Goal: Transaction & Acquisition: Purchase product/service

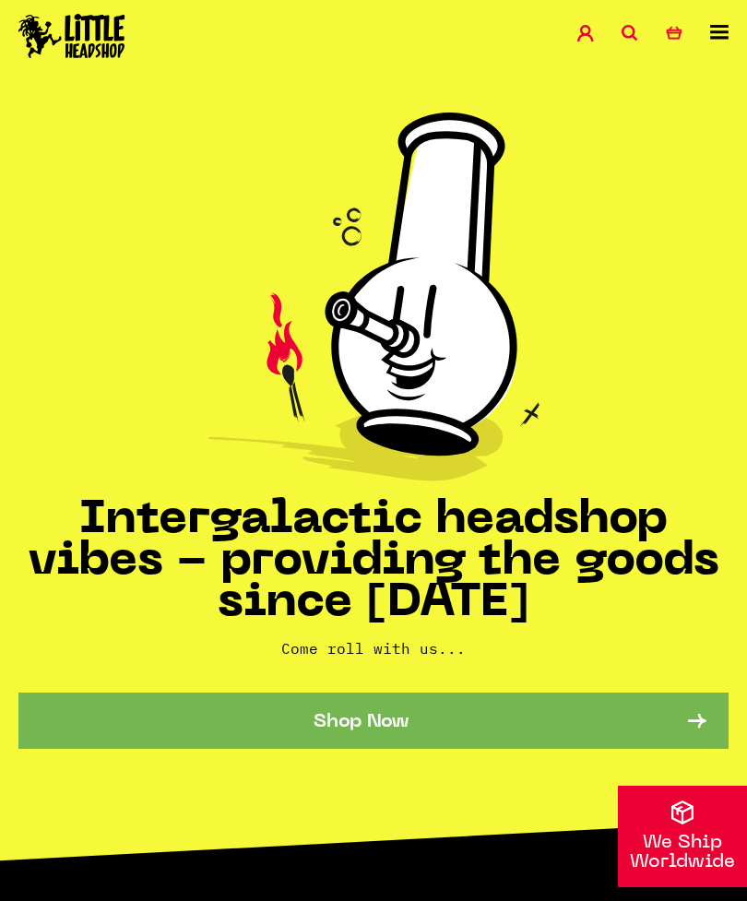
click at [720, 32] on icon at bounding box center [719, 32] width 18 height 15
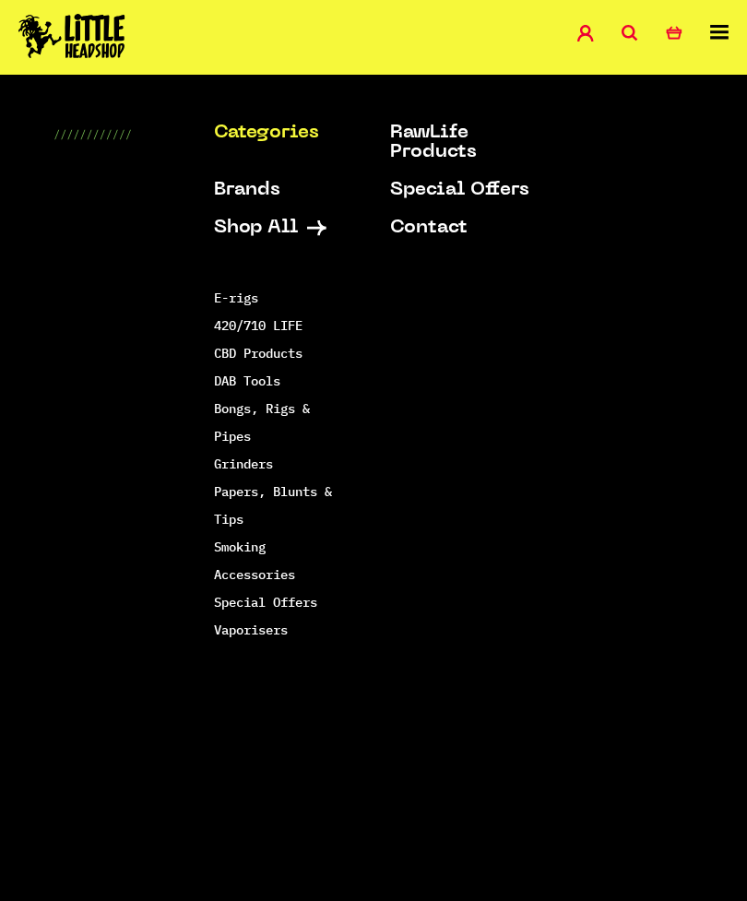
click at [295, 574] on link "Smoking Accessories" at bounding box center [254, 561] width 81 height 44
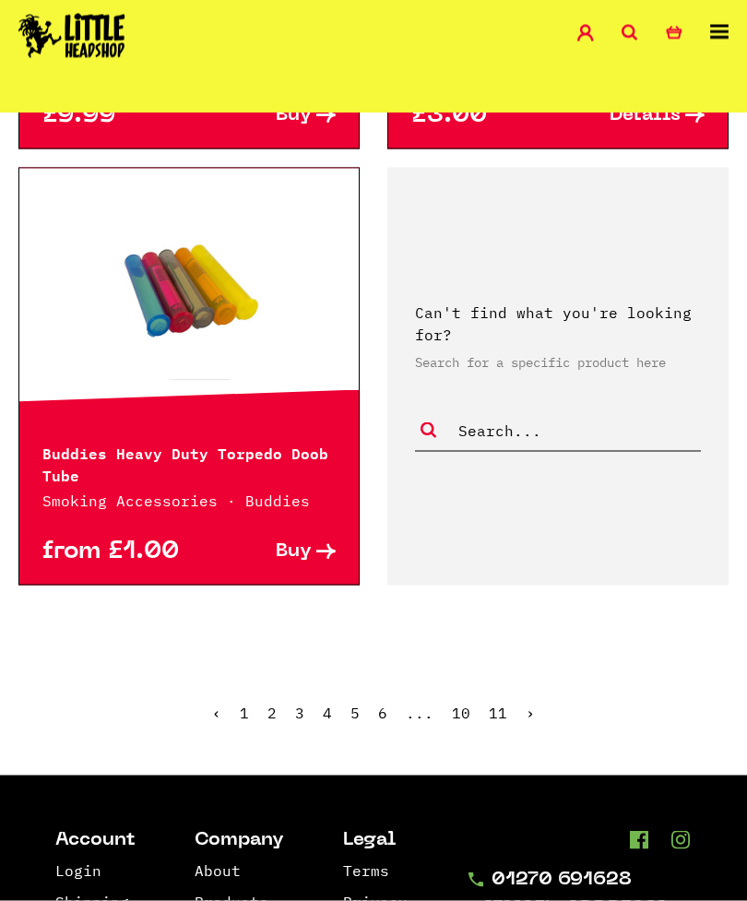
scroll to position [4776, 0]
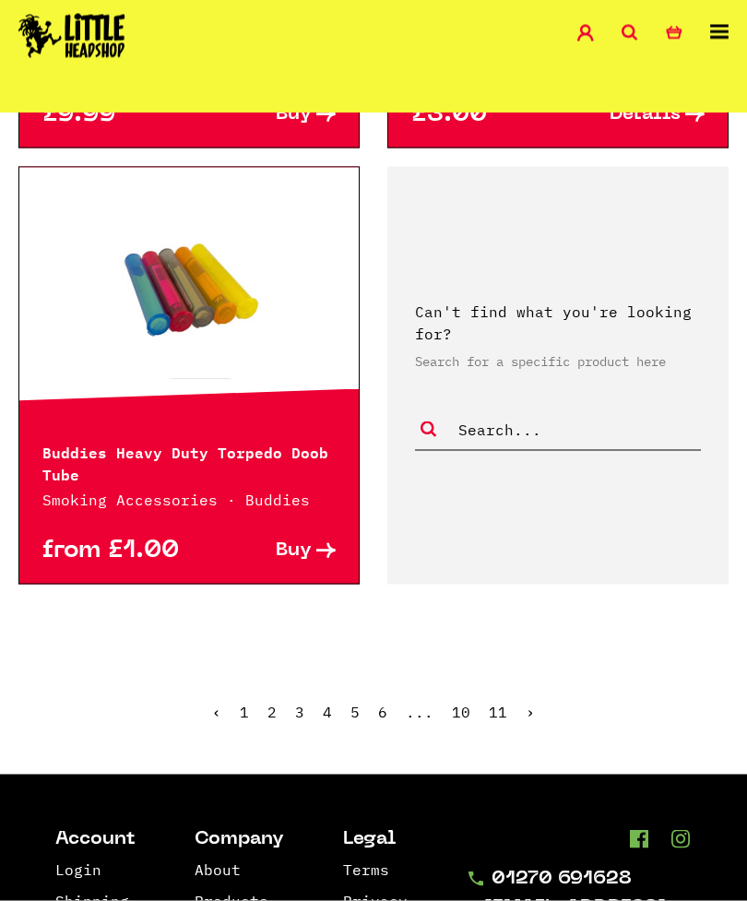
click at [530, 703] on link "›" at bounding box center [530, 712] width 9 height 18
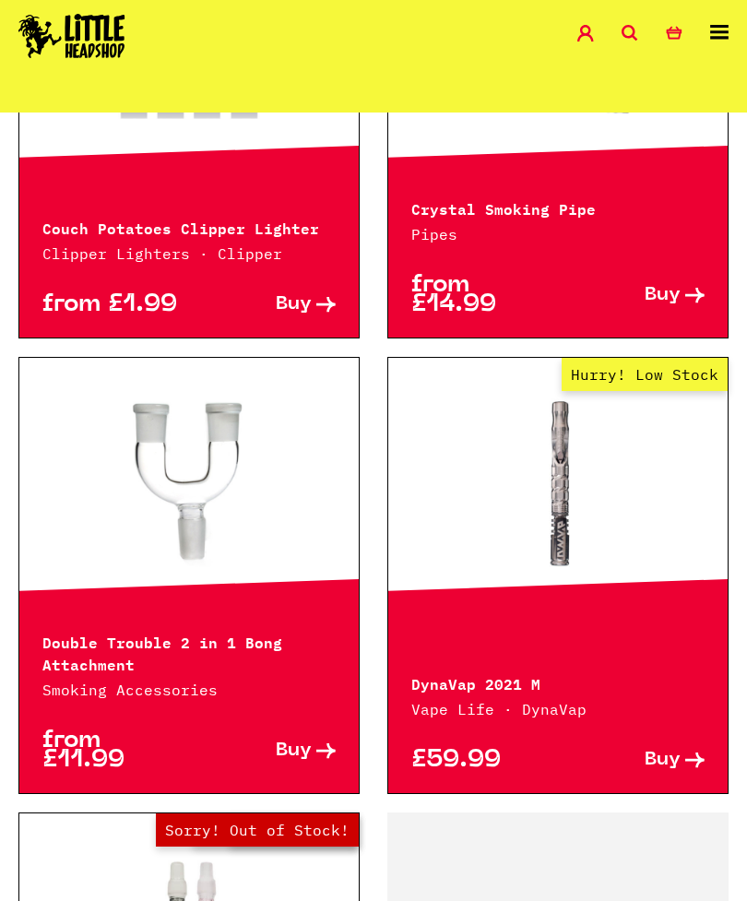
scroll to position [4275, 0]
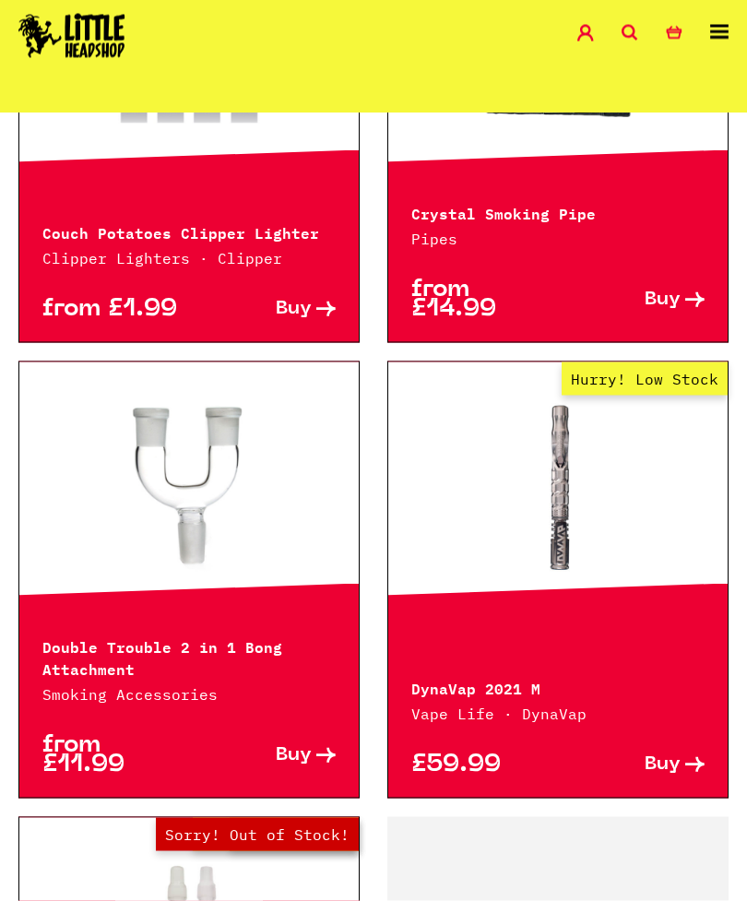
click at [240, 444] on link at bounding box center [188, 487] width 339 height 184
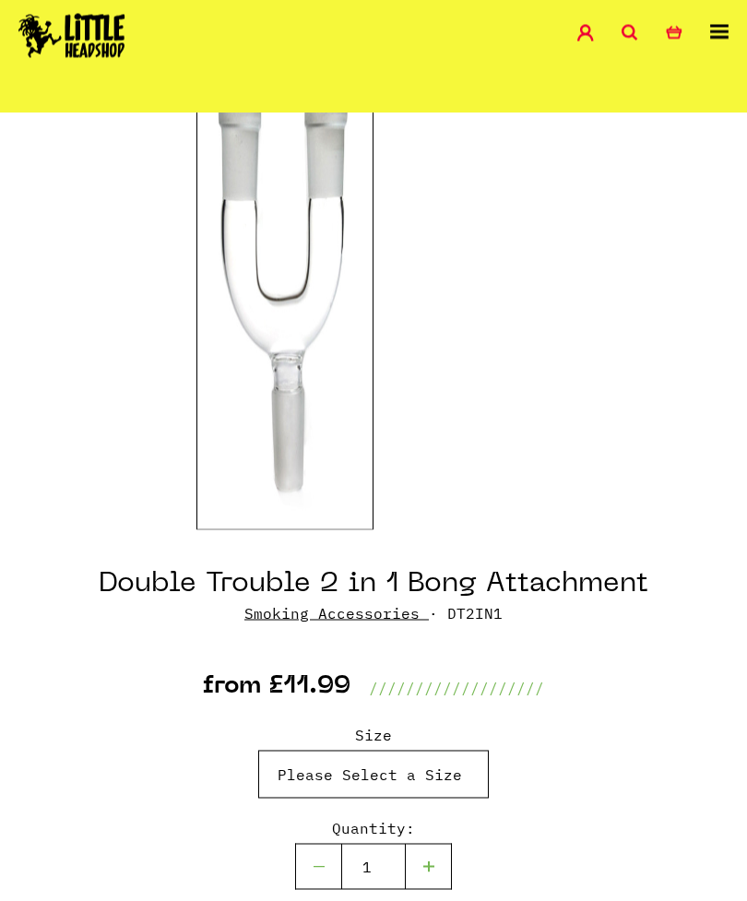
click at [463, 776] on select "Please Select a Size 14.4mm - £11.99 18.8mm - £11.99" at bounding box center [373, 775] width 231 height 48
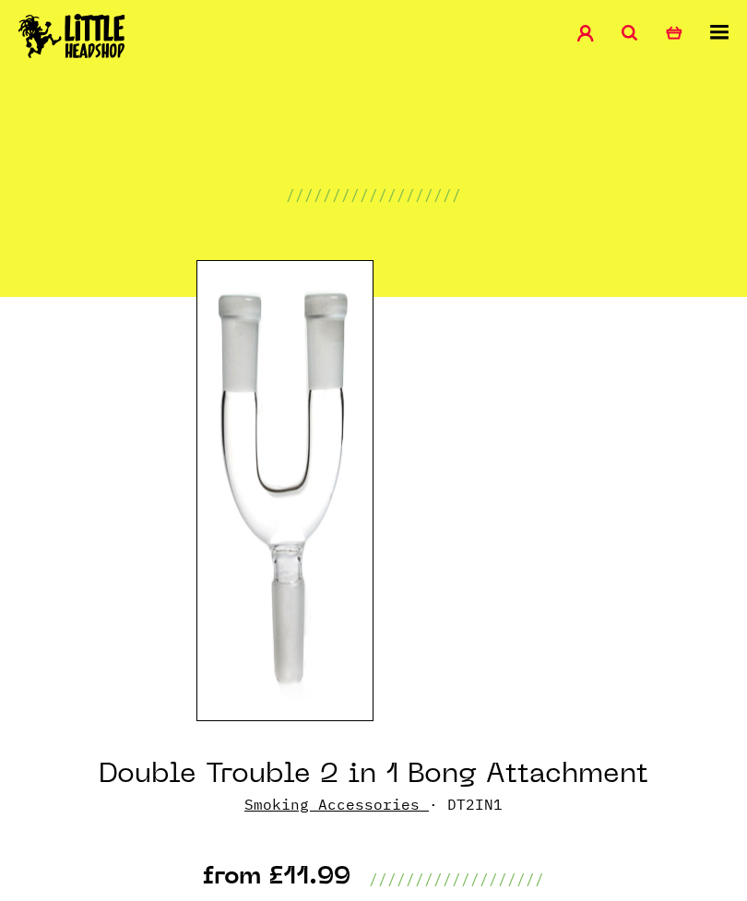
click at [722, 32] on icon at bounding box center [719, 32] width 18 height 15
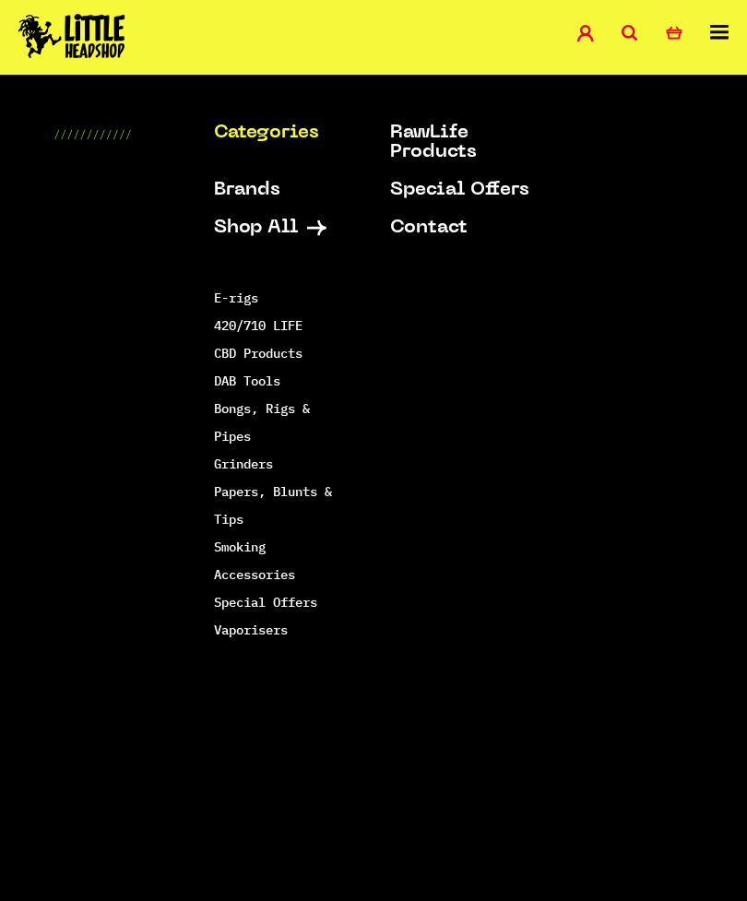
click at [292, 401] on link "Bongs, Rigs & Pipes" at bounding box center [262, 422] width 96 height 44
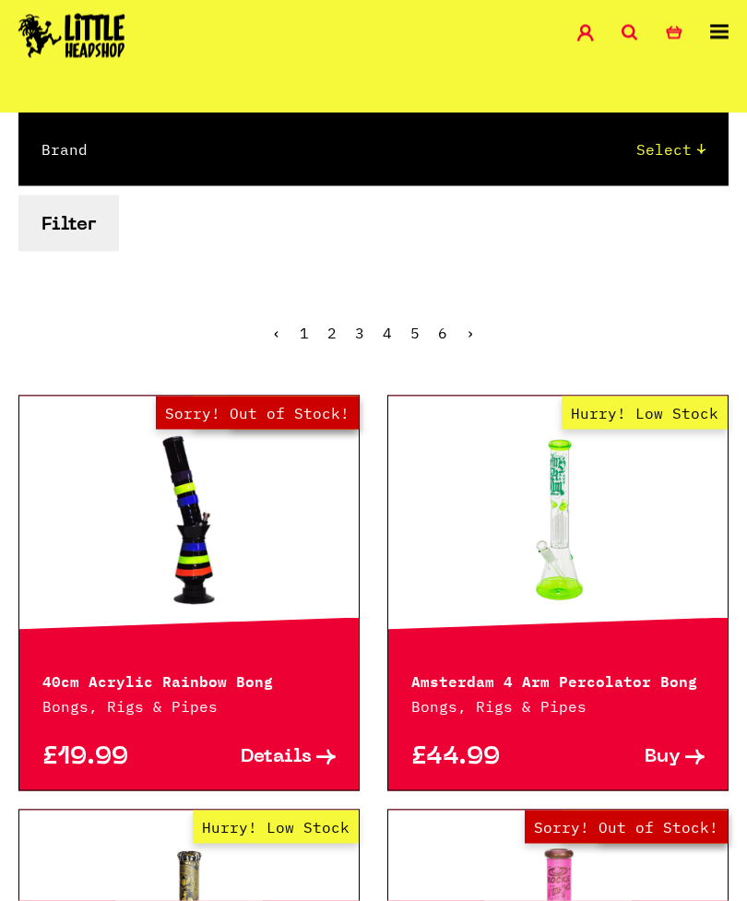
scroll to position [226, 0]
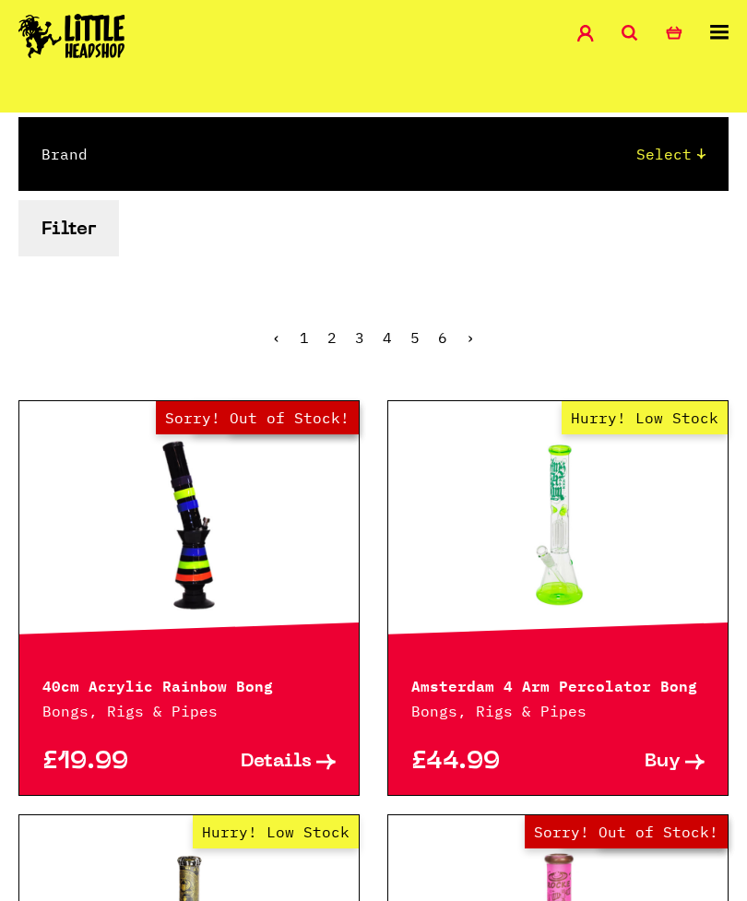
click at [87, 256] on button "Filter" at bounding box center [68, 228] width 101 height 56
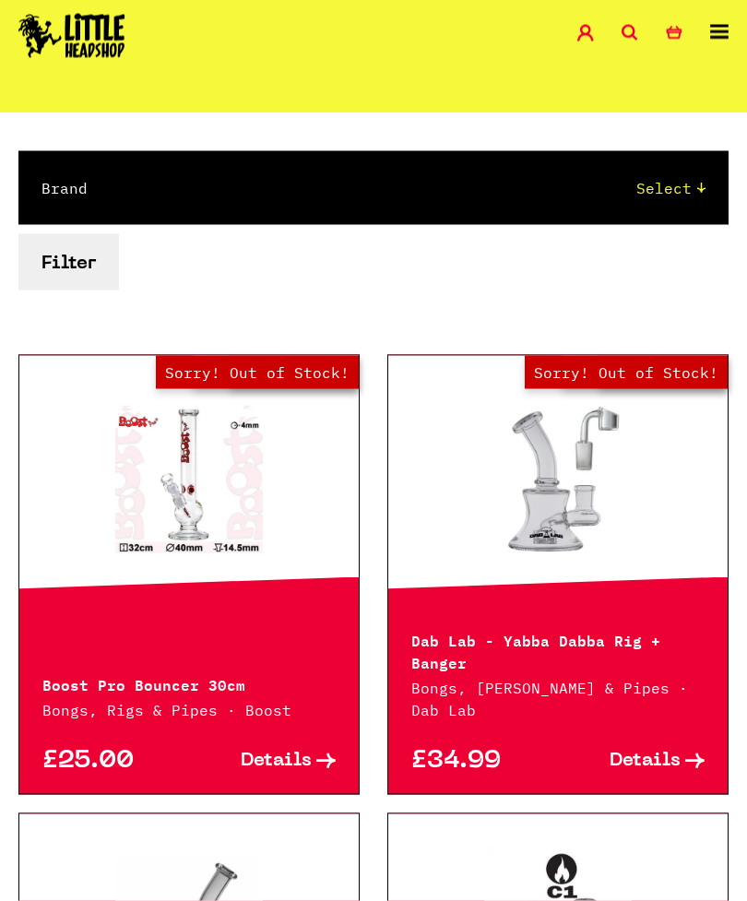
scroll to position [191, 0]
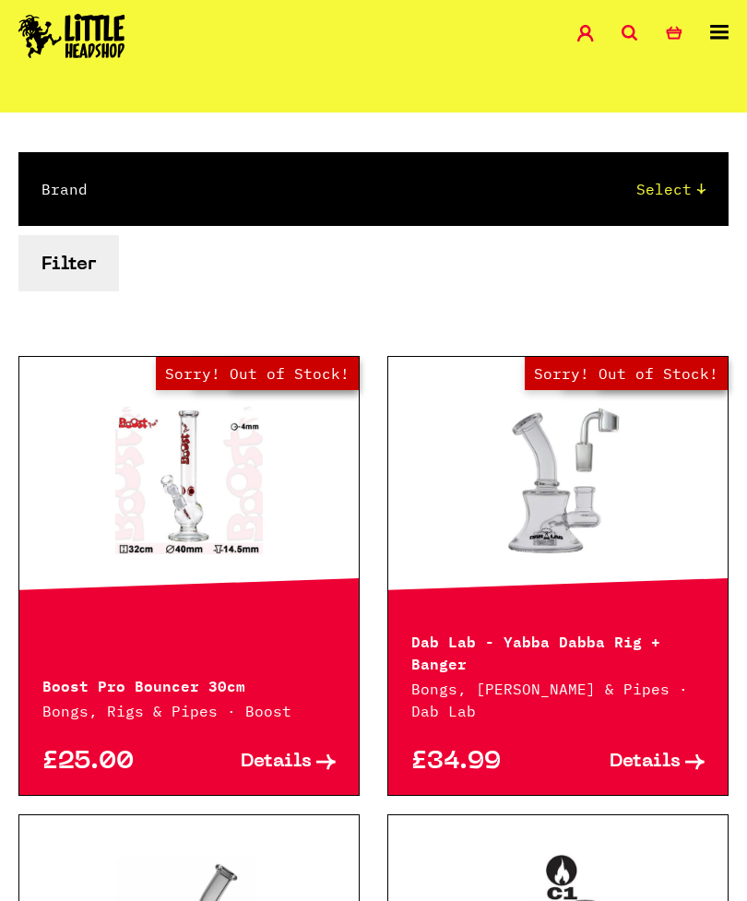
click at [81, 271] on button "Filter" at bounding box center [68, 263] width 101 height 56
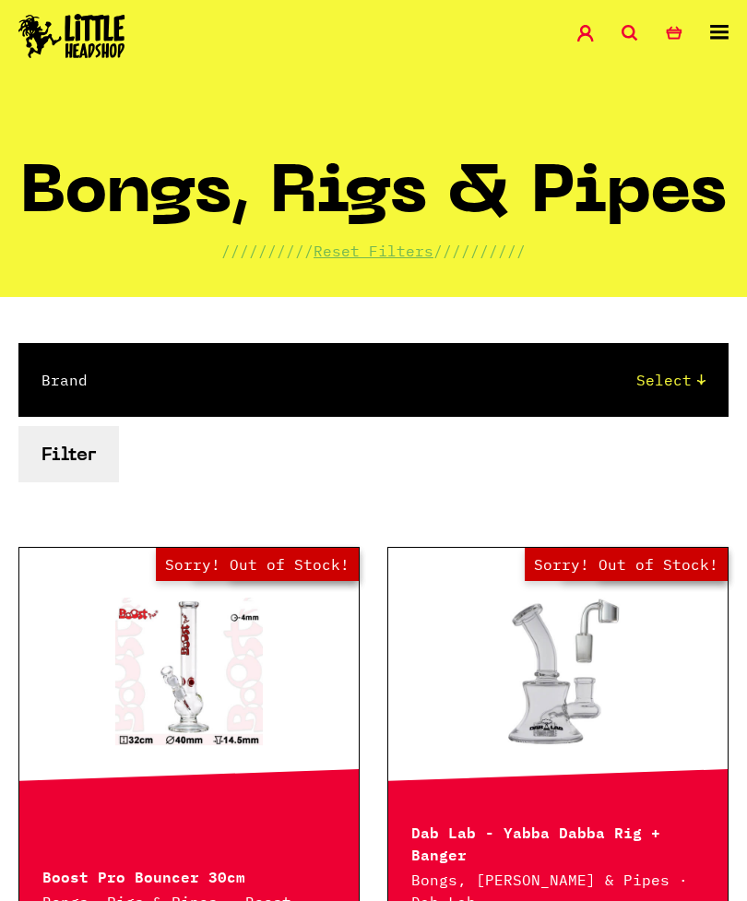
click at [682, 376] on select "Select Cookies SF Grace Glass Boost Dab Lab Black Leaf Chongz Basil Bush Puffco…" at bounding box center [415, 380] width 581 height 22
click at [363, 253] on link "Reset Filters" at bounding box center [374, 251] width 120 height 18
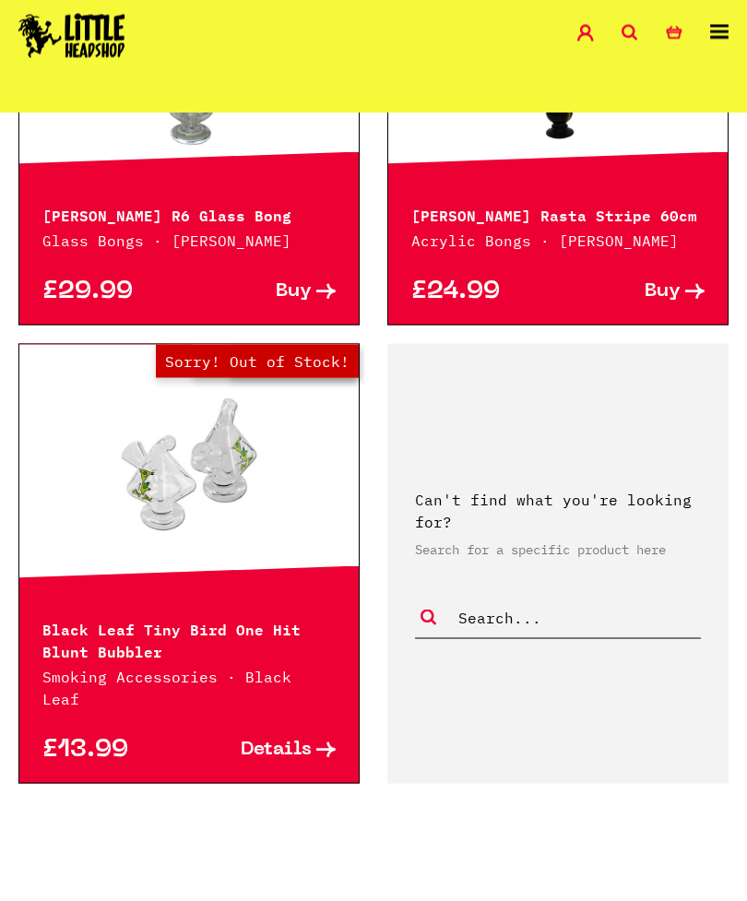
scroll to position [4675, 0]
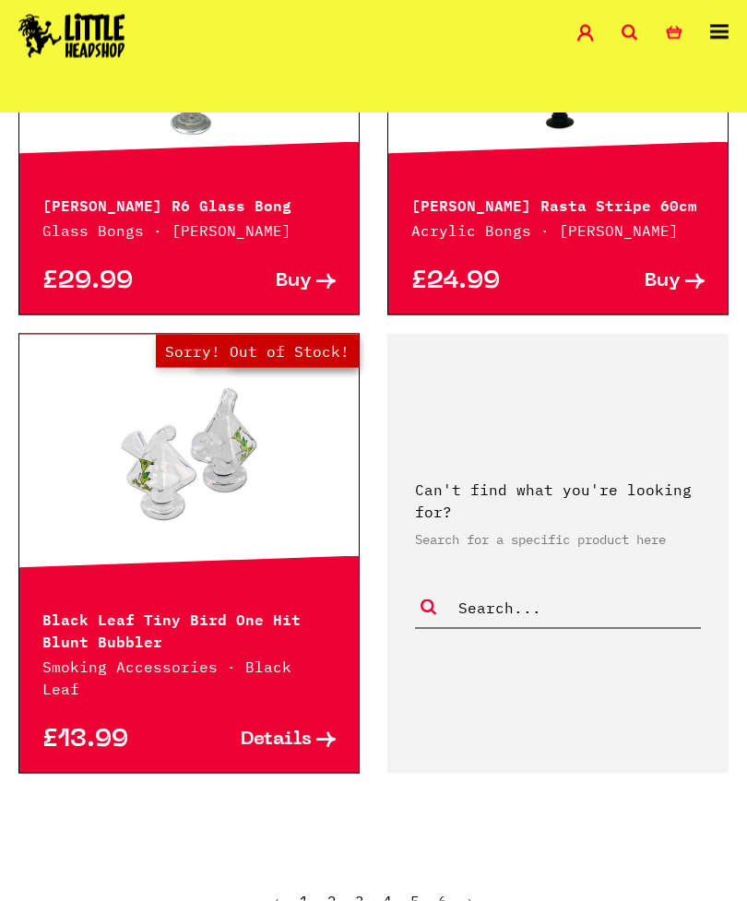
click at [473, 892] on link "›" at bounding box center [470, 901] width 9 height 18
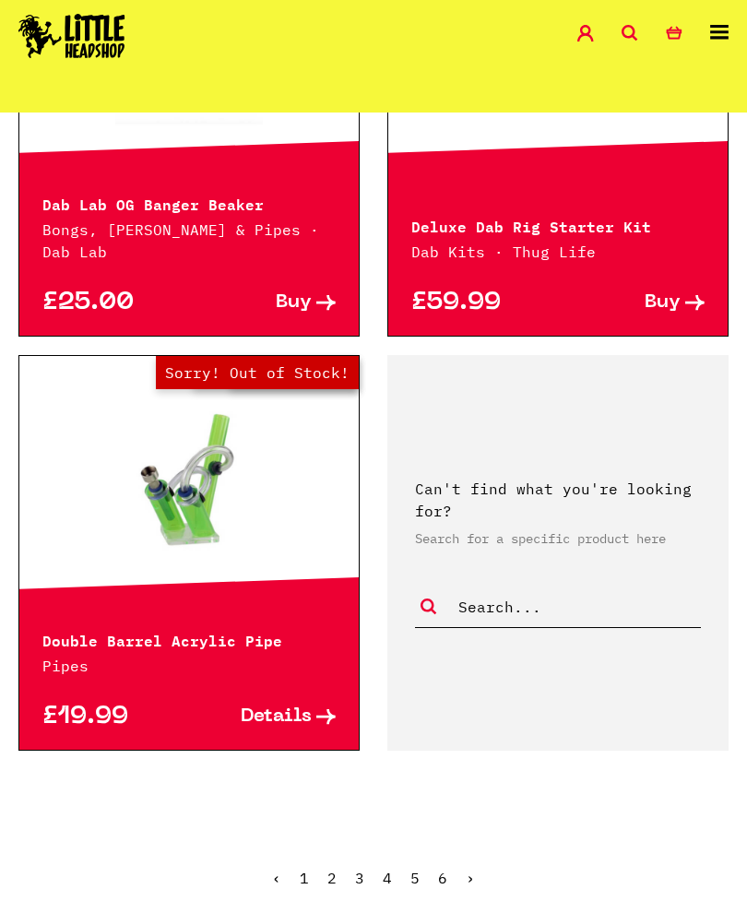
scroll to position [4679, 0]
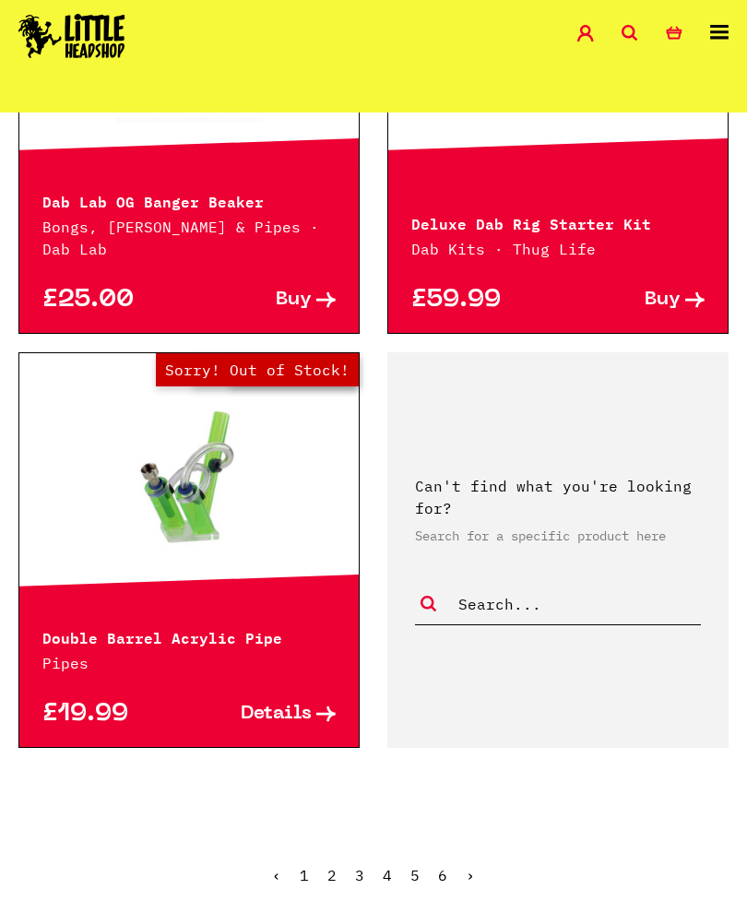
click at [472, 866] on link "›" at bounding box center [470, 875] width 9 height 18
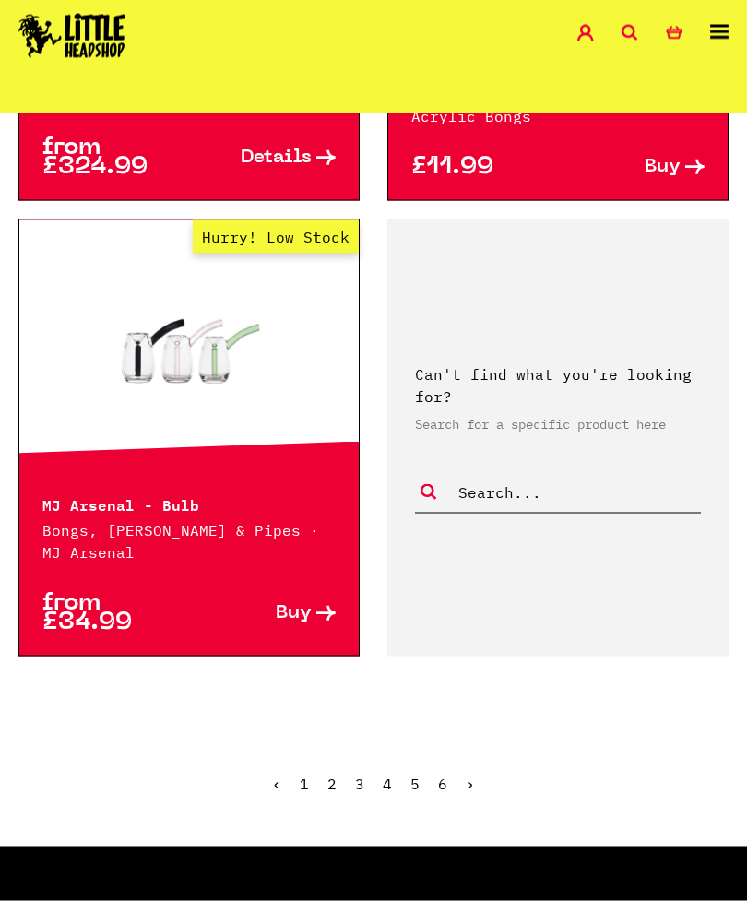
scroll to position [4779, 0]
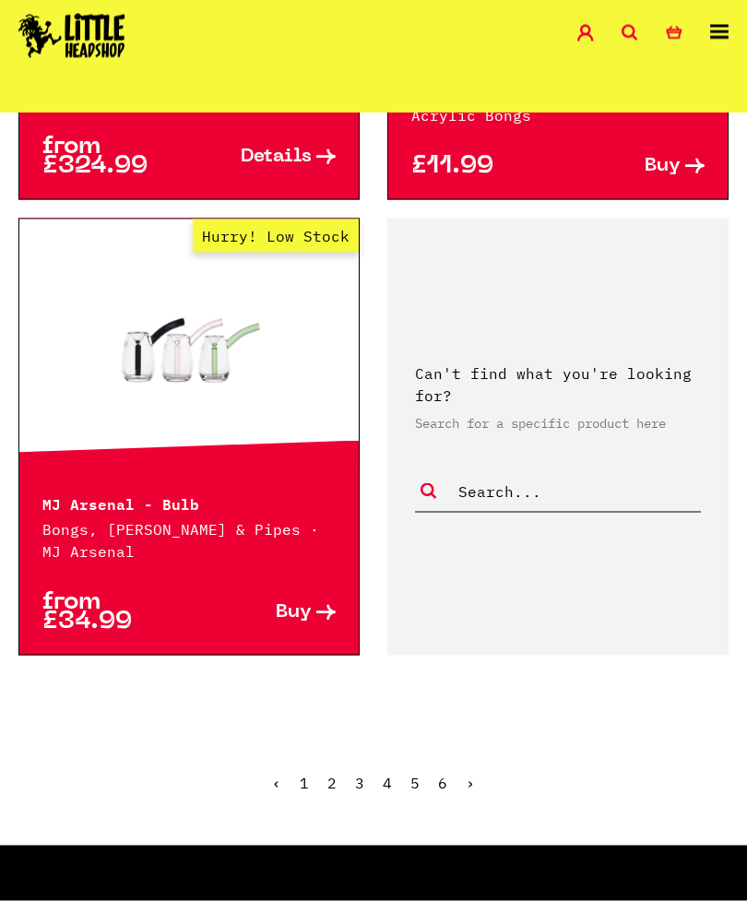
click at [473, 774] on link "›" at bounding box center [470, 783] width 9 height 18
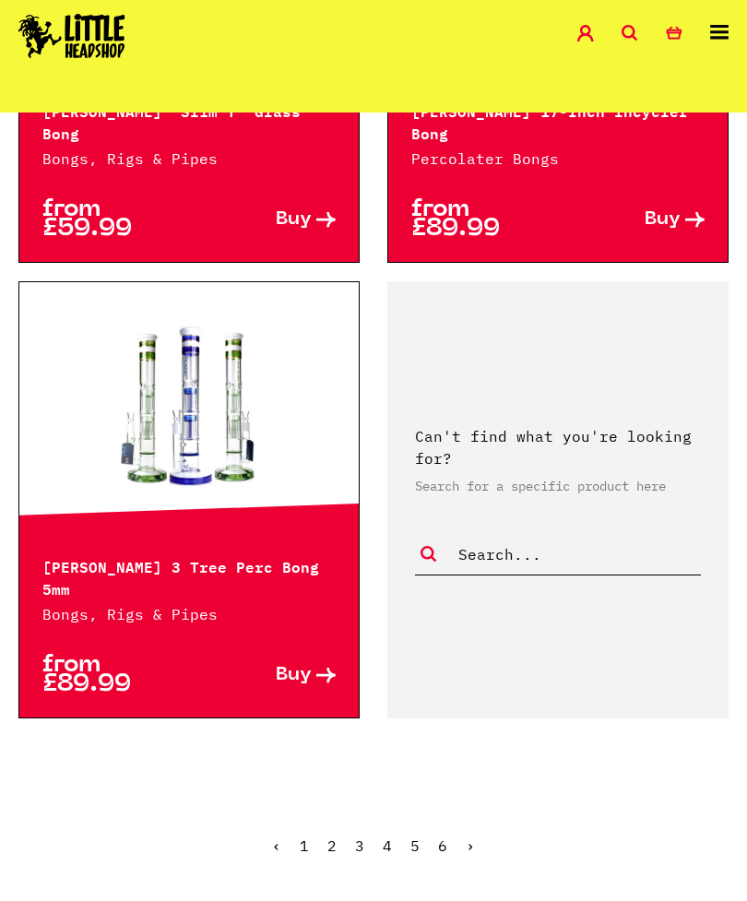
scroll to position [4762, 0]
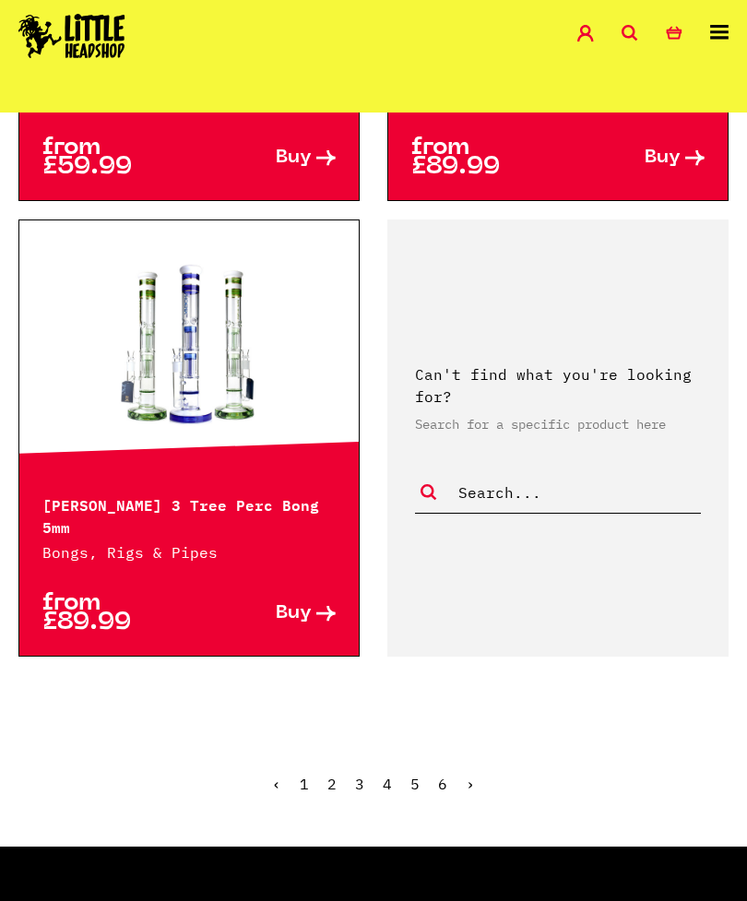
click at [473, 775] on link "›" at bounding box center [470, 784] width 9 height 18
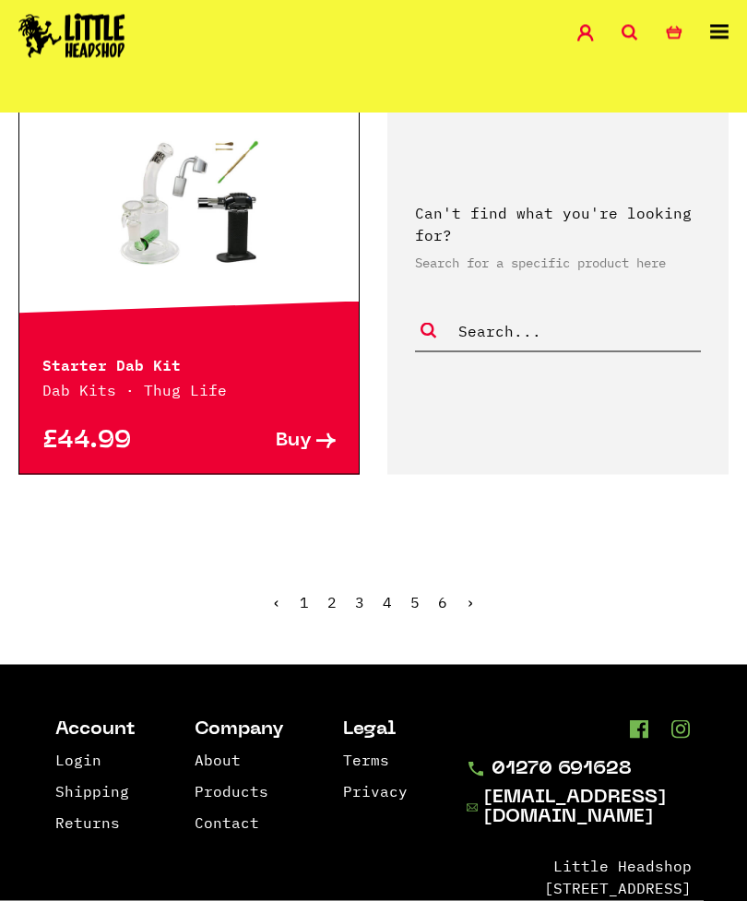
scroll to position [4990, 0]
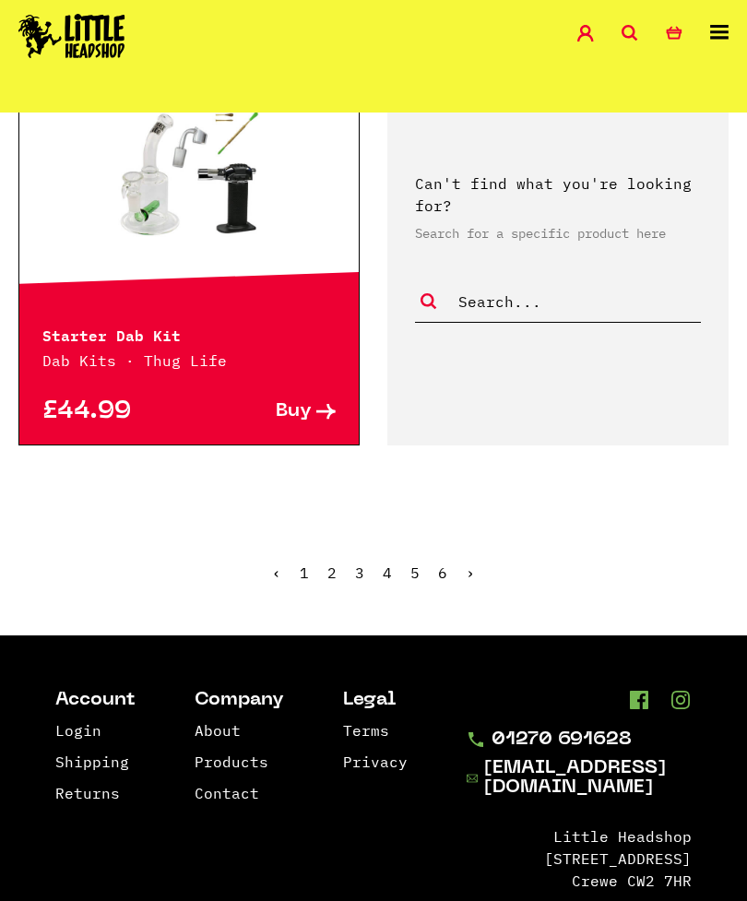
click at [482, 549] on ul "‹ 1 2 3 4 5 6 ›" at bounding box center [373, 586] width 747 height 79
click at [471, 564] on link "›" at bounding box center [470, 573] width 9 height 18
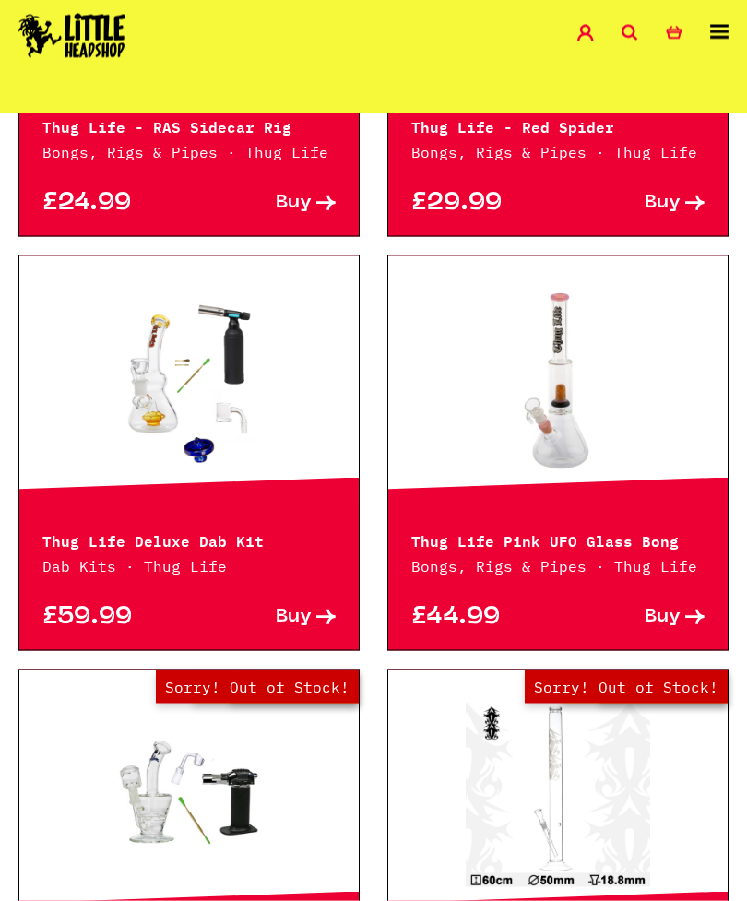
scroll to position [1154, 0]
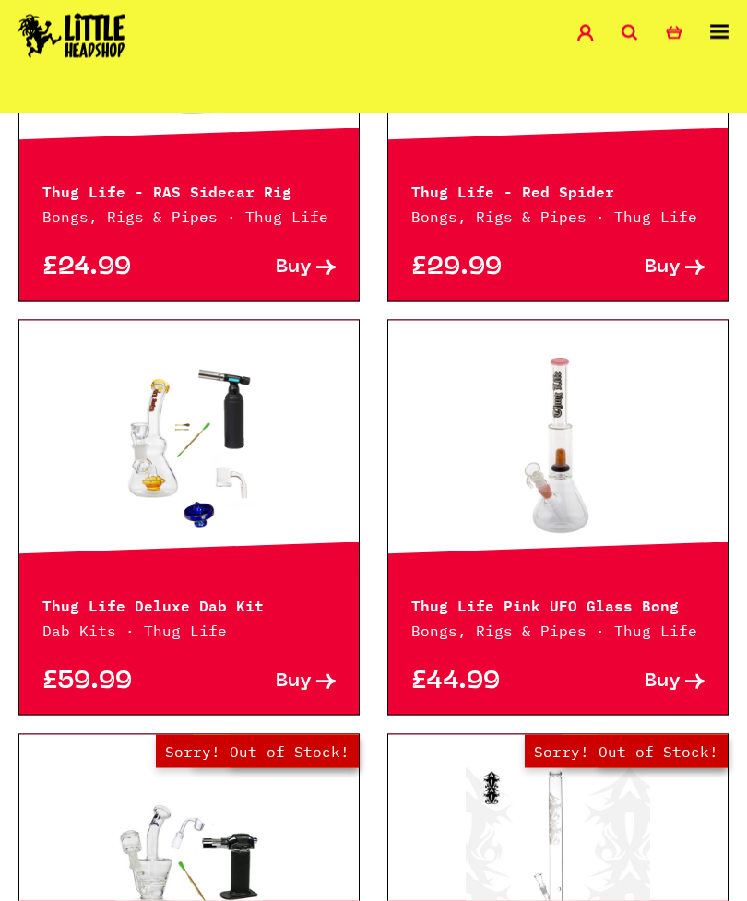
click at [619, 400] on link at bounding box center [557, 445] width 339 height 184
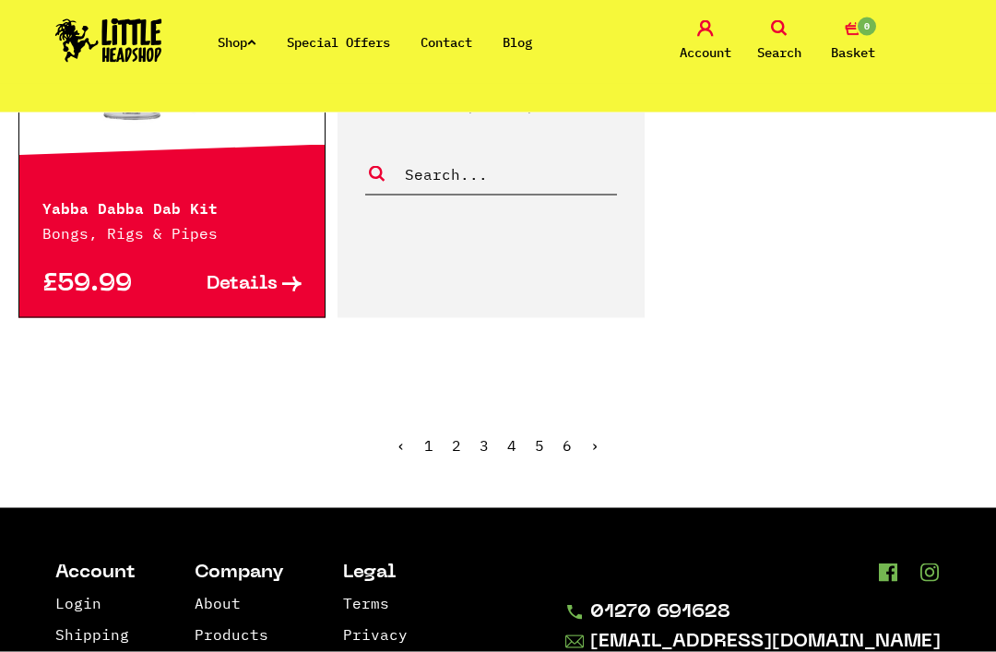
scroll to position [2217, 0]
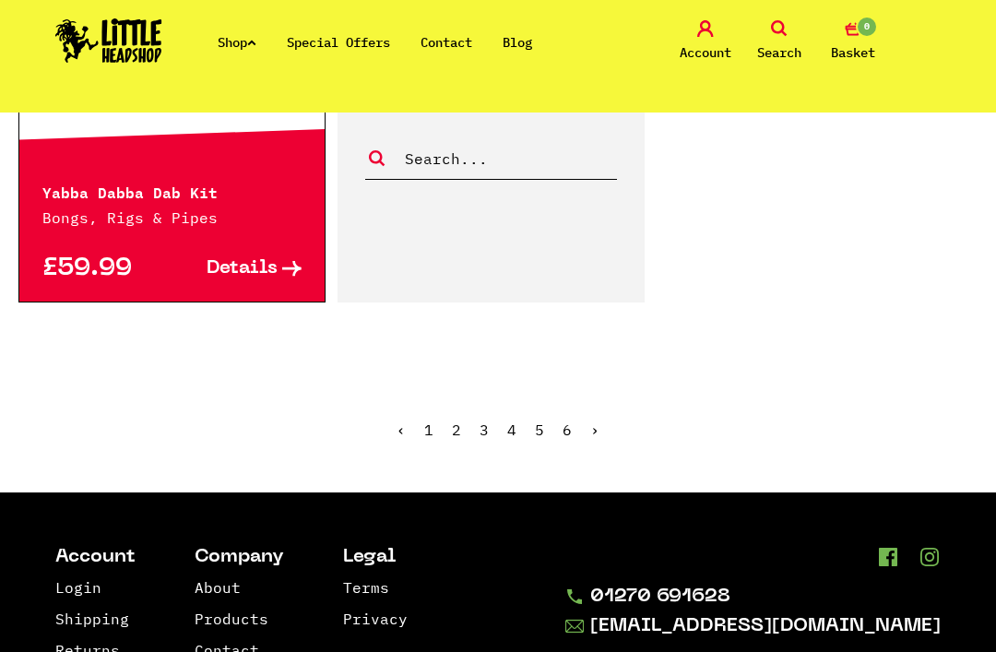
click at [601, 408] on ul "‹ 1 2 3 4 5 6 ›" at bounding box center [498, 443] width 996 height 79
click at [601, 404] on ul "‹ 1 2 3 4 5 6 ›" at bounding box center [498, 443] width 996 height 79
click at [601, 409] on ul "‹ 1 2 3 4 5 6 ›" at bounding box center [498, 443] width 996 height 79
click at [592, 421] on span "›" at bounding box center [594, 430] width 9 height 18
click at [432, 421] on link "1" at bounding box center [428, 430] width 9 height 18
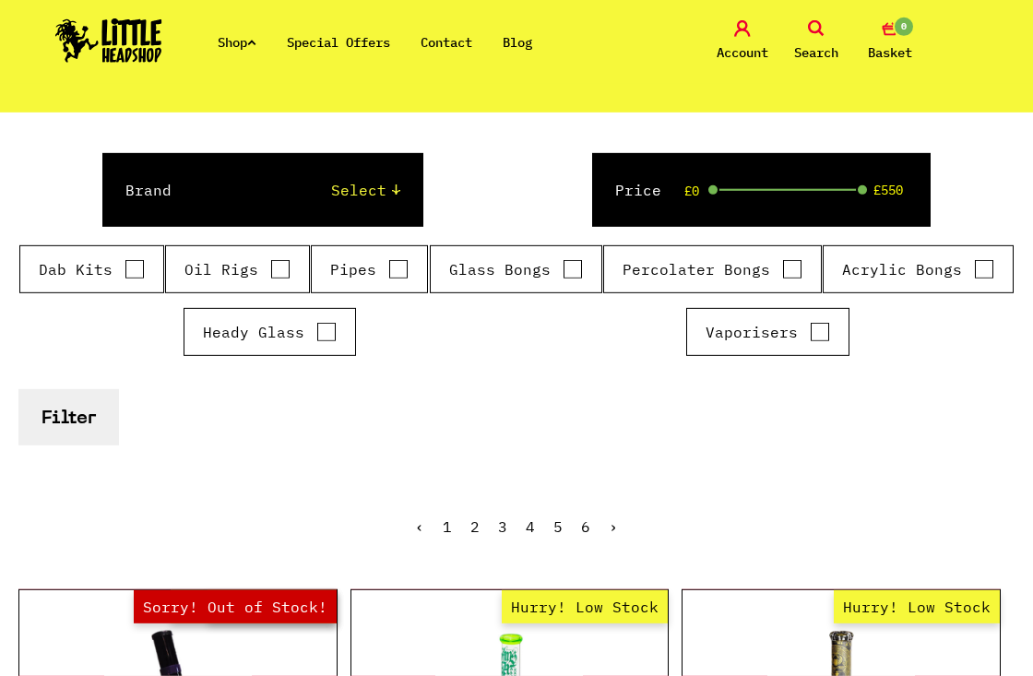
scroll to position [263, 0]
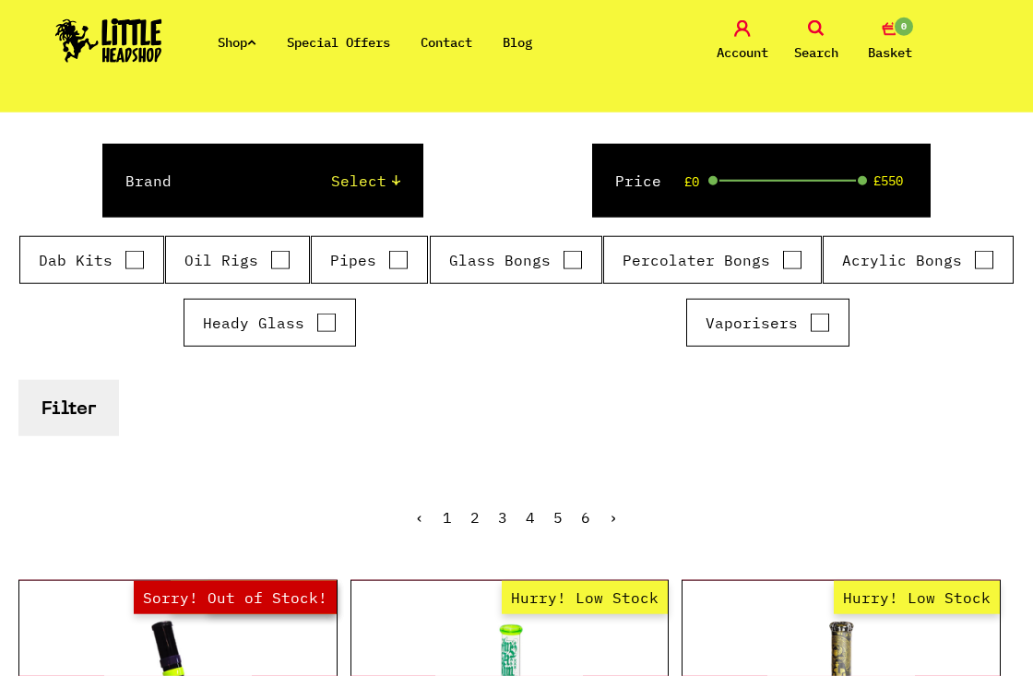
click at [580, 267] on input "Glass Bongs" at bounding box center [573, 260] width 20 height 18
checkbox input "true"
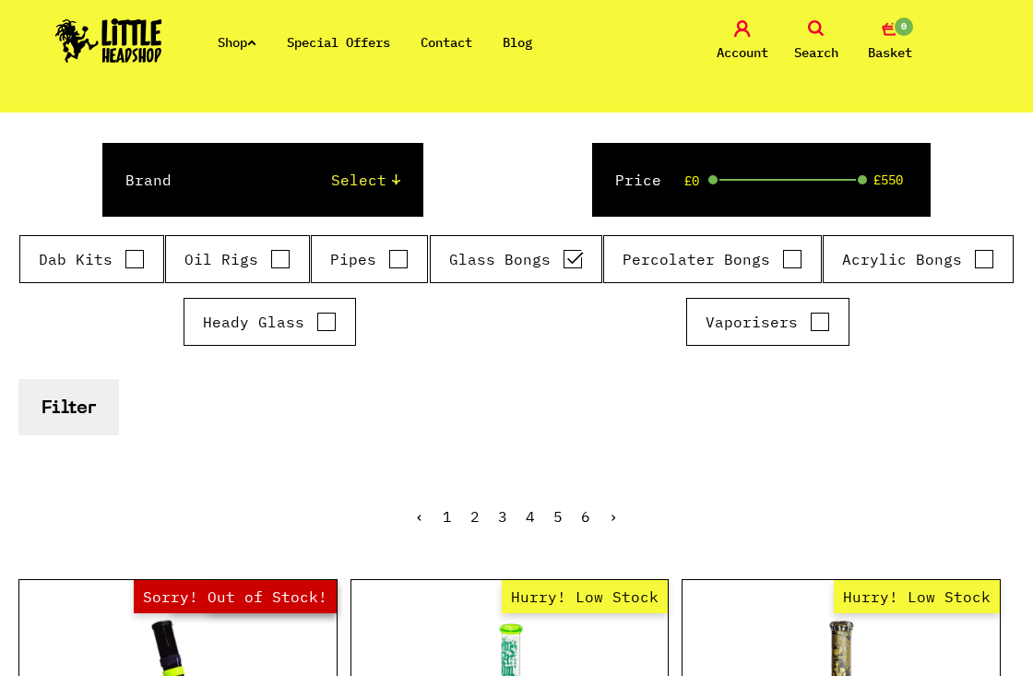
click at [790, 265] on input "Percolater Bongs" at bounding box center [792, 259] width 20 height 18
checkbox input "true"
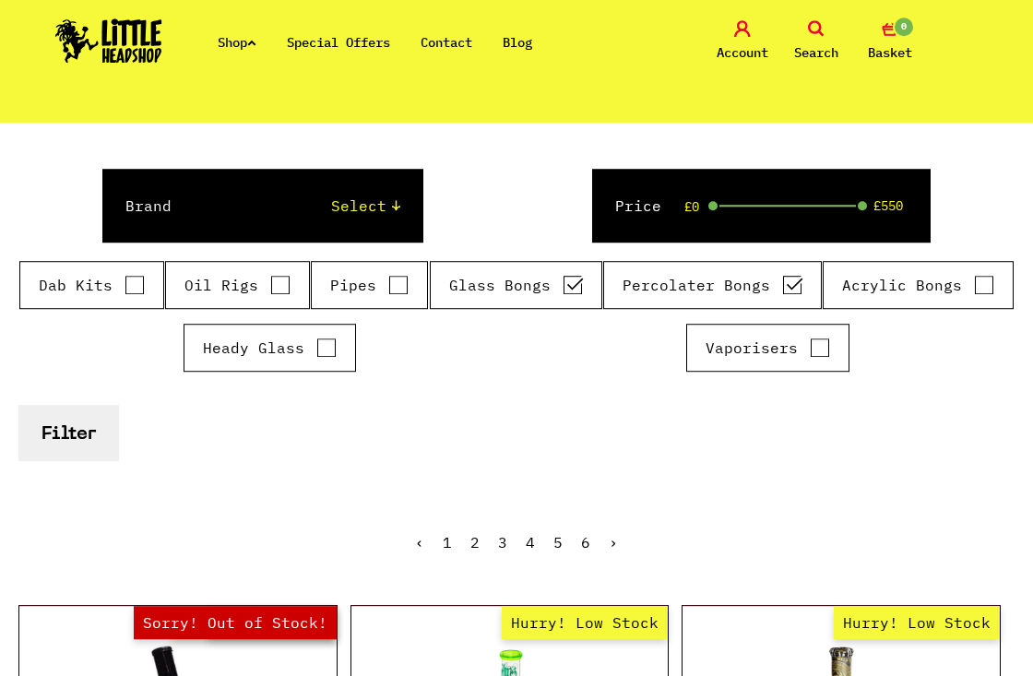
scroll to position [235, 0]
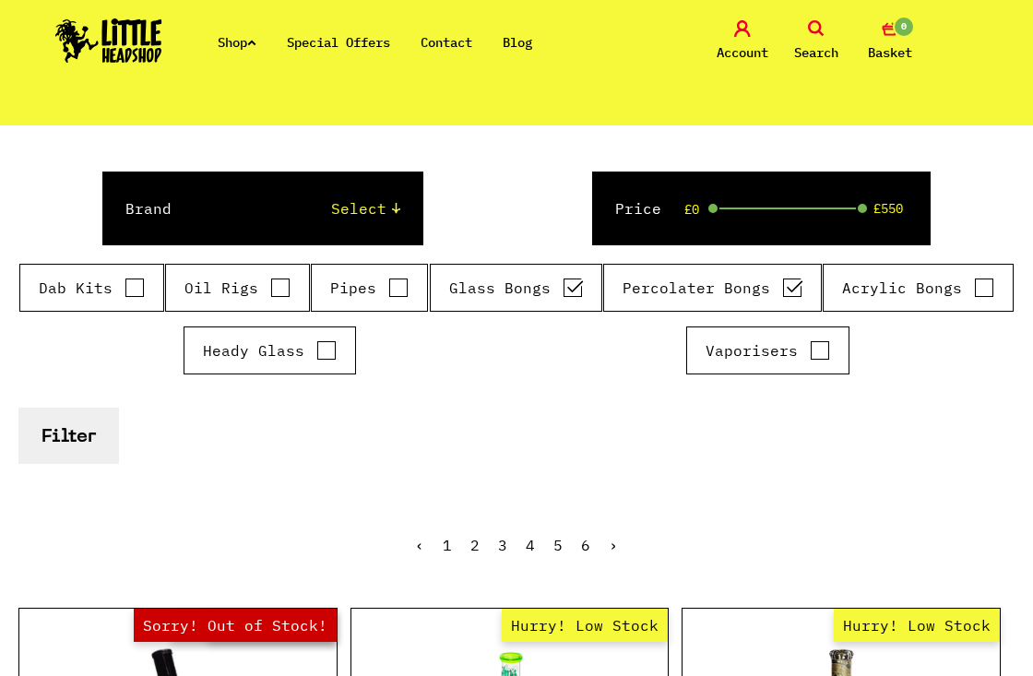
click at [96, 417] on button "Filter" at bounding box center [68, 436] width 101 height 56
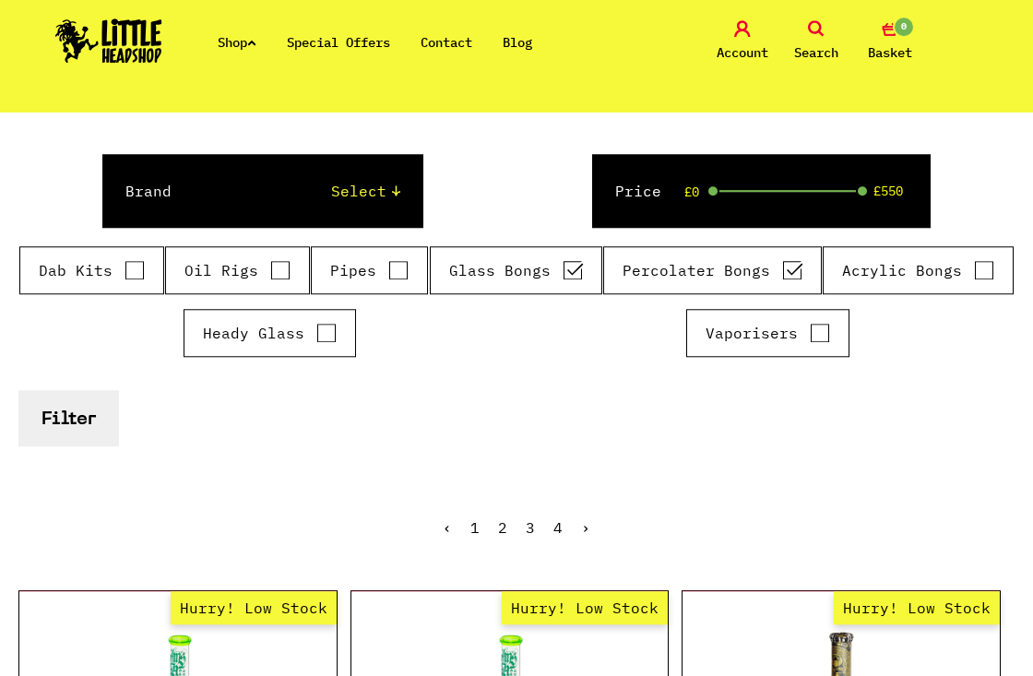
scroll to position [253, 0]
click at [882, 434] on form "Brand Select Cookies SF Grace Glass Boost Dab Lab Black Leaf Chongz Basil Bush …" at bounding box center [516, 300] width 996 height 292
click at [579, 264] on input "Glass Bongs" at bounding box center [573, 270] width 20 height 18
checkbox input "false"
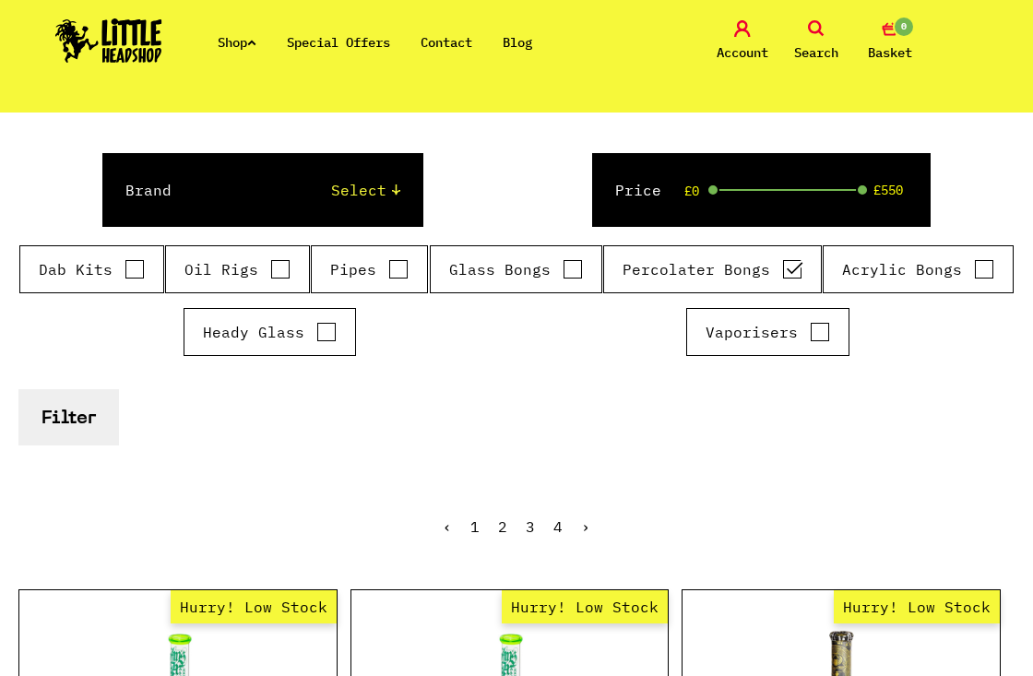
click at [711, 293] on div "Dab Kits Oil Rigs Pipes Glass Bongs Percolater Bongs" at bounding box center [516, 307] width 996 height 125
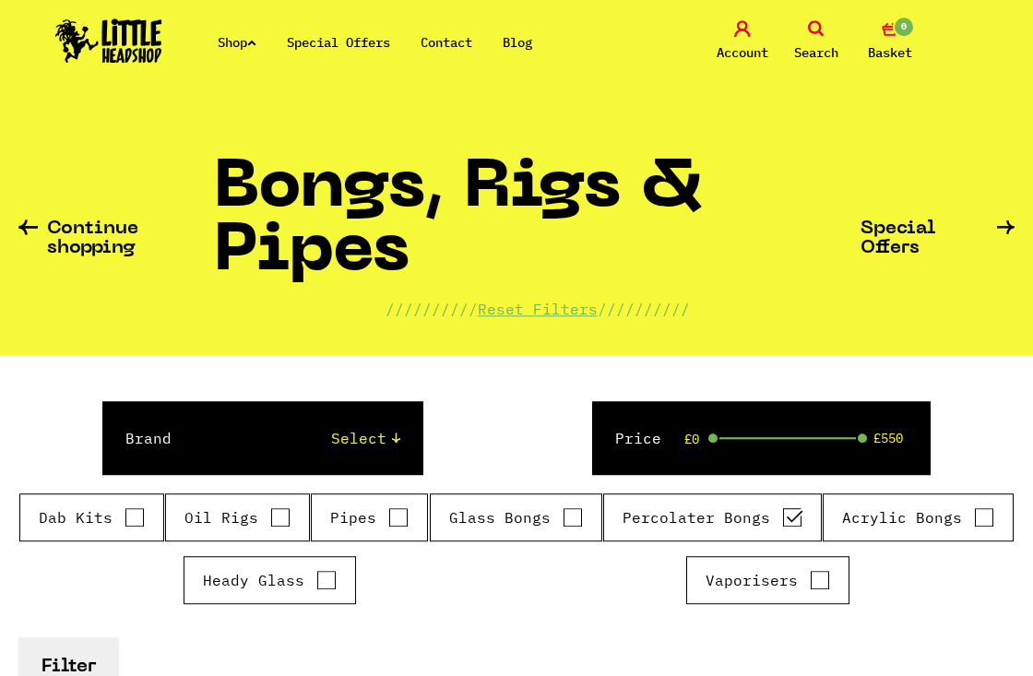
scroll to position [5, 0]
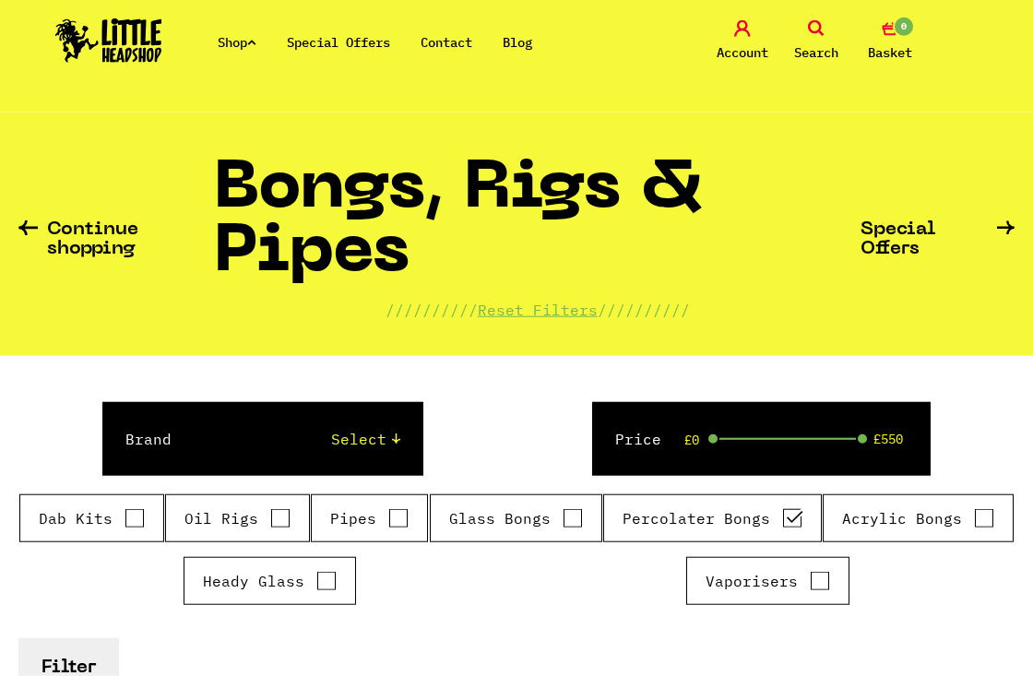
click at [554, 313] on link "Reset Filters" at bounding box center [538, 310] width 120 height 18
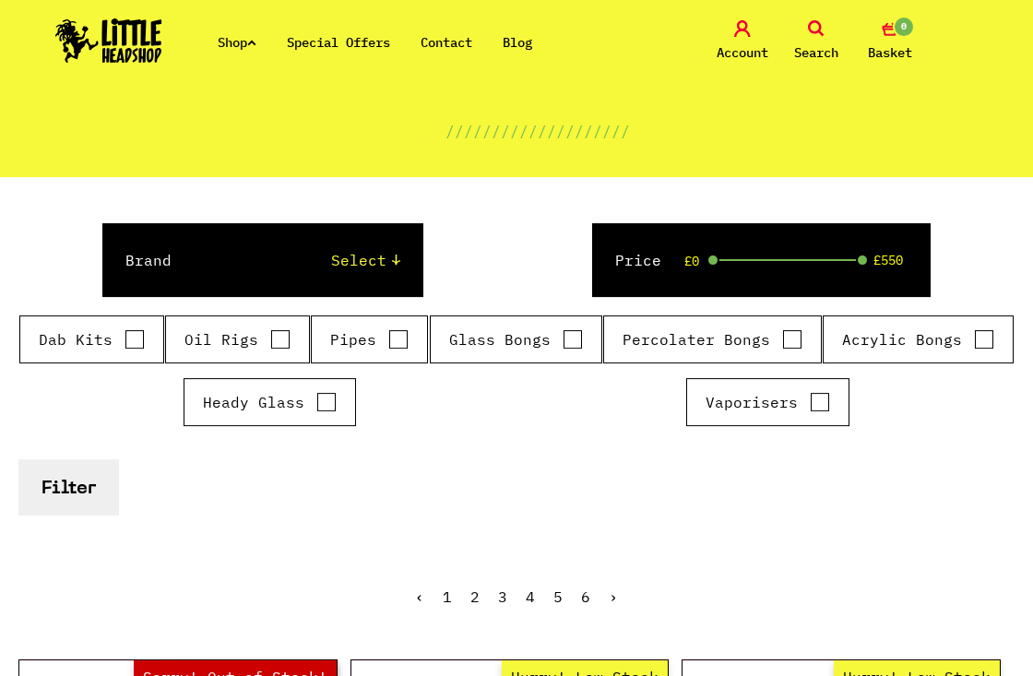
scroll to position [183, 0]
click at [559, 336] on label "Glass Bongs" at bounding box center [516, 340] width 134 height 22
click at [563, 336] on input "Glass Bongs" at bounding box center [573, 340] width 20 height 18
checkbox input "true"
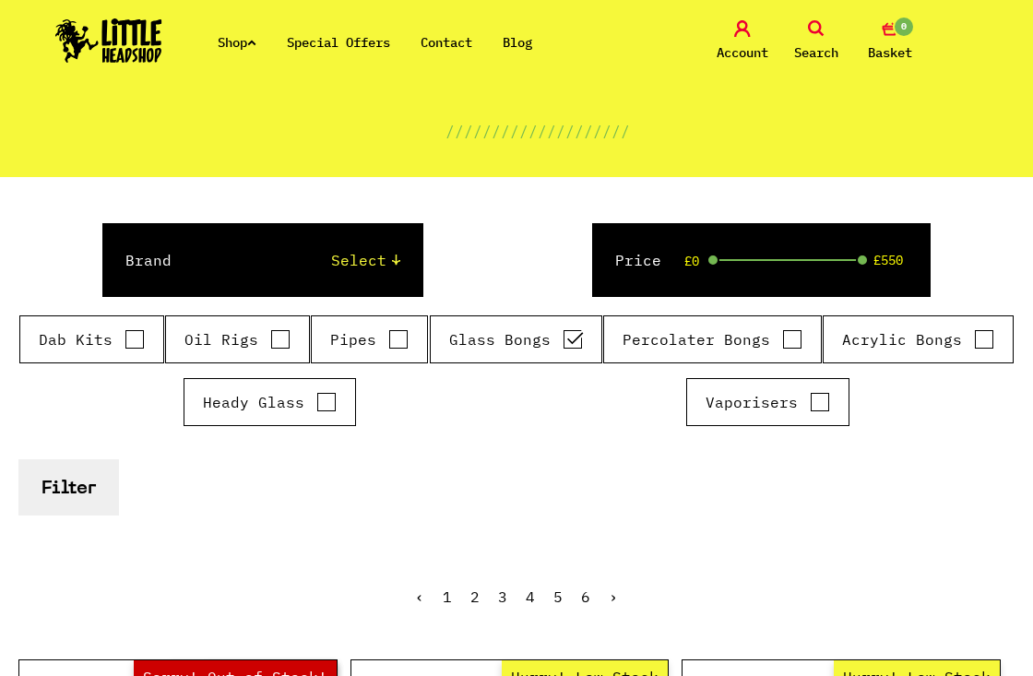
click at [793, 343] on input "Percolater Bongs" at bounding box center [792, 339] width 20 height 18
checkbox input "true"
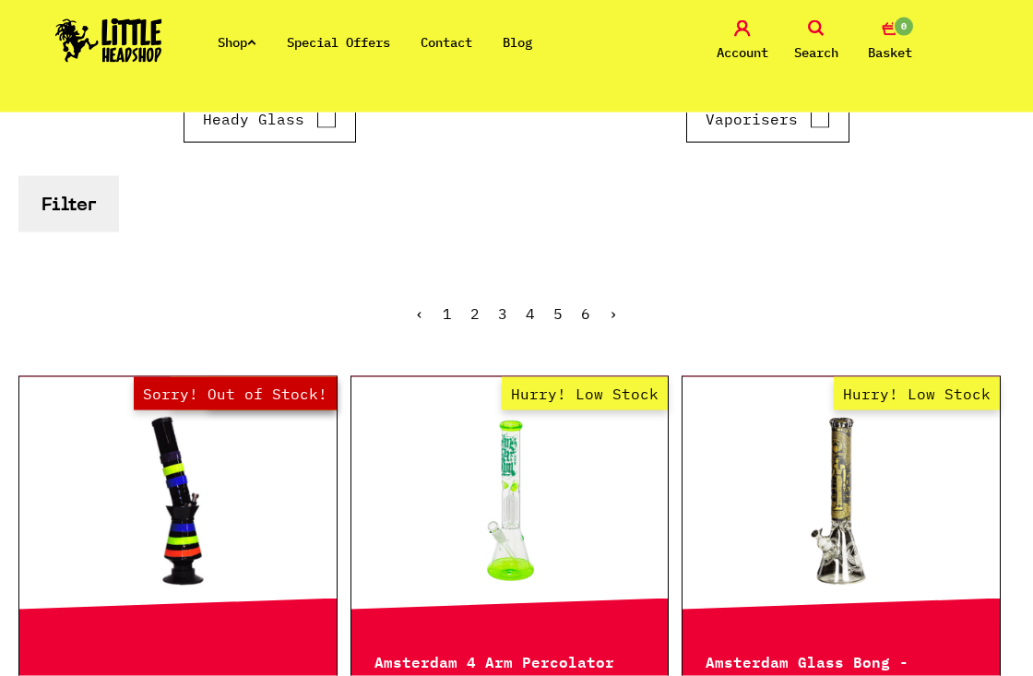
scroll to position [0, 0]
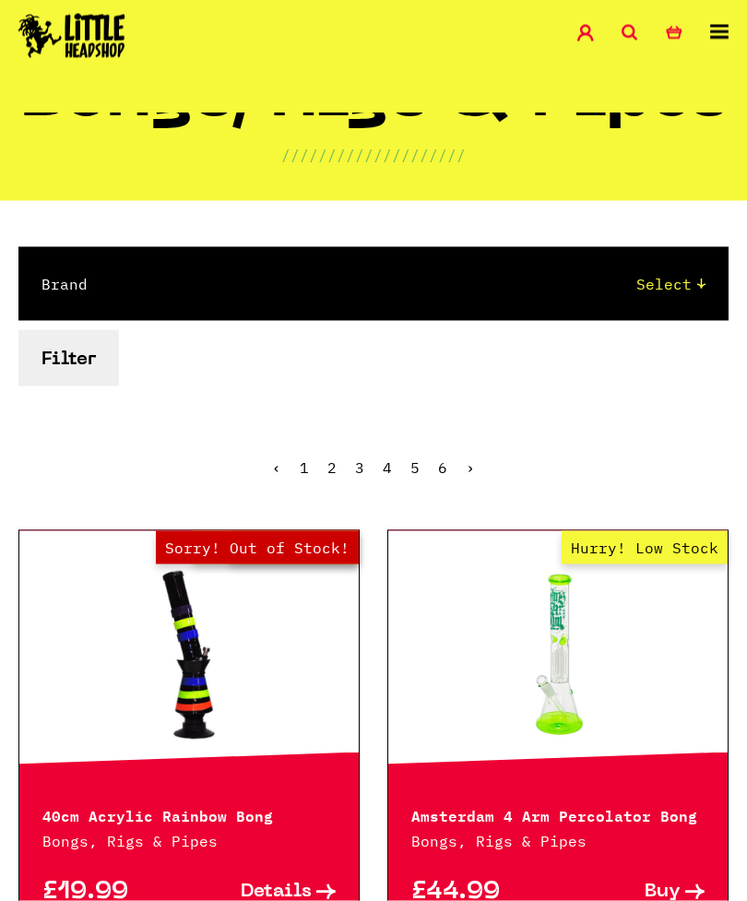
scroll to position [95, 0]
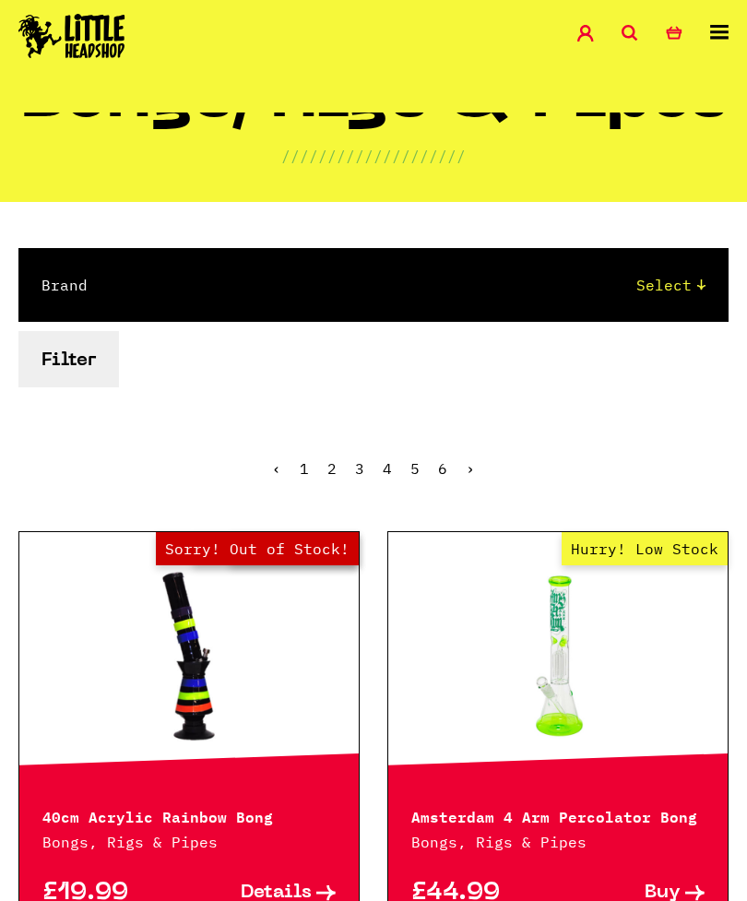
click at [70, 366] on button "Filter" at bounding box center [68, 359] width 101 height 56
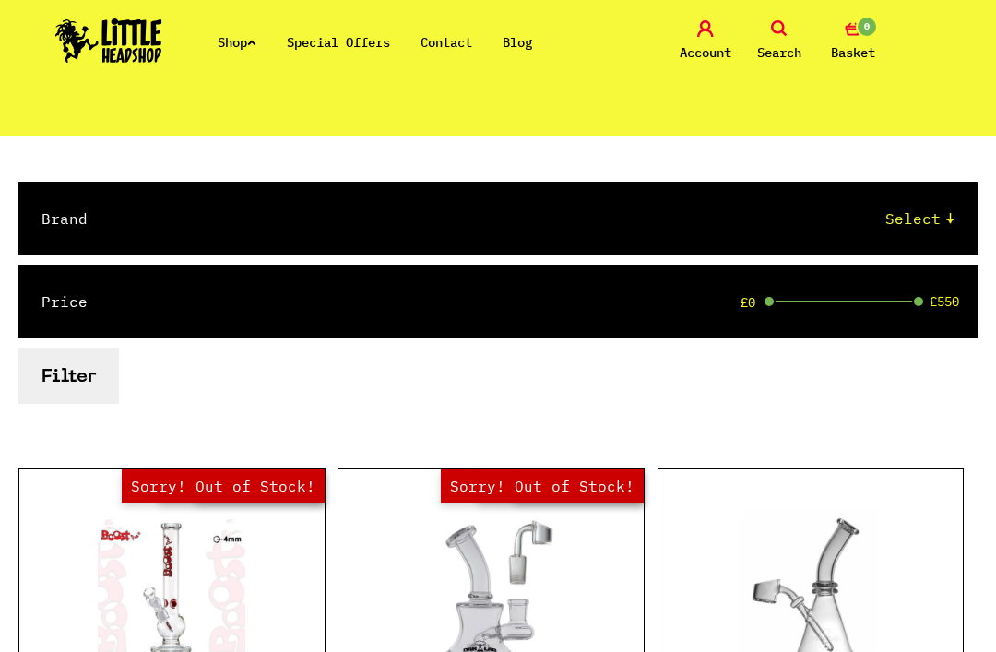
scroll to position [227, 0]
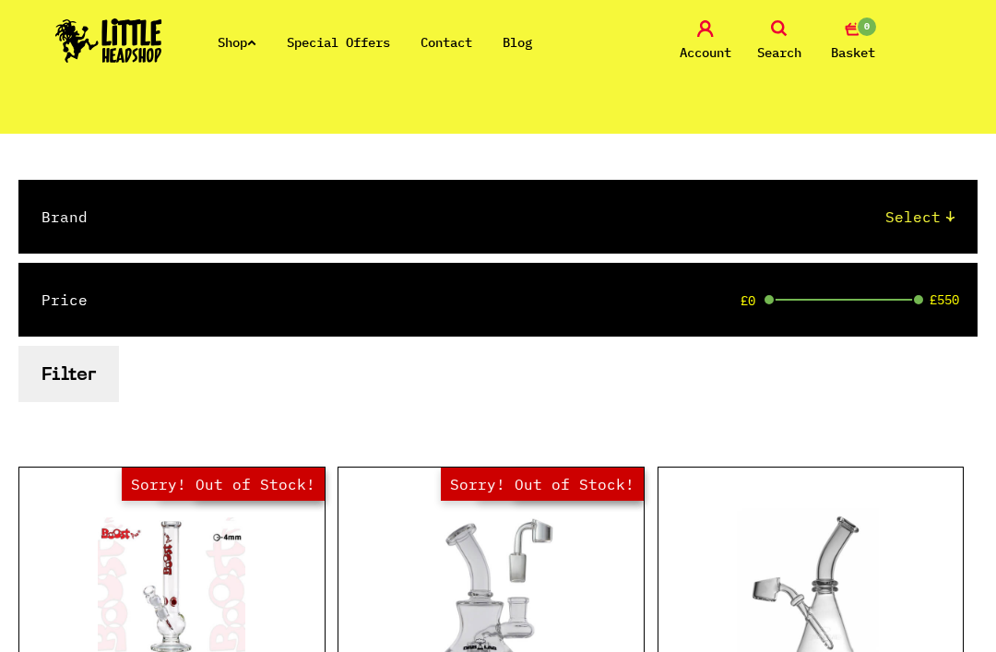
click at [56, 383] on button "Filter" at bounding box center [68, 374] width 101 height 56
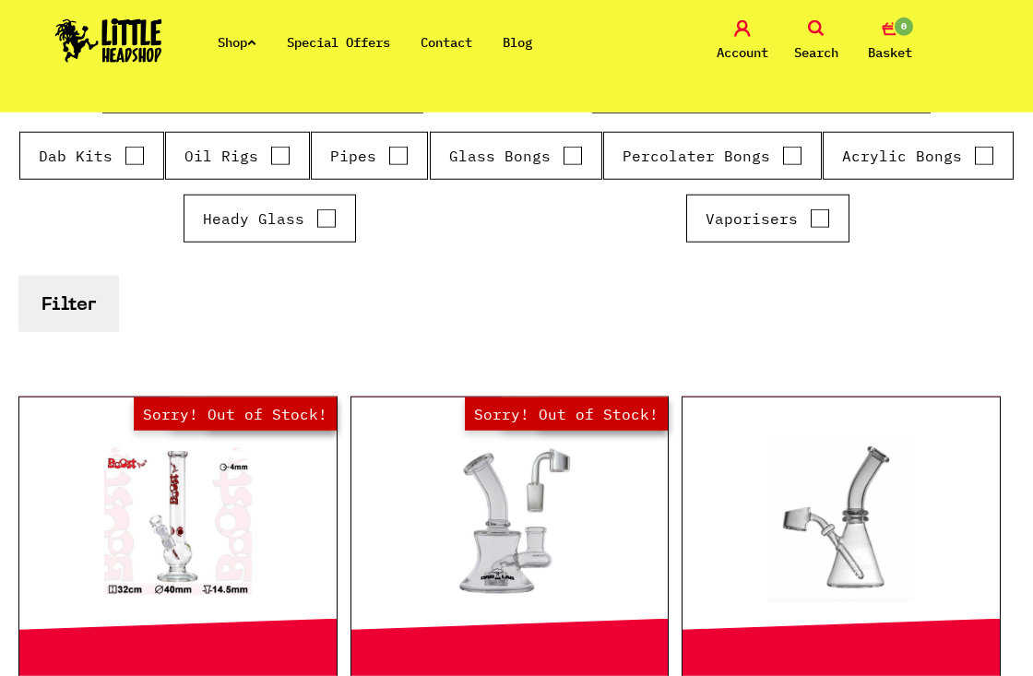
scroll to position [386, 0]
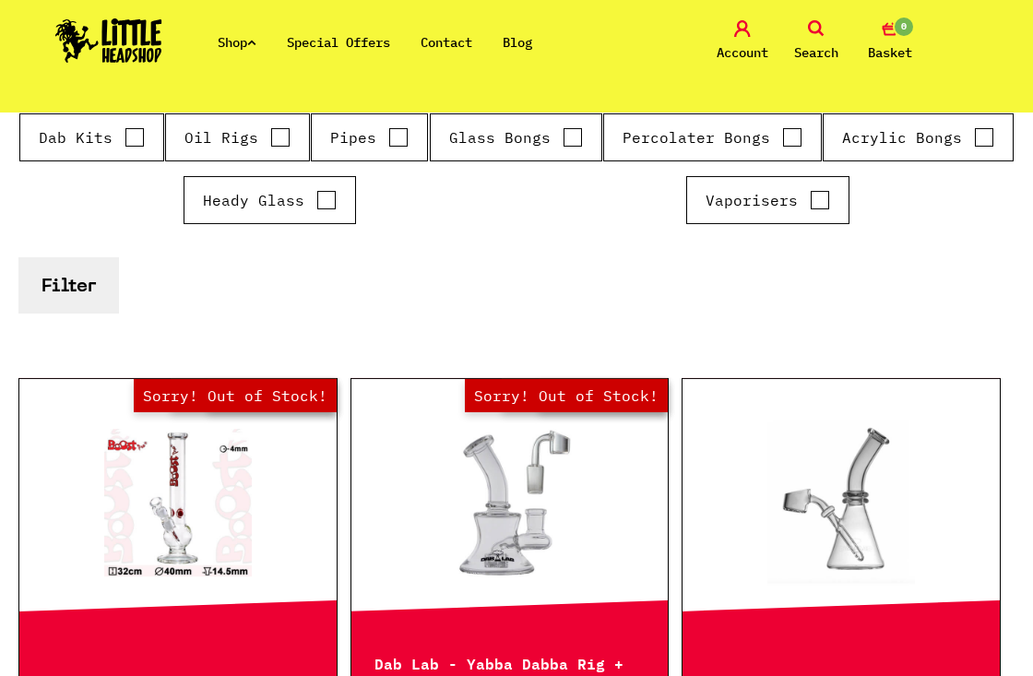
click at [508, 134] on label "Glass Bongs" at bounding box center [516, 137] width 134 height 22
click at [563, 134] on input "Glass Bongs" at bounding box center [573, 137] width 20 height 18
checkbox input "true"
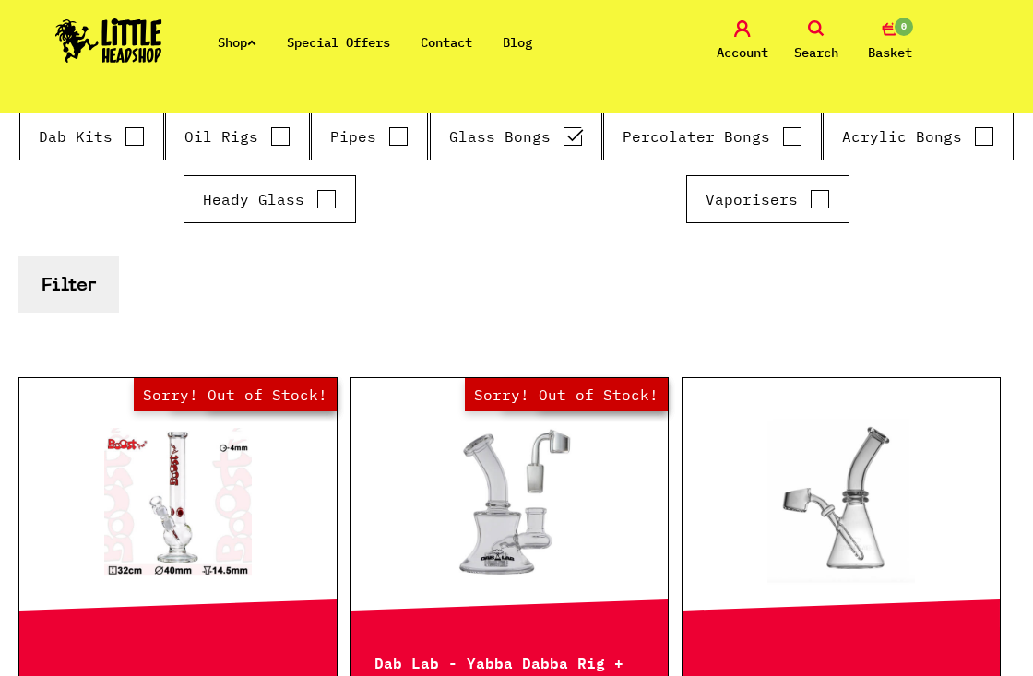
click at [787, 137] on input "Percolater Bongs" at bounding box center [792, 136] width 20 height 18
checkbox input "true"
click at [44, 282] on button "Filter" at bounding box center [68, 284] width 101 height 56
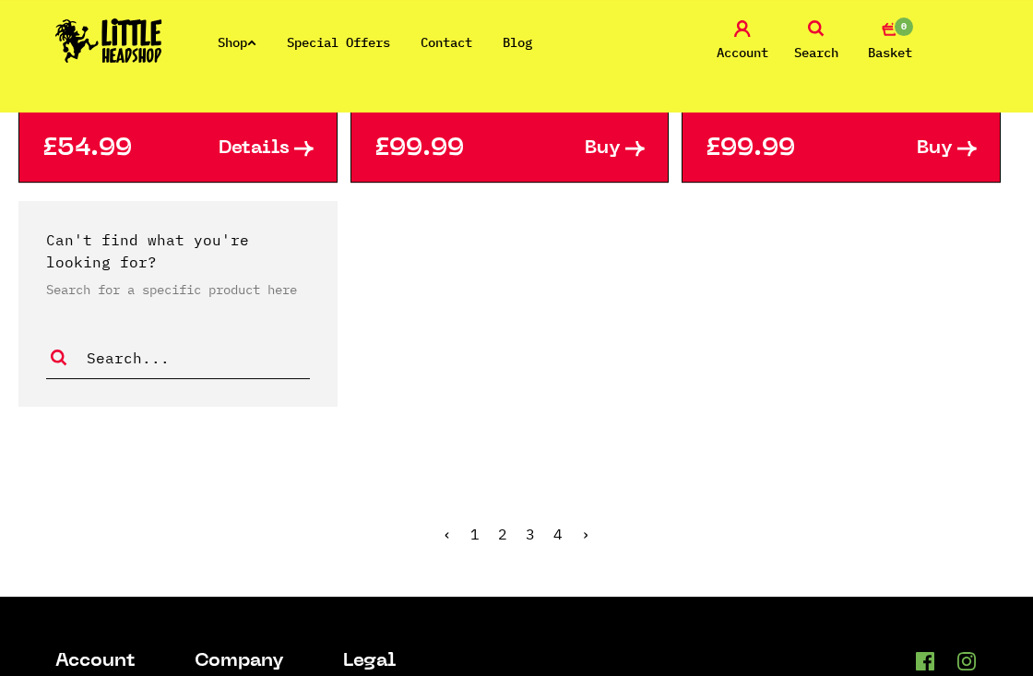
scroll to position [3849, 0]
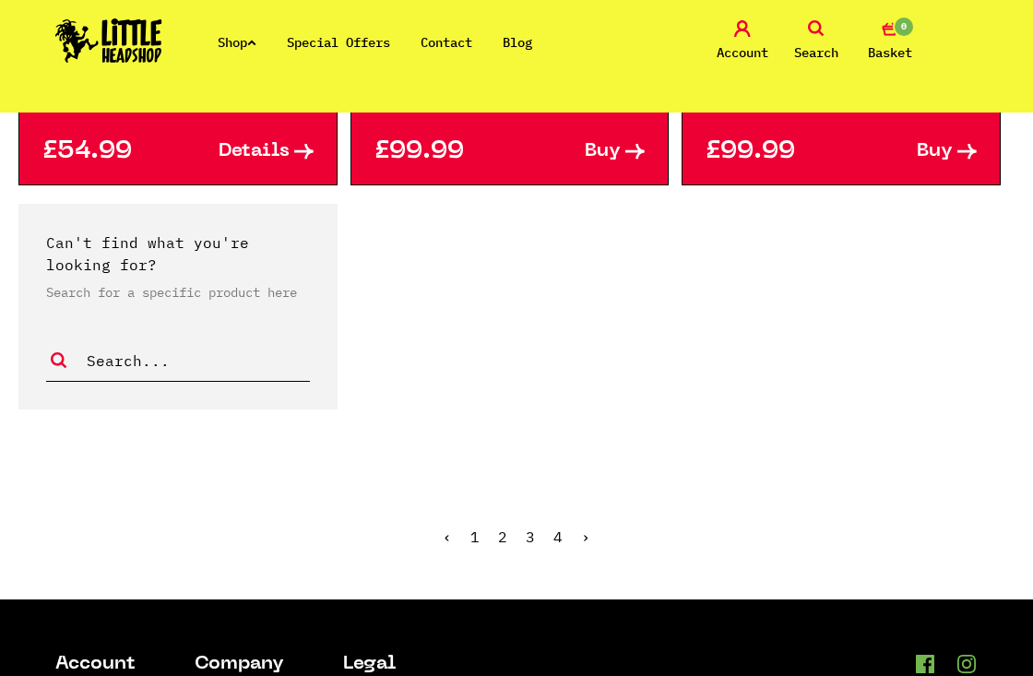
click at [562, 528] on link "4" at bounding box center [557, 537] width 9 height 18
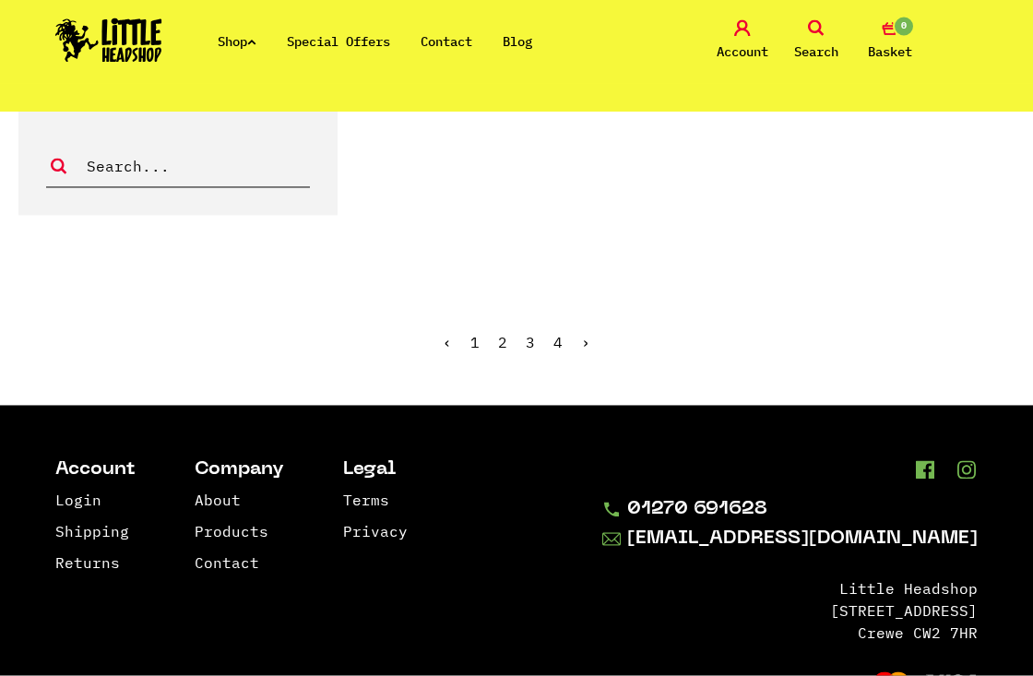
scroll to position [2636, 0]
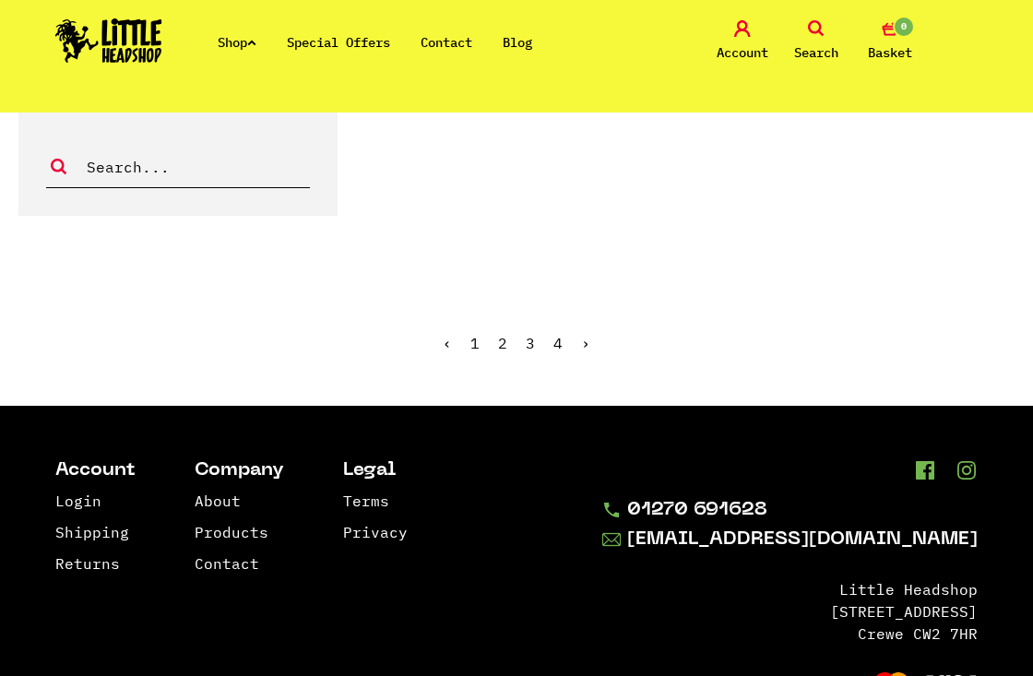
click at [503, 334] on link "2" at bounding box center [502, 343] width 9 height 18
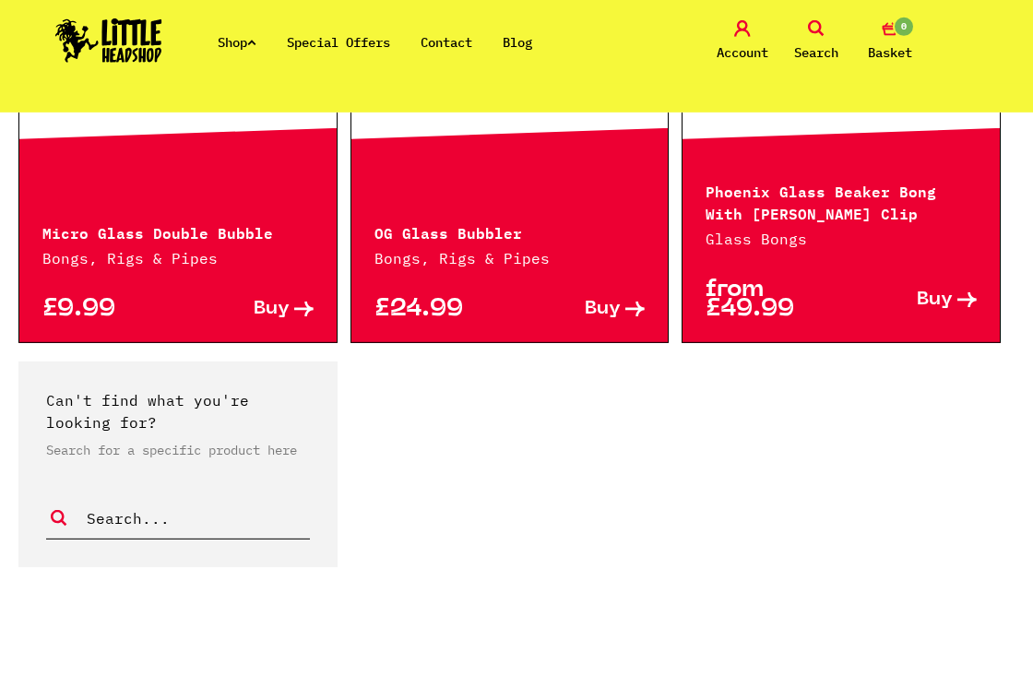
scroll to position [3662, 0]
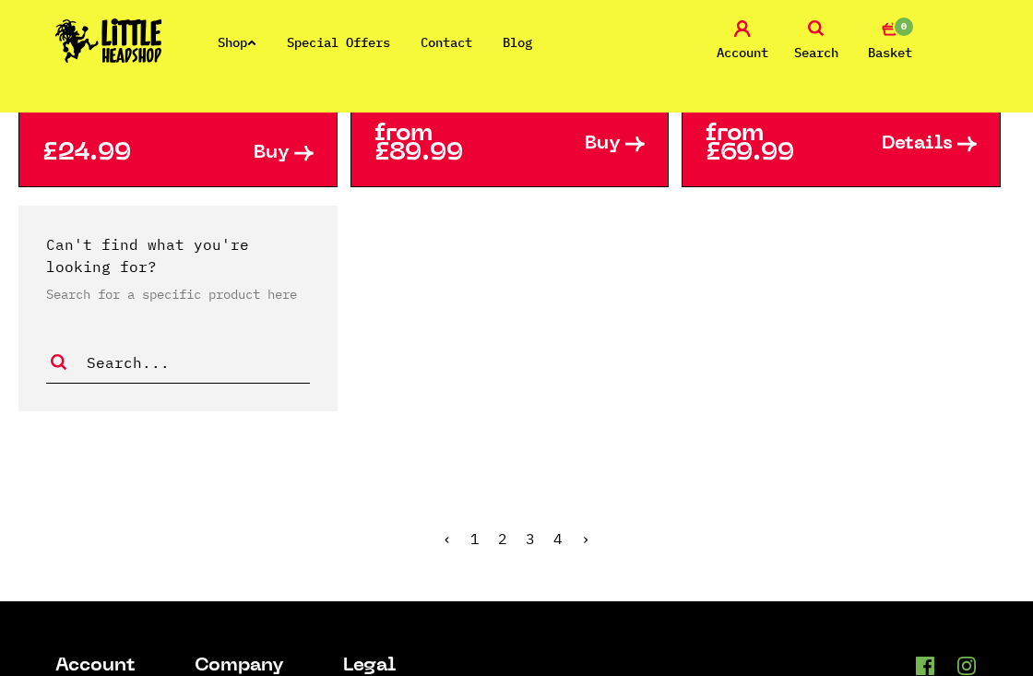
scroll to position [3837, 0]
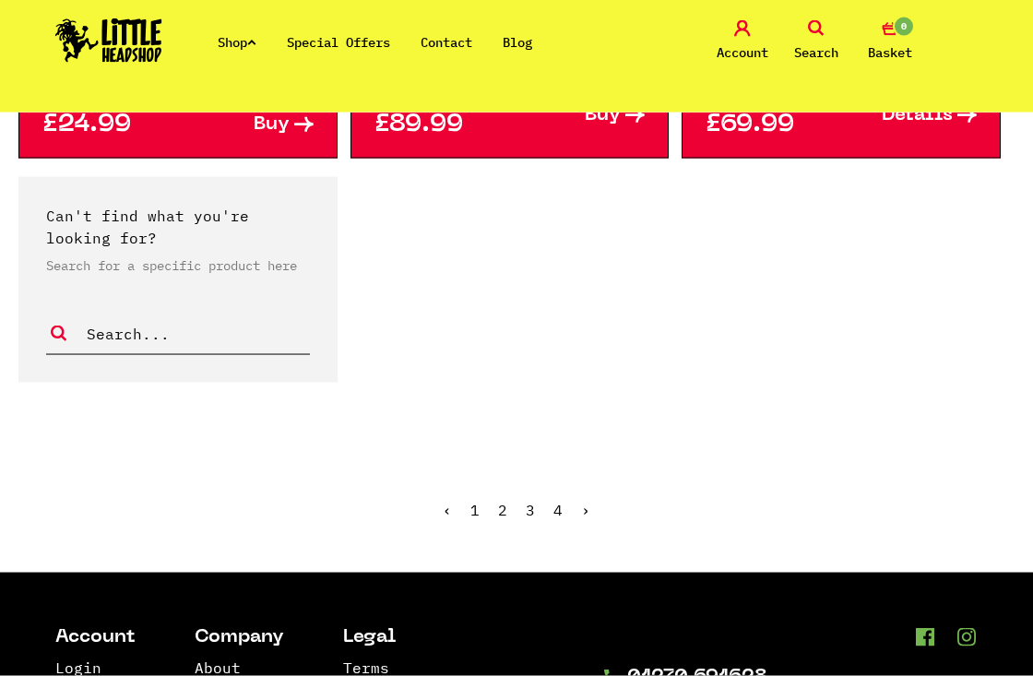
click at [601, 518] on ul "‹ 1 2 3 4 ›" at bounding box center [516, 523] width 1033 height 79
click at [599, 517] on ul "‹ 1 2 3 4 ›" at bounding box center [516, 523] width 1033 height 79
click at [588, 513] on link "›" at bounding box center [585, 510] width 9 height 18
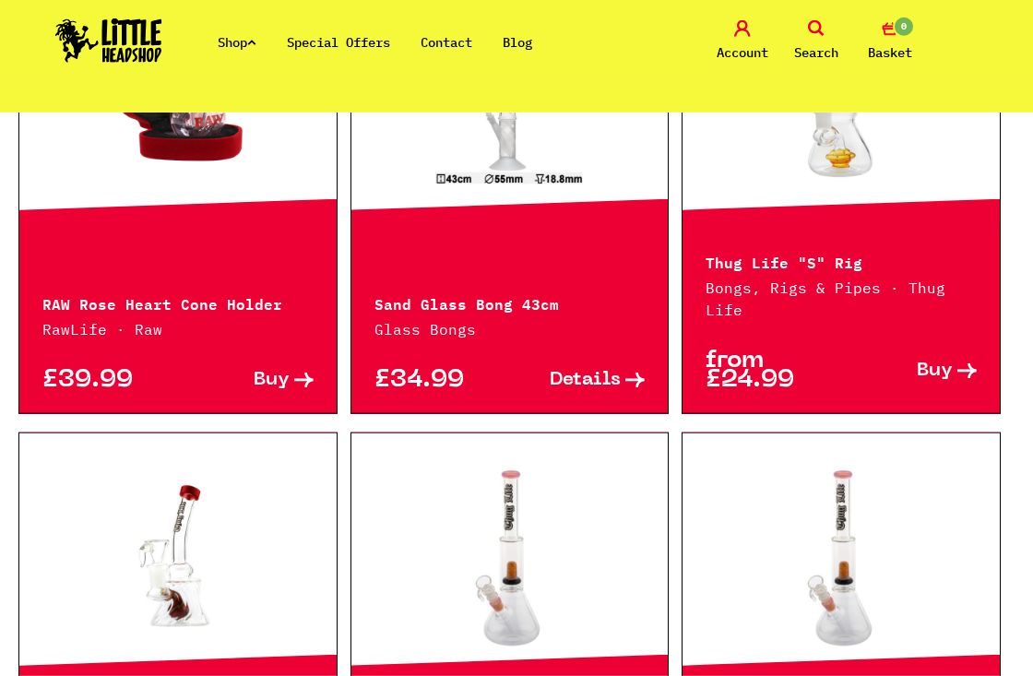
scroll to position [1603, 0]
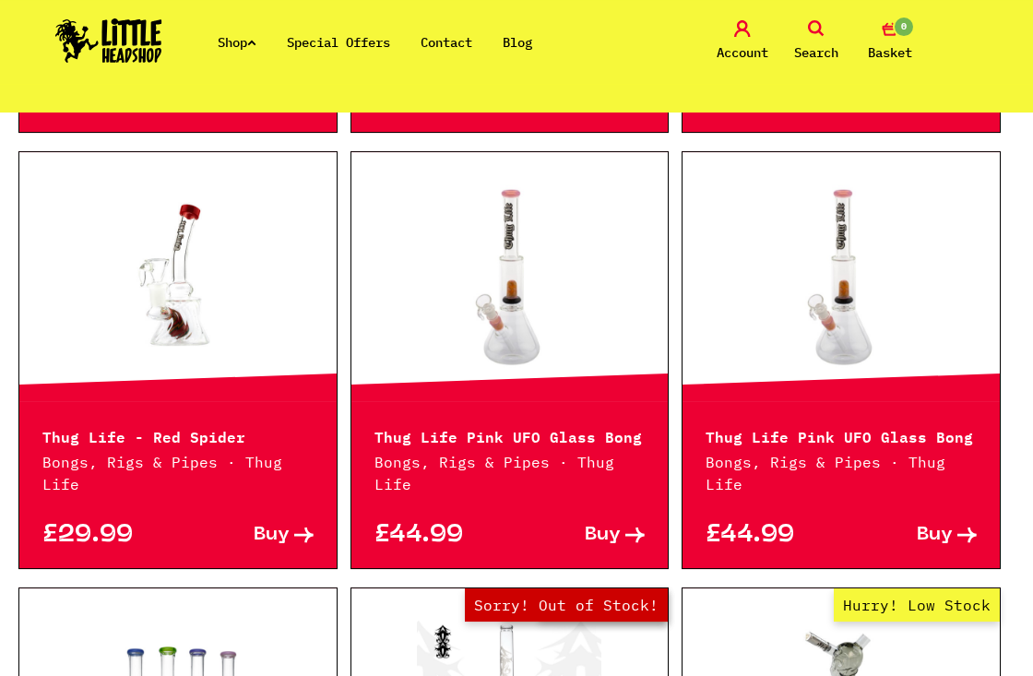
click at [153, 281] on link at bounding box center [177, 276] width 317 height 184
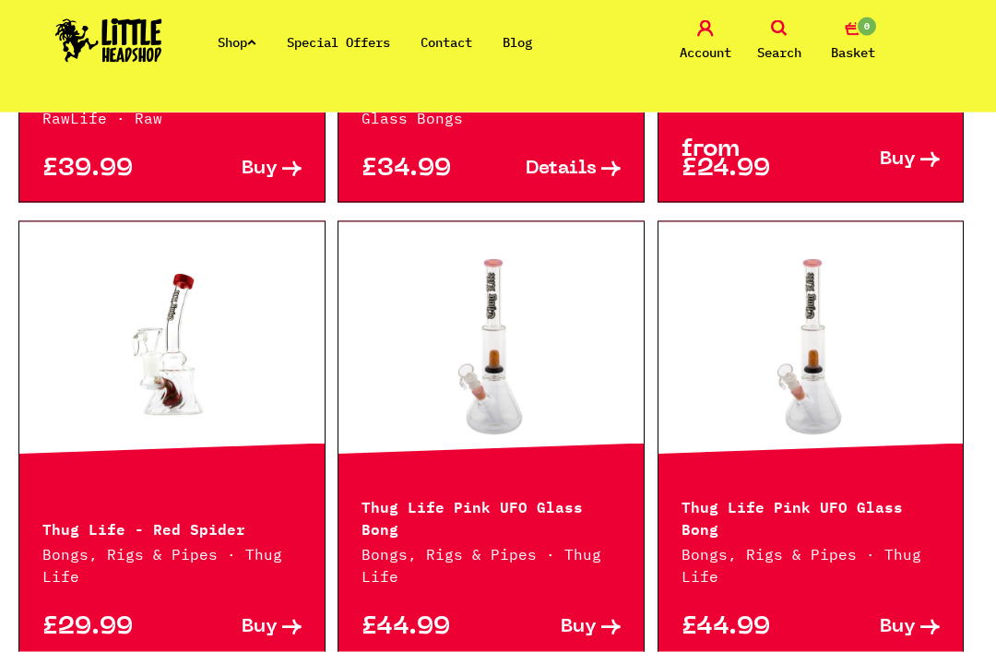
scroll to position [1535, 0]
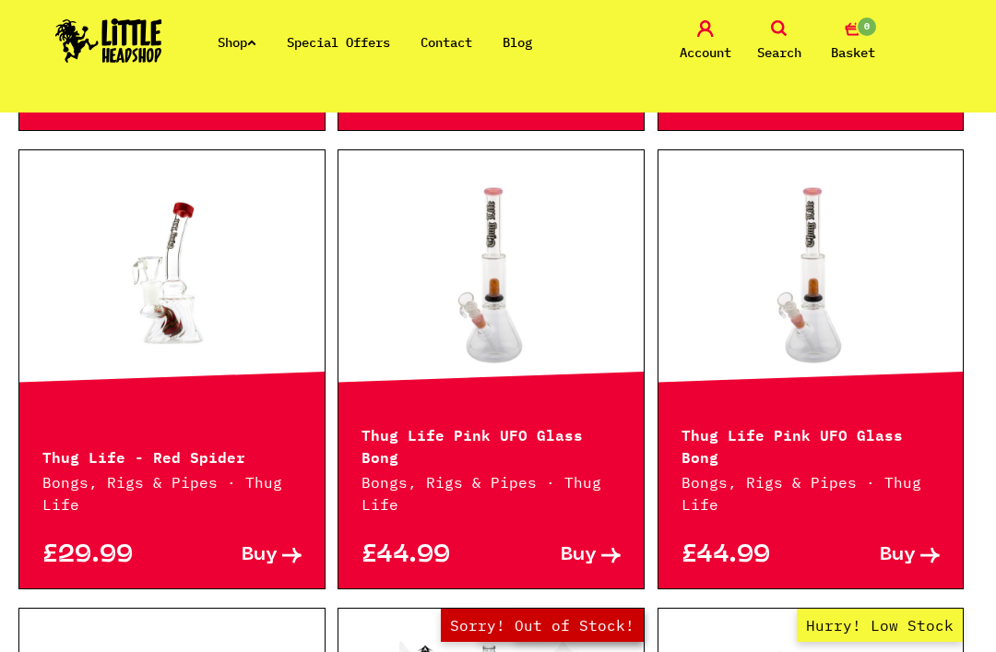
click at [175, 312] on link at bounding box center [171, 275] width 305 height 184
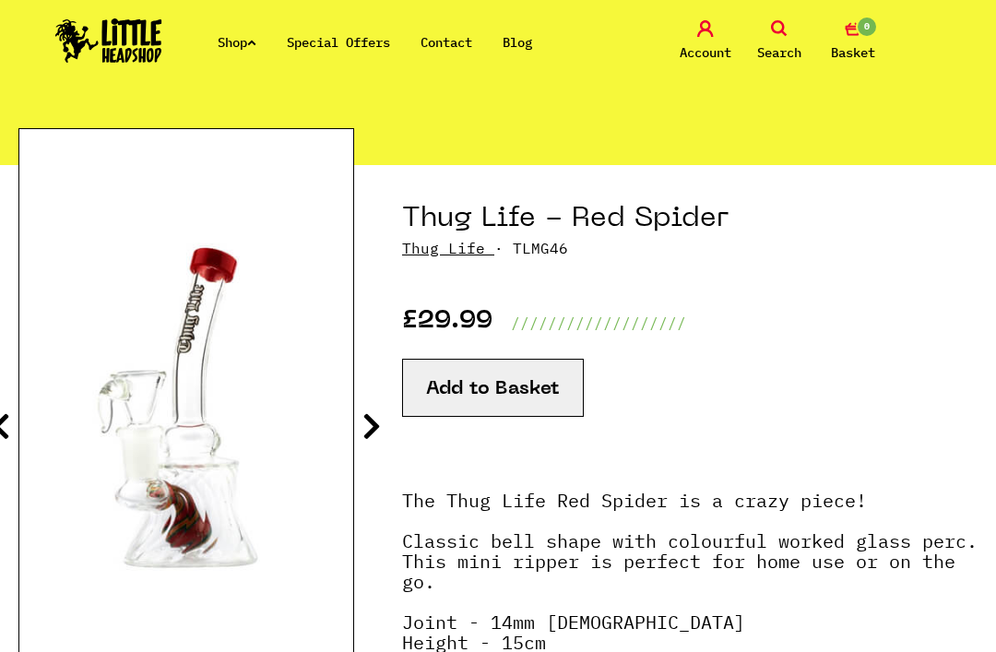
scroll to position [194, 0]
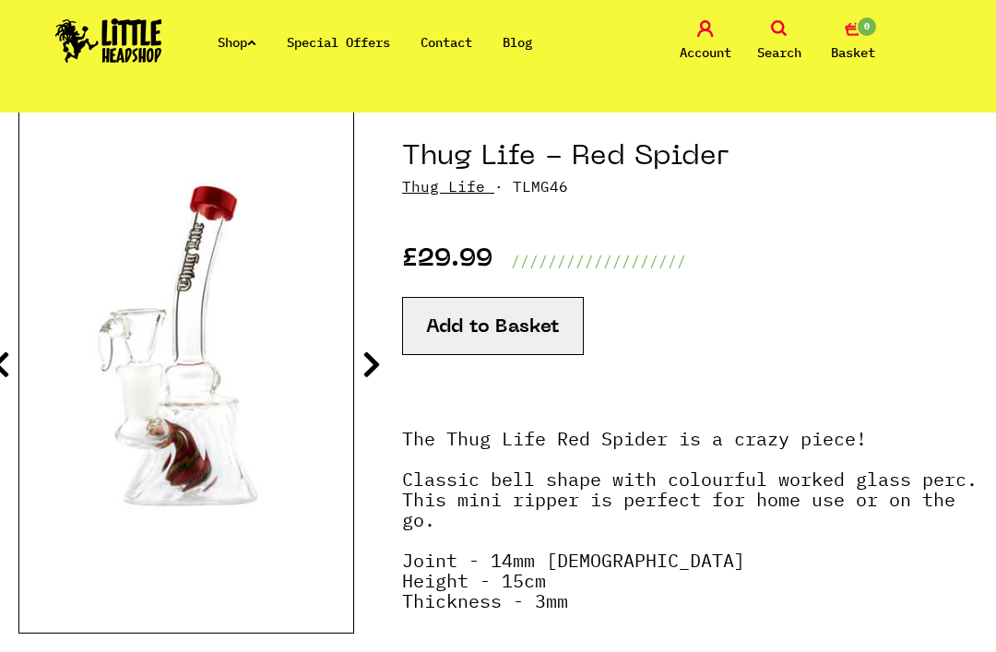
click at [346, 363] on img at bounding box center [186, 350] width 334 height 418
click at [369, 354] on icon at bounding box center [372, 365] width 18 height 30
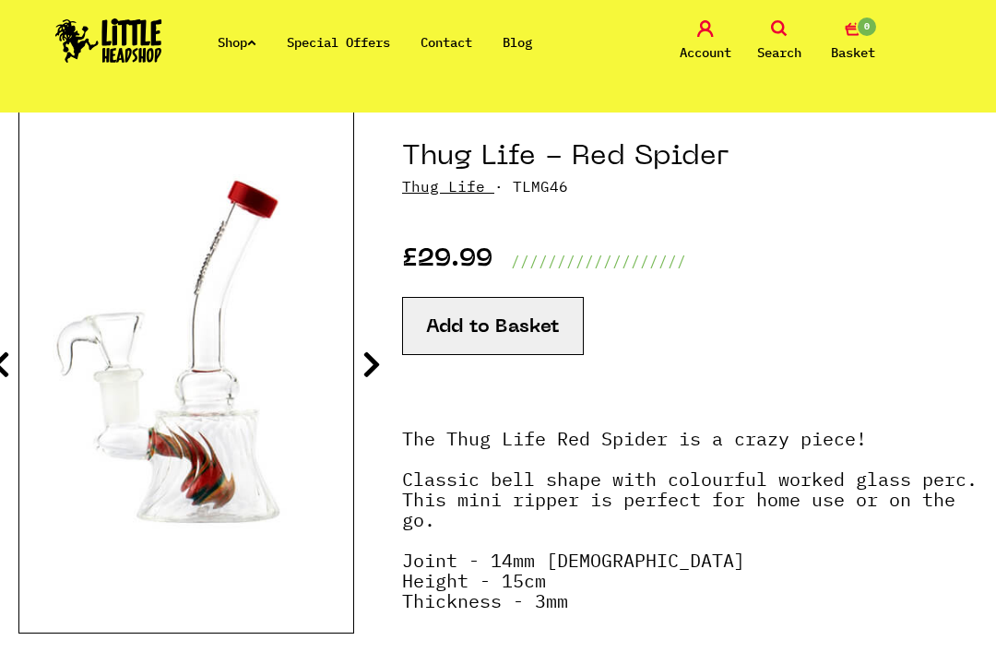
click at [363, 376] on icon at bounding box center [372, 365] width 18 height 30
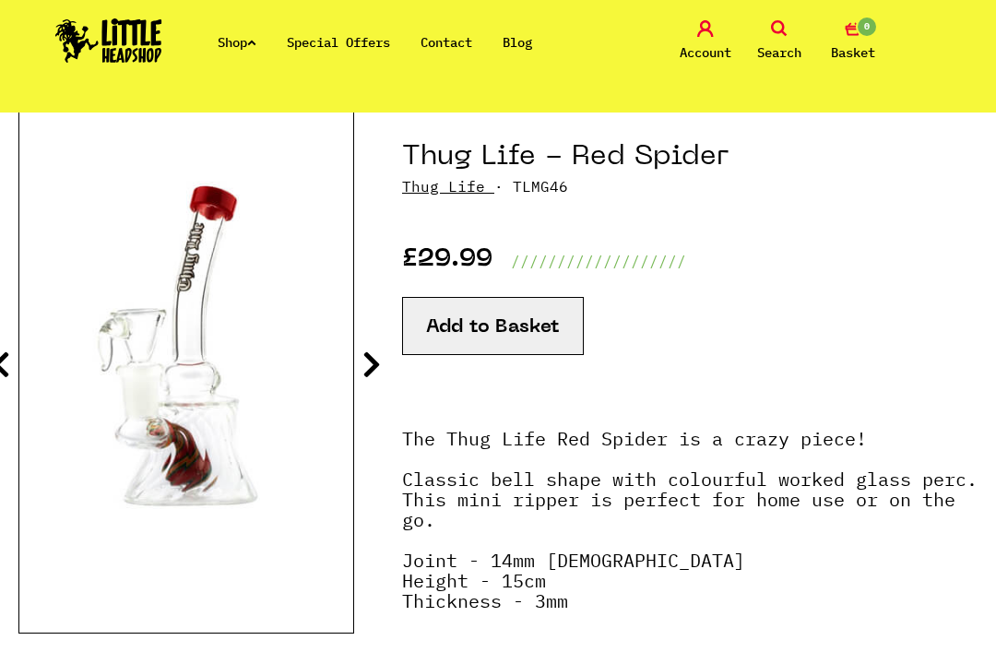
click at [375, 364] on icon at bounding box center [372, 365] width 18 height 30
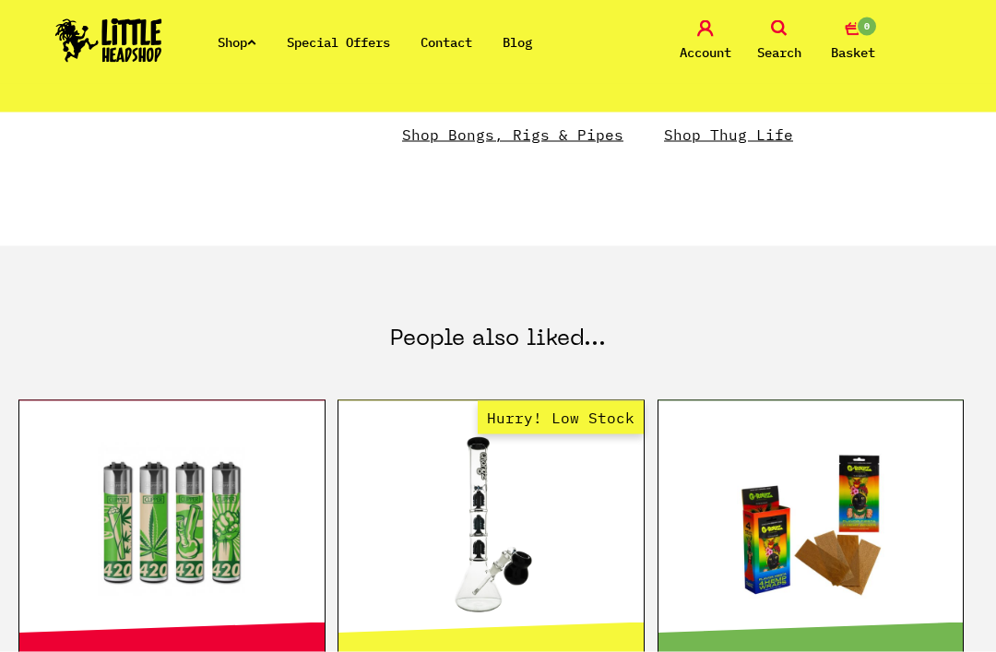
scroll to position [704, 0]
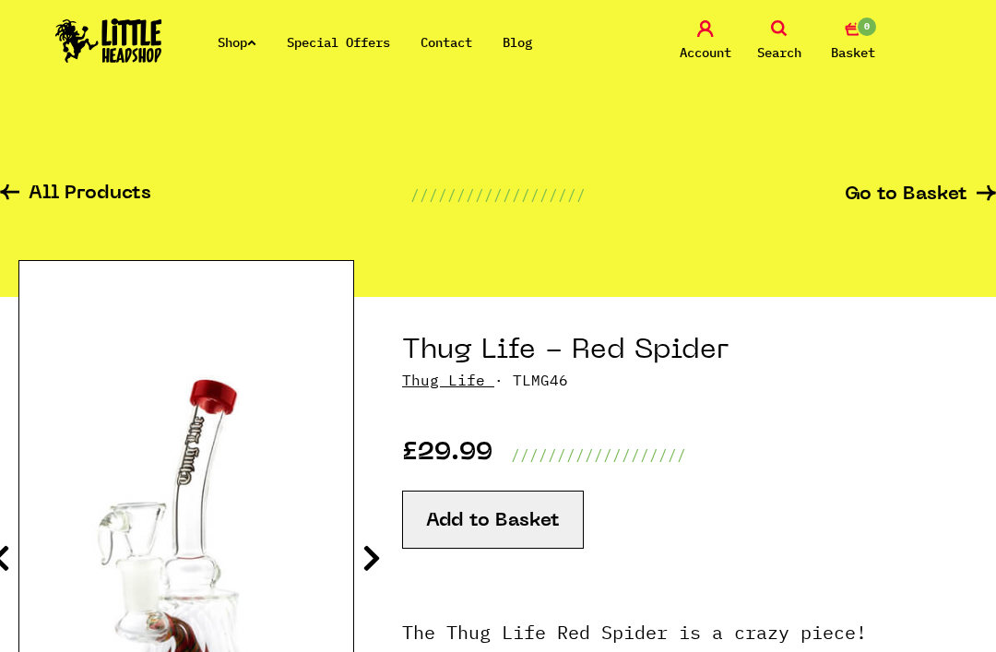
click at [438, 522] on button "Add to Basket" at bounding box center [493, 520] width 182 height 58
click at [431, 386] on link "Thug Life" at bounding box center [443, 380] width 83 height 18
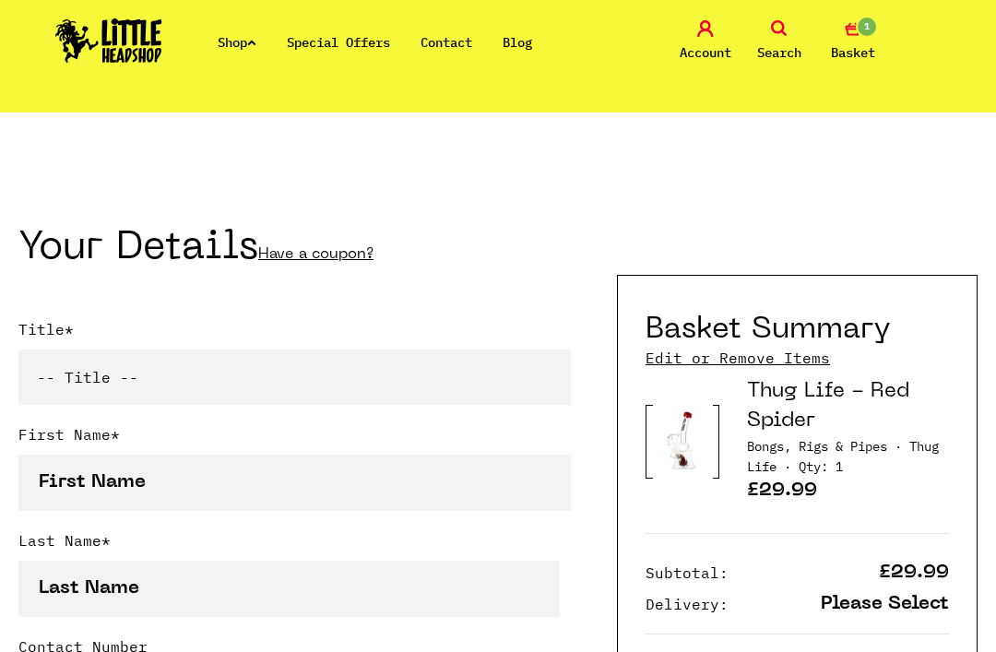
scroll to position [315, 0]
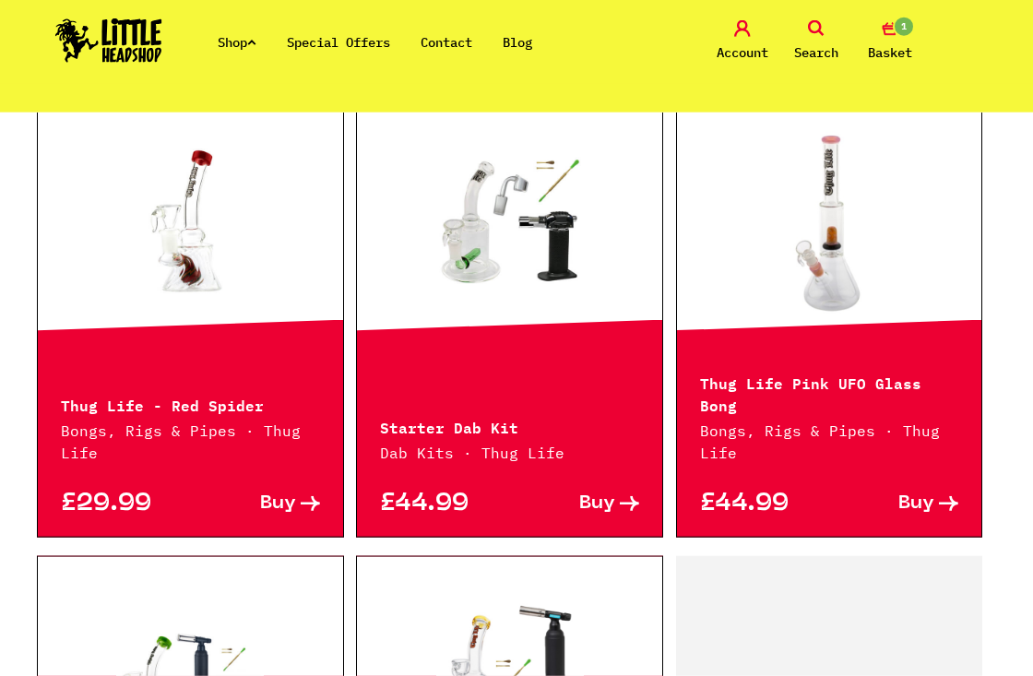
scroll to position [827, 0]
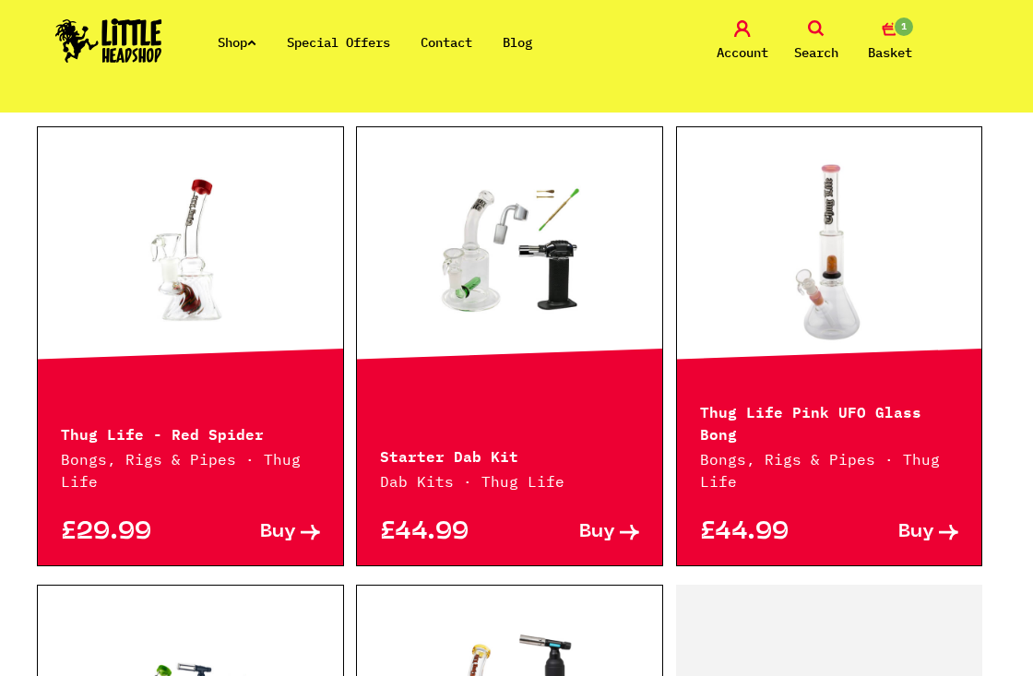
click at [870, 202] on link at bounding box center [829, 252] width 305 height 184
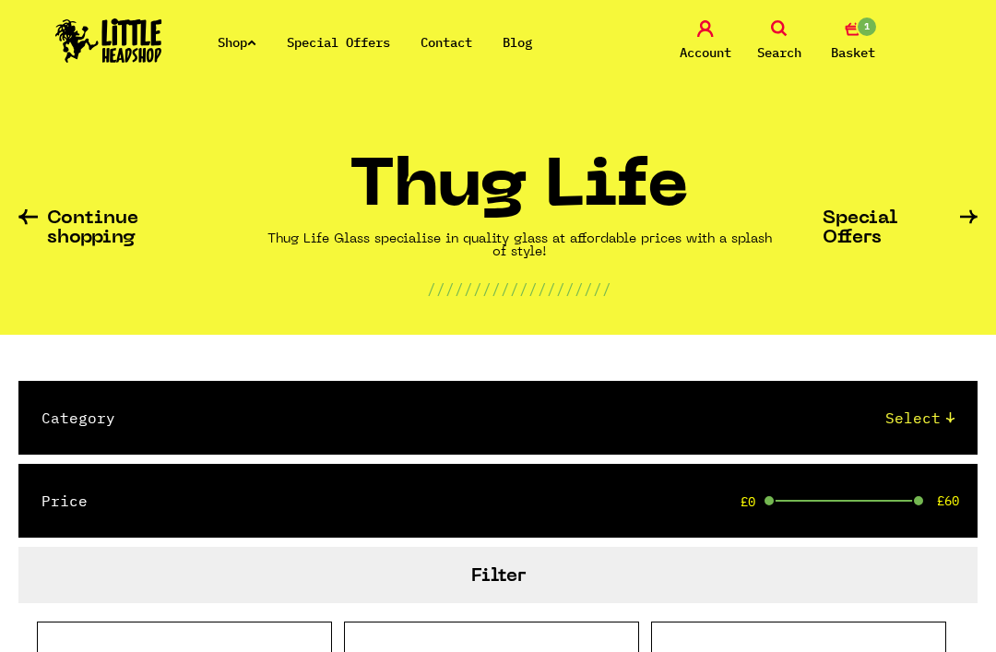
scroll to position [0, 0]
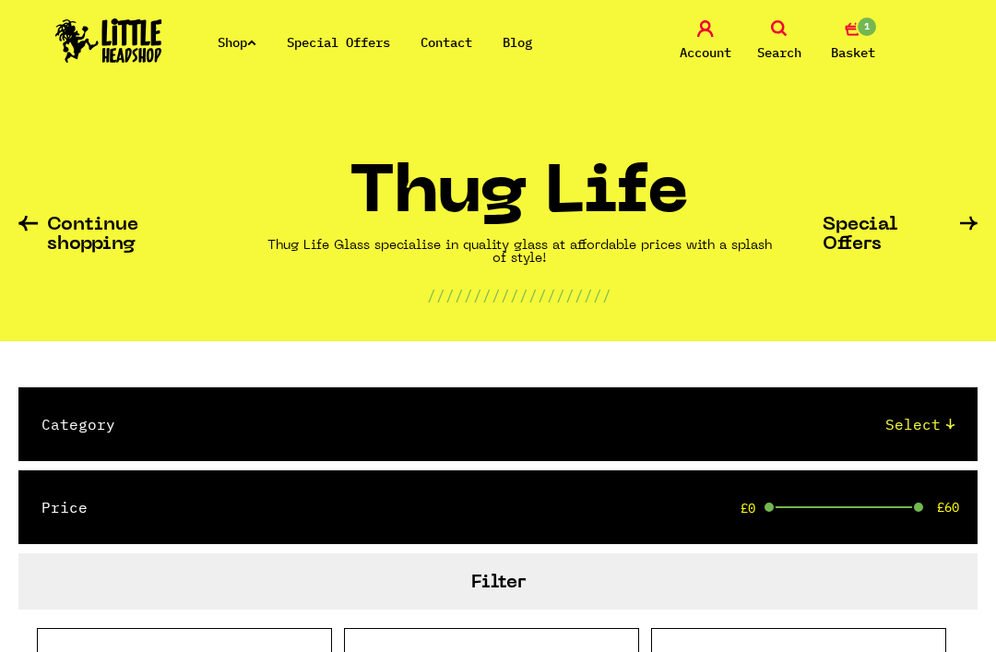
click at [20, 210] on div "Continue shopping Thug Life Thug Life Glass specialise in quality glass at affo…" at bounding box center [498, 227] width 996 height 229
click at [30, 225] on icon at bounding box center [27, 224] width 19 height 16
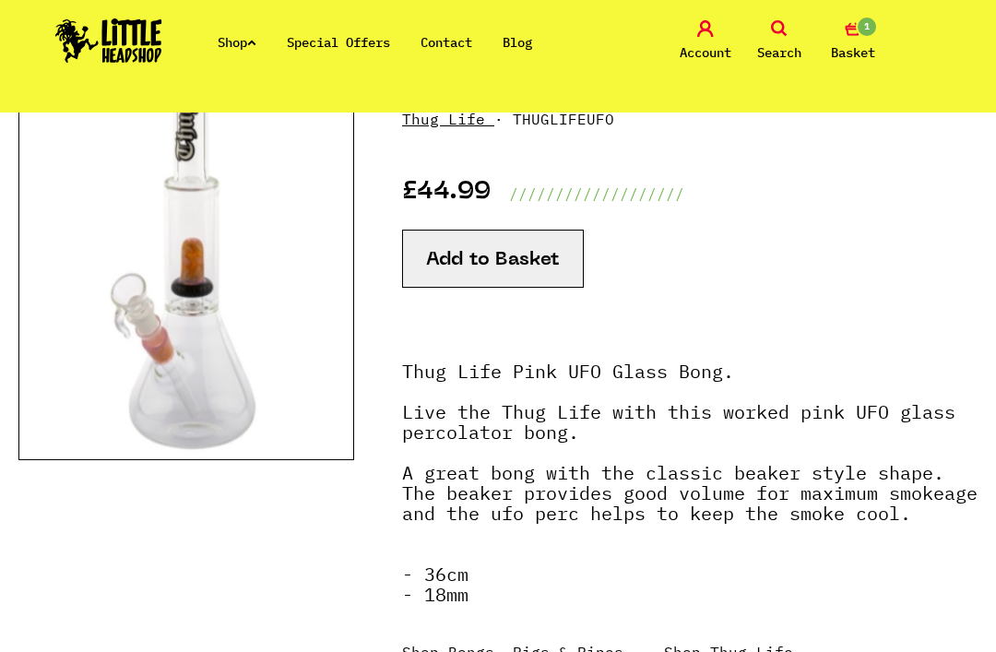
scroll to position [262, 0]
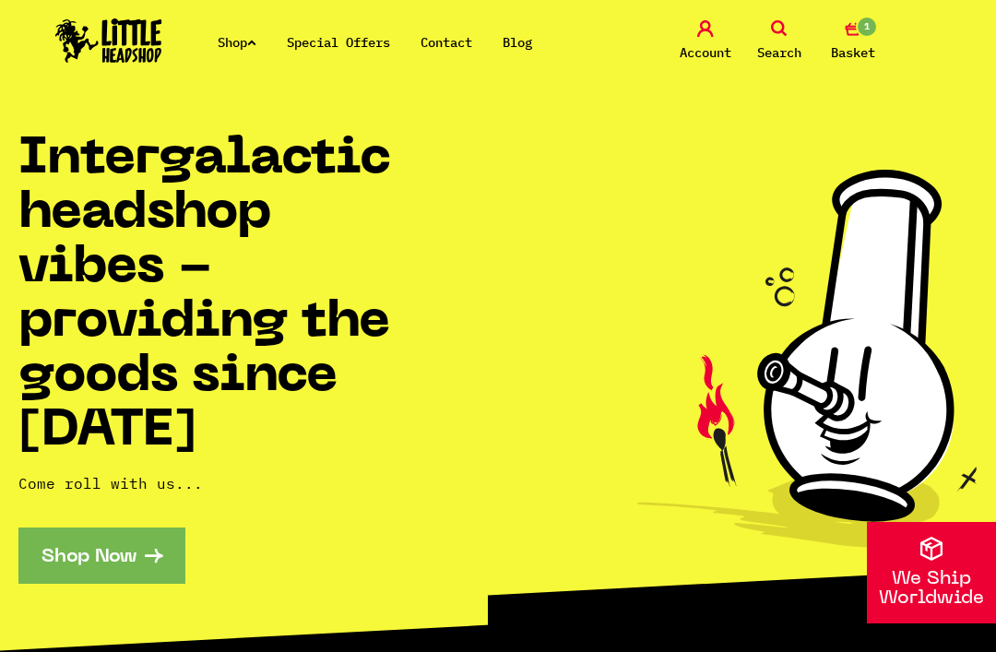
click at [254, 34] on link "Shop" at bounding box center [237, 42] width 39 height 17
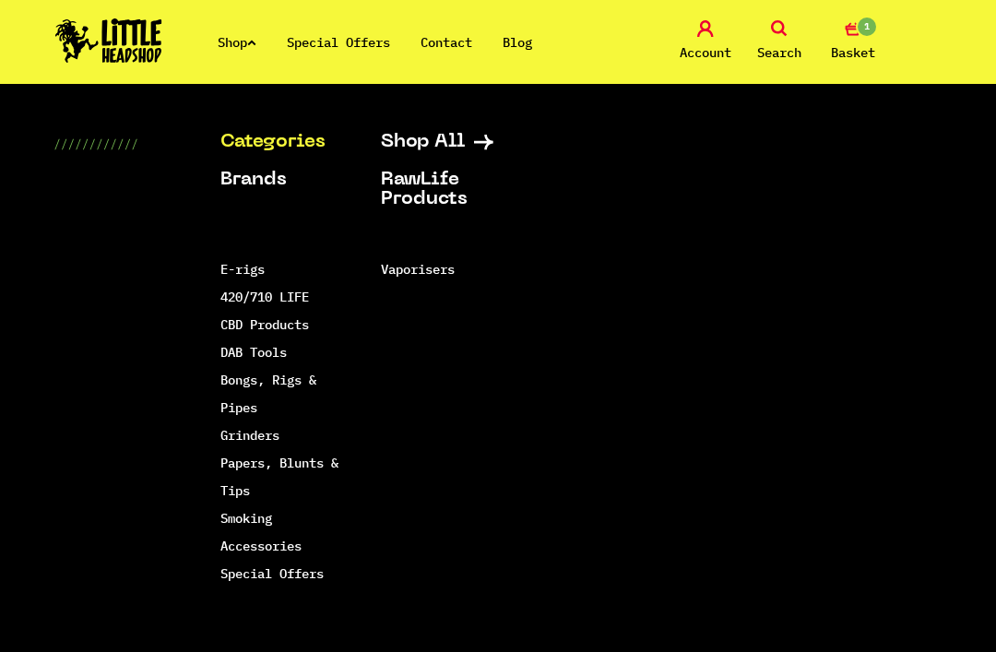
click at [230, 385] on link "Bongs, Rigs & Pipes" at bounding box center [268, 394] width 96 height 44
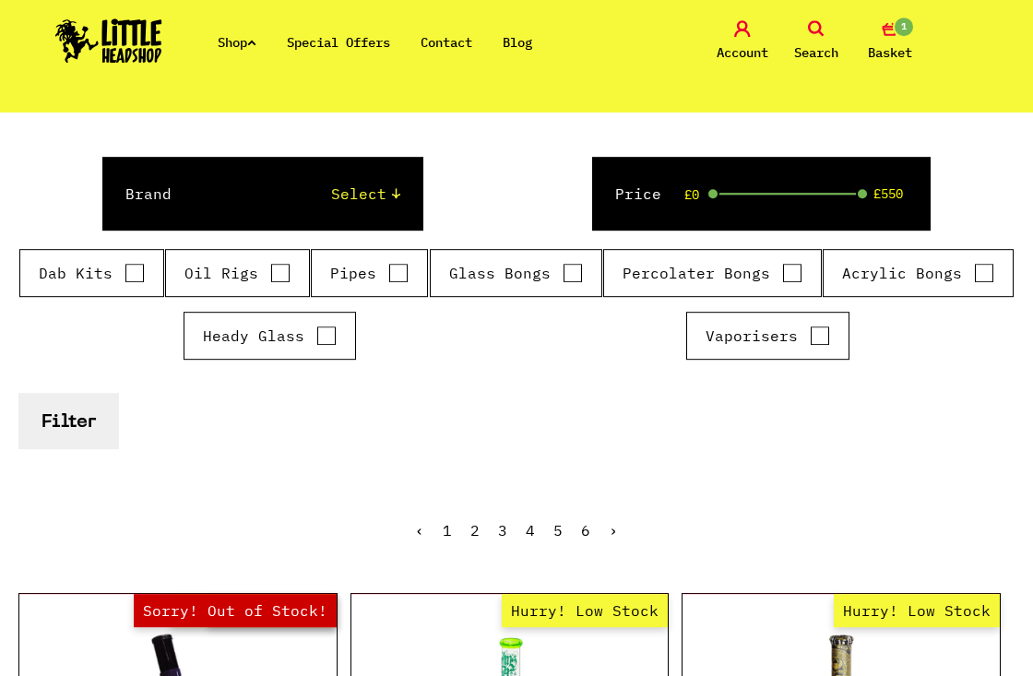
scroll to position [252, 0]
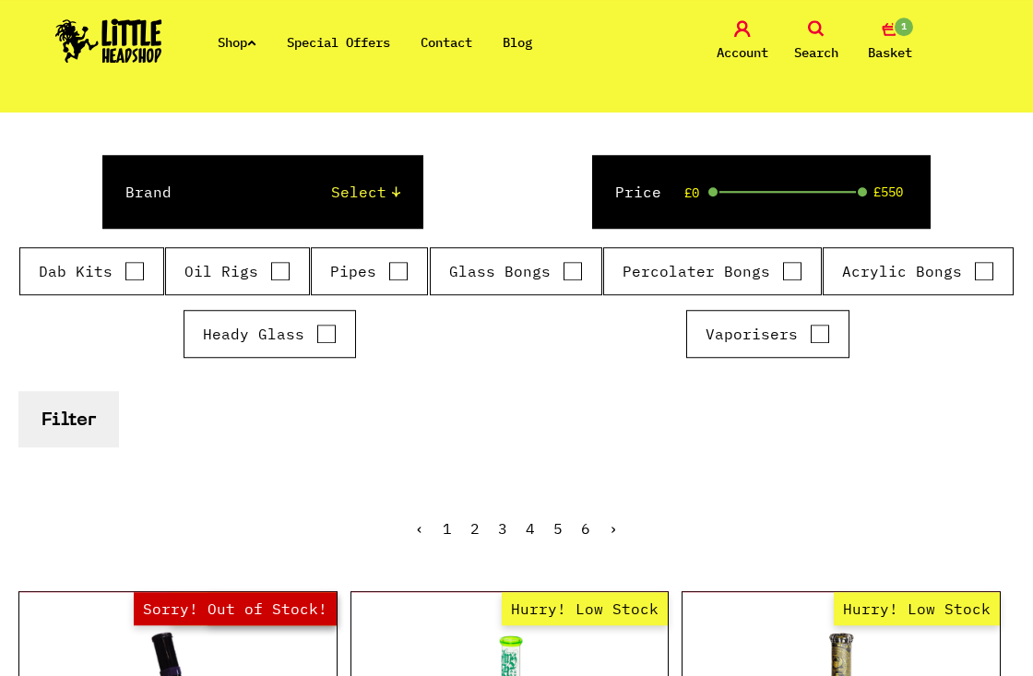
click at [568, 271] on input "Glass Bongs" at bounding box center [573, 271] width 20 height 18
checkbox input "true"
click at [61, 426] on button "Filter" at bounding box center [68, 419] width 101 height 56
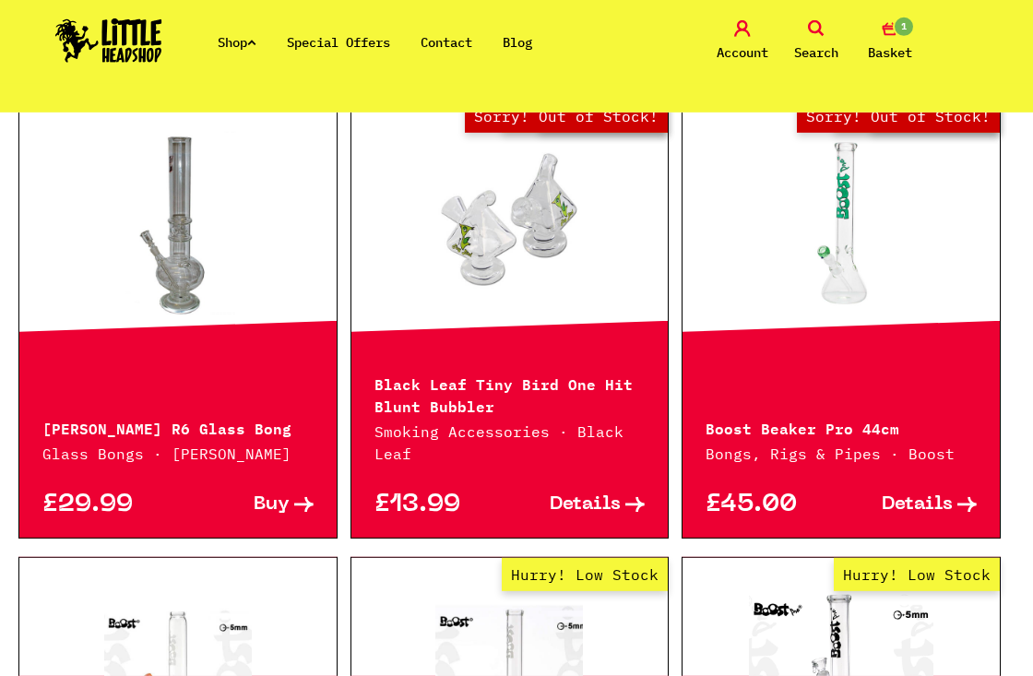
scroll to position [1684, 0]
click at [161, 244] on link at bounding box center [177, 224] width 317 height 184
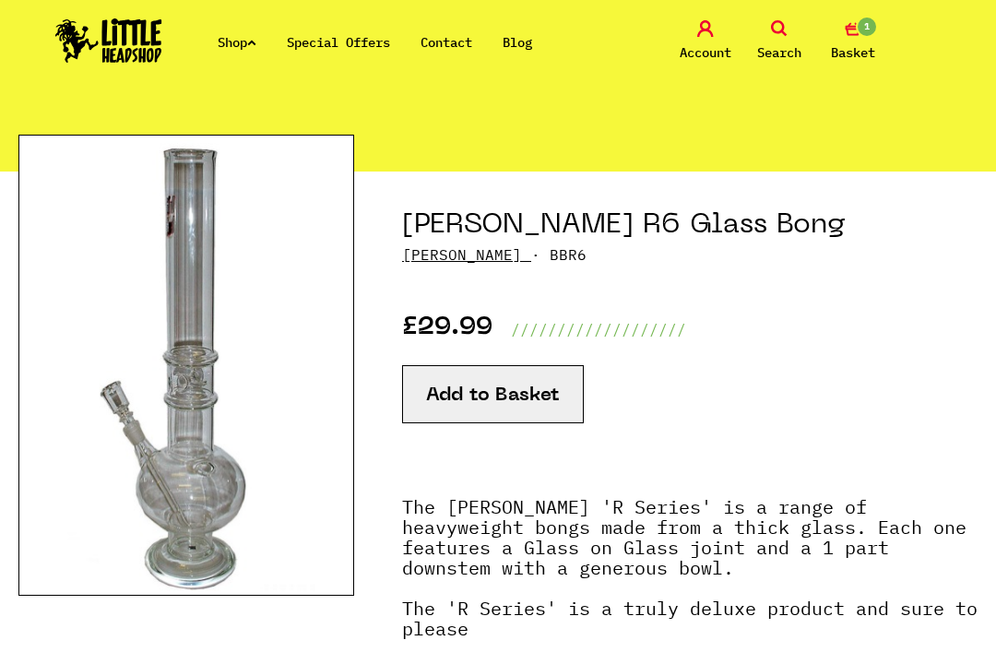
scroll to position [238, 0]
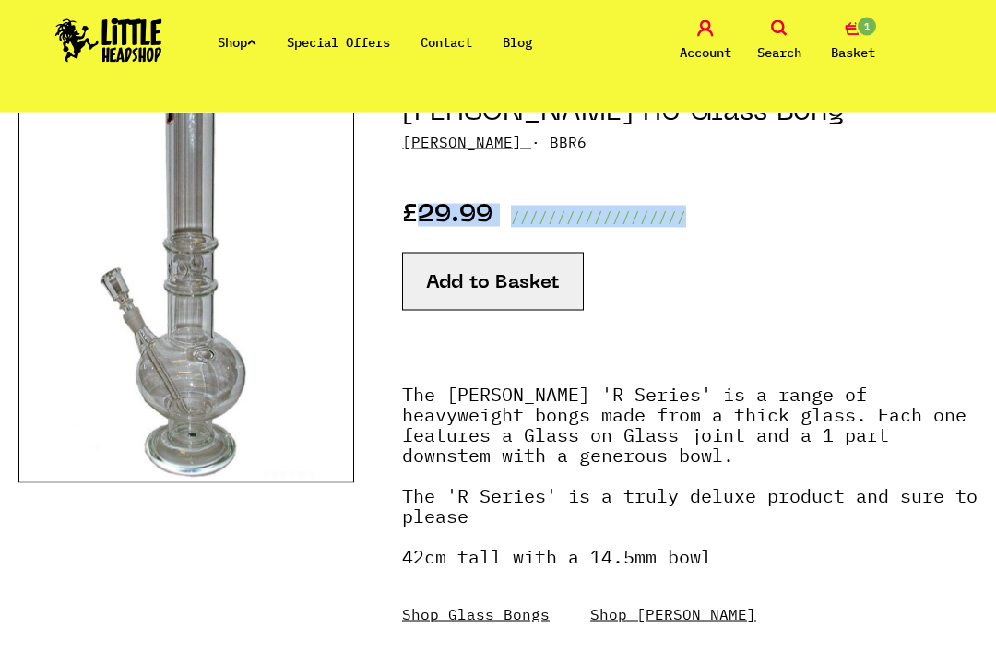
click at [797, 265] on div "Add to Basket" at bounding box center [690, 305] width 576 height 104
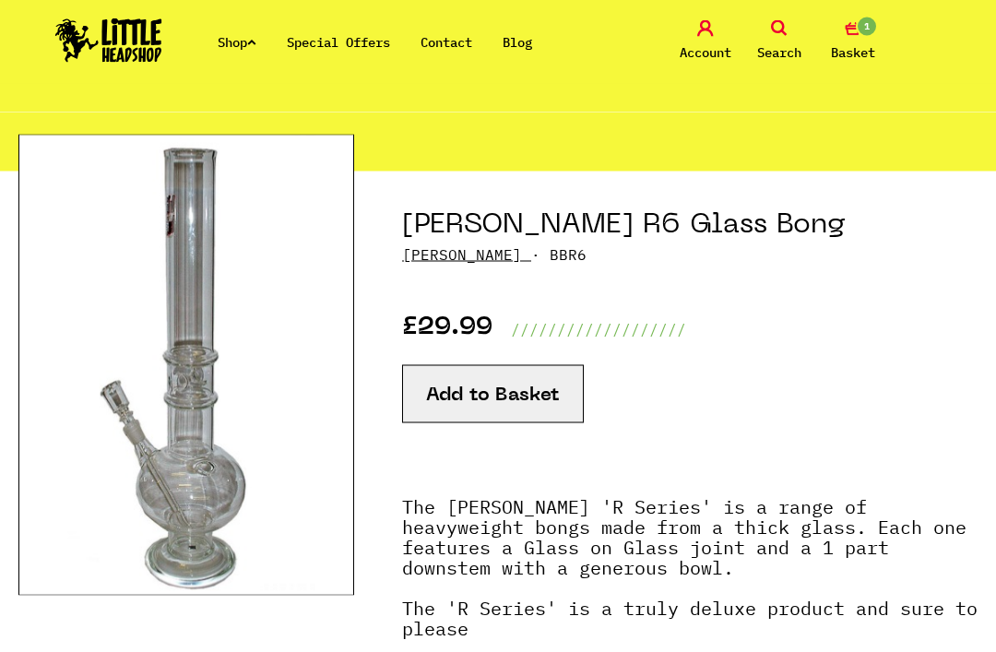
scroll to position [125, 0]
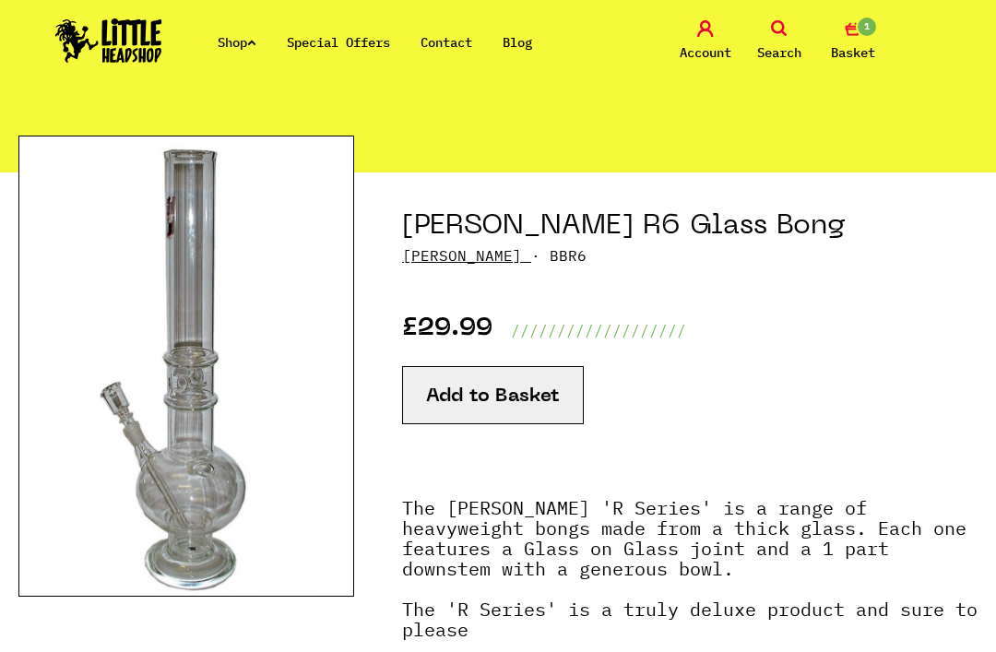
click at [424, 386] on button "Add to Basket" at bounding box center [493, 395] width 182 height 58
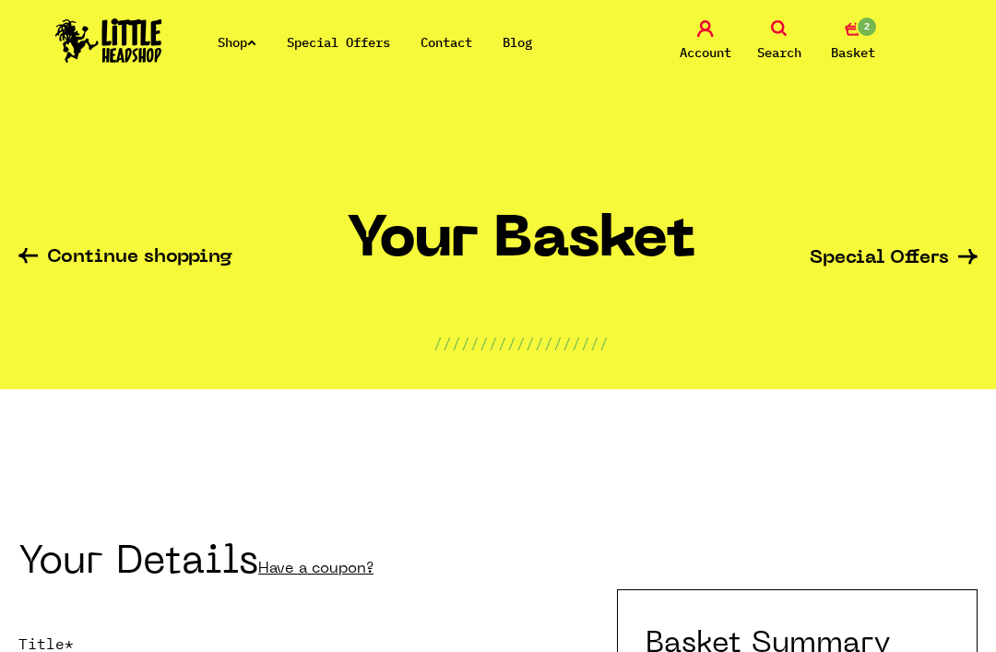
click at [242, 47] on link "Shop" at bounding box center [237, 42] width 39 height 17
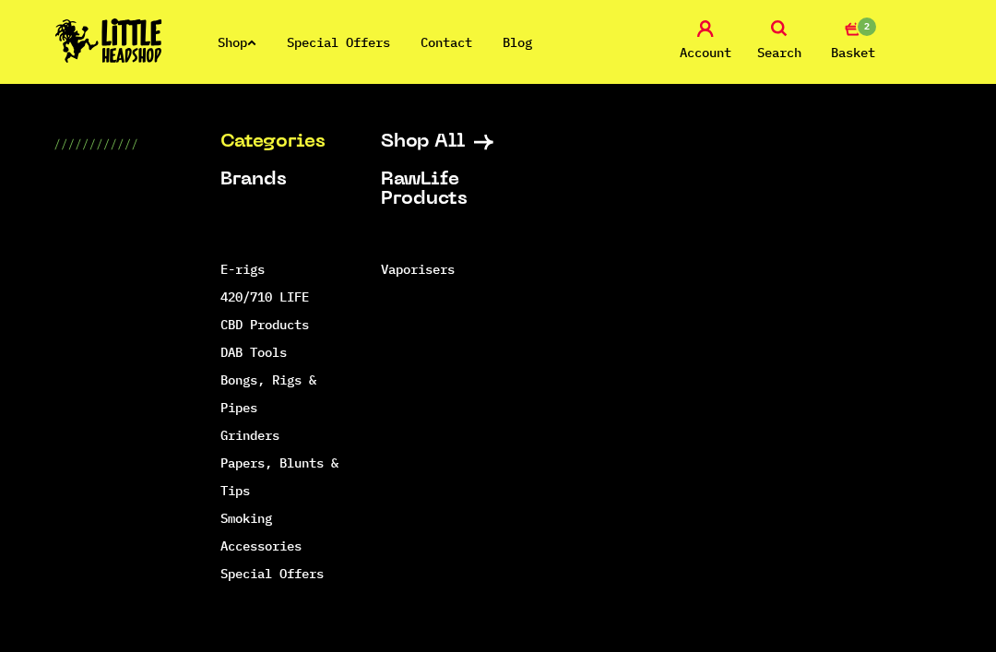
click at [247, 385] on link "Bongs, Rigs & Pipes" at bounding box center [268, 394] width 96 height 44
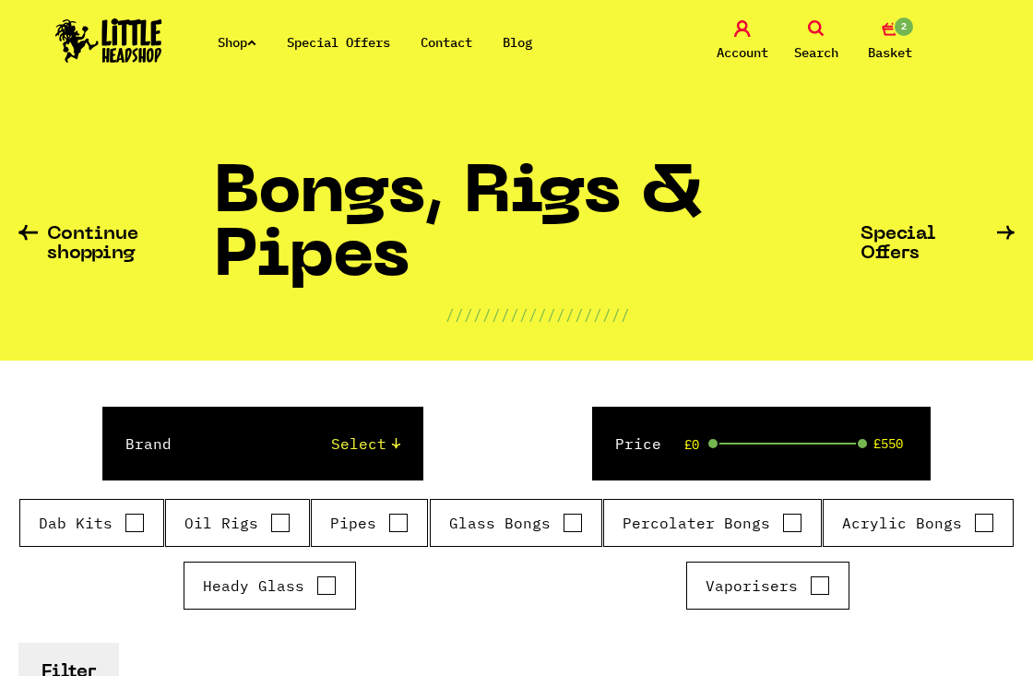
click at [363, 515] on label "Pipes" at bounding box center [369, 523] width 78 height 22
click at [388, 515] on input "Pipes" at bounding box center [398, 523] width 20 height 18
checkbox input "true"
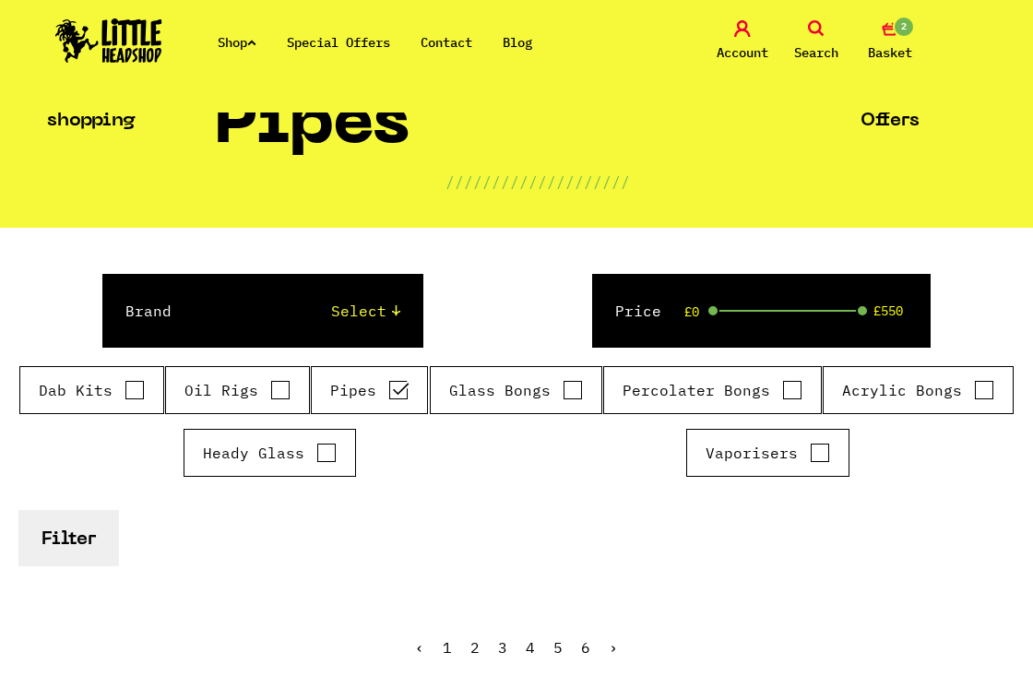
scroll to position [175, 0]
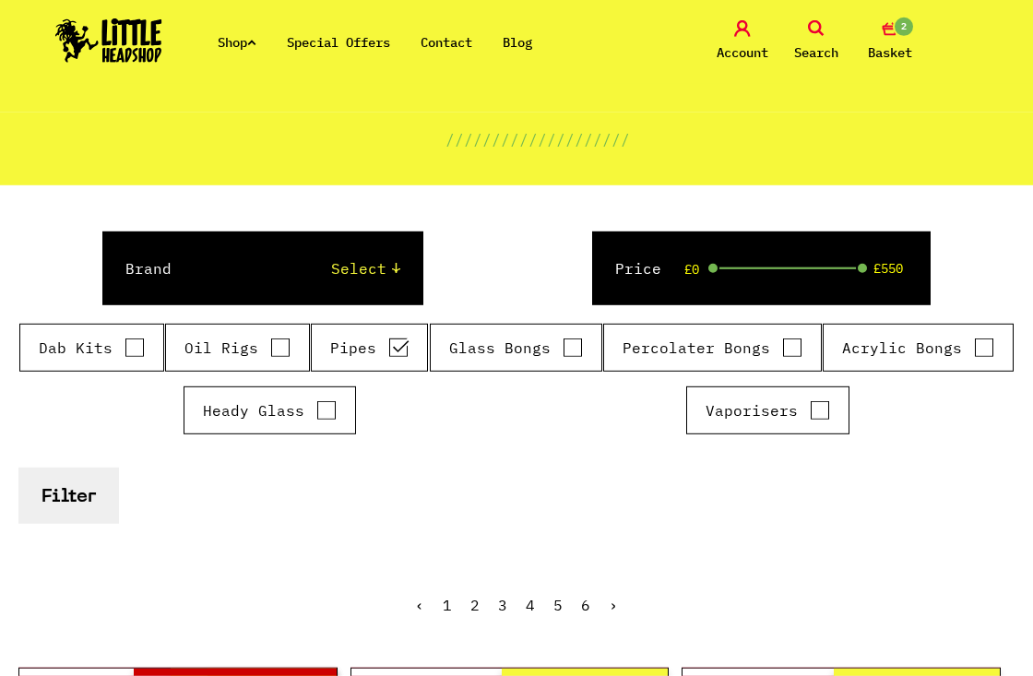
click at [77, 500] on button "Filter" at bounding box center [68, 496] width 101 height 56
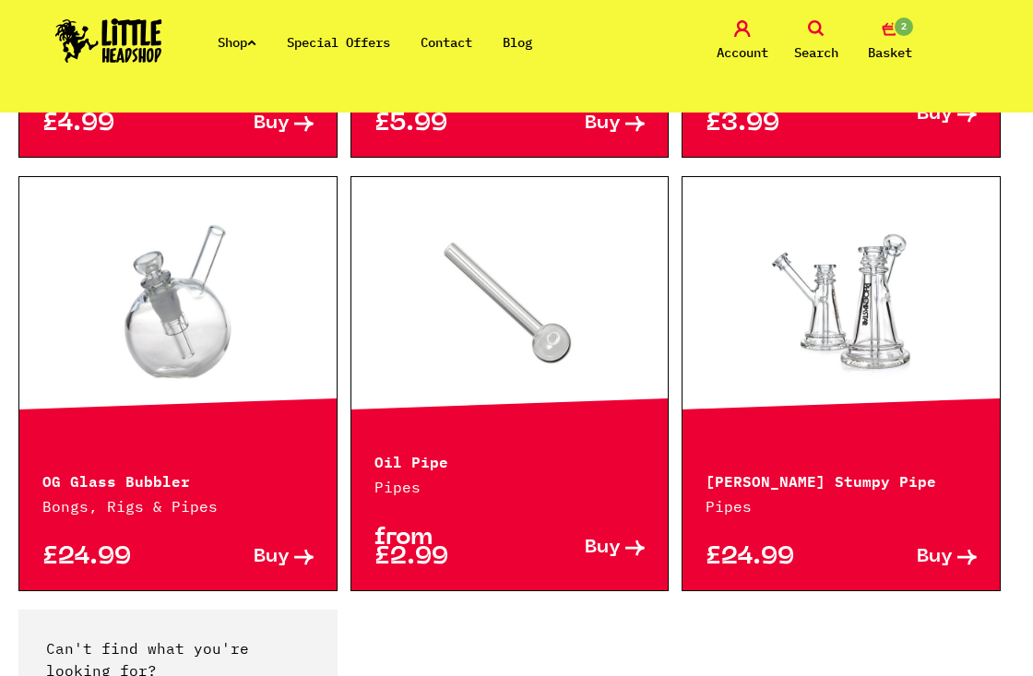
scroll to position [3276, 0]
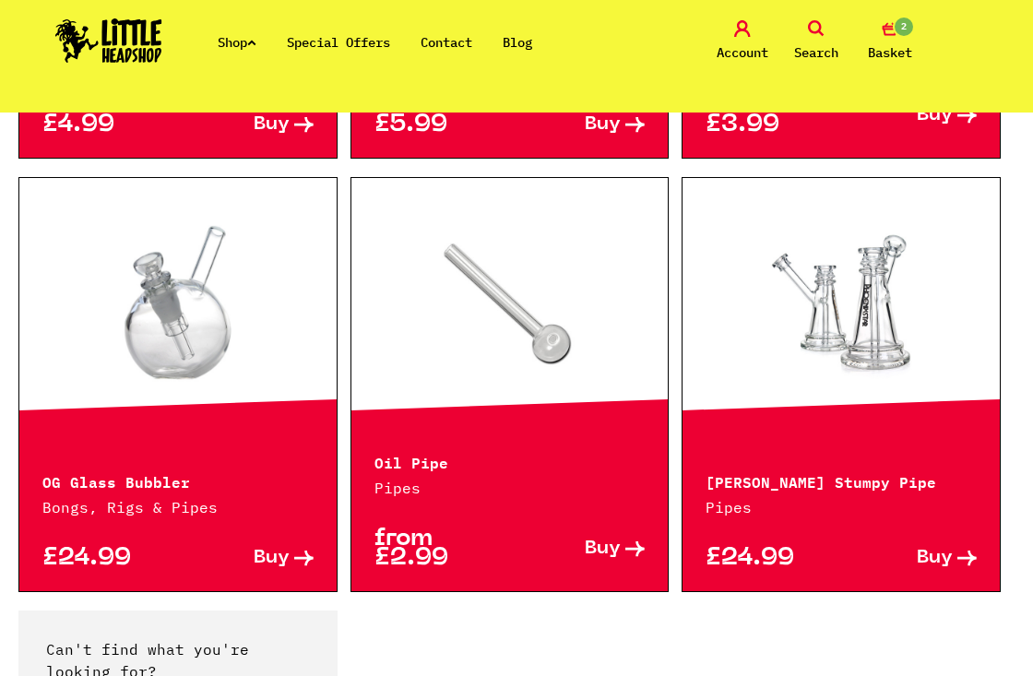
click at [86, 354] on link at bounding box center [177, 302] width 317 height 184
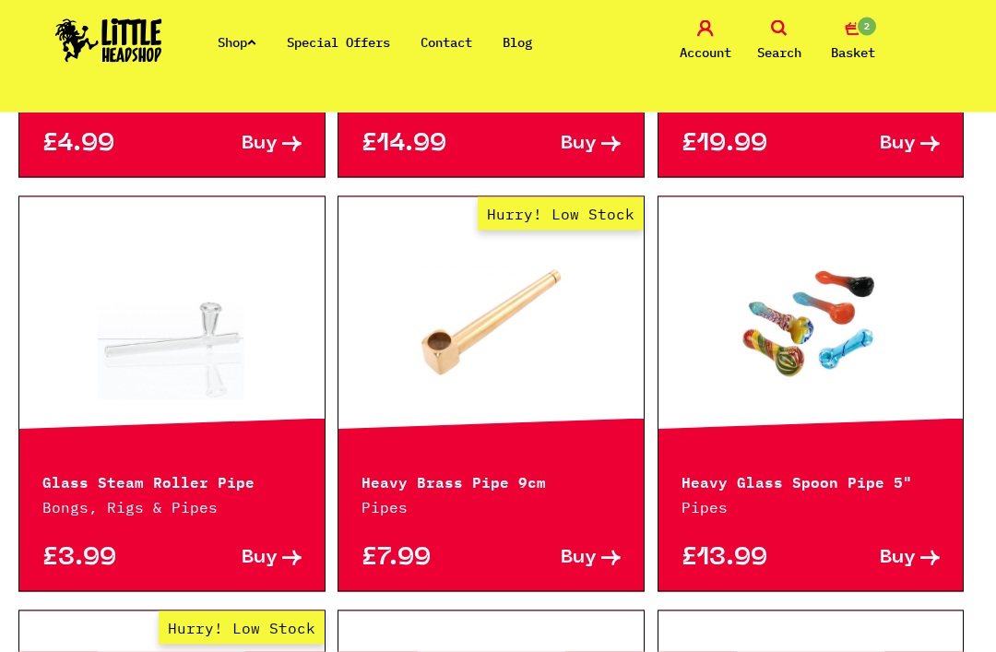
scroll to position [1884, 0]
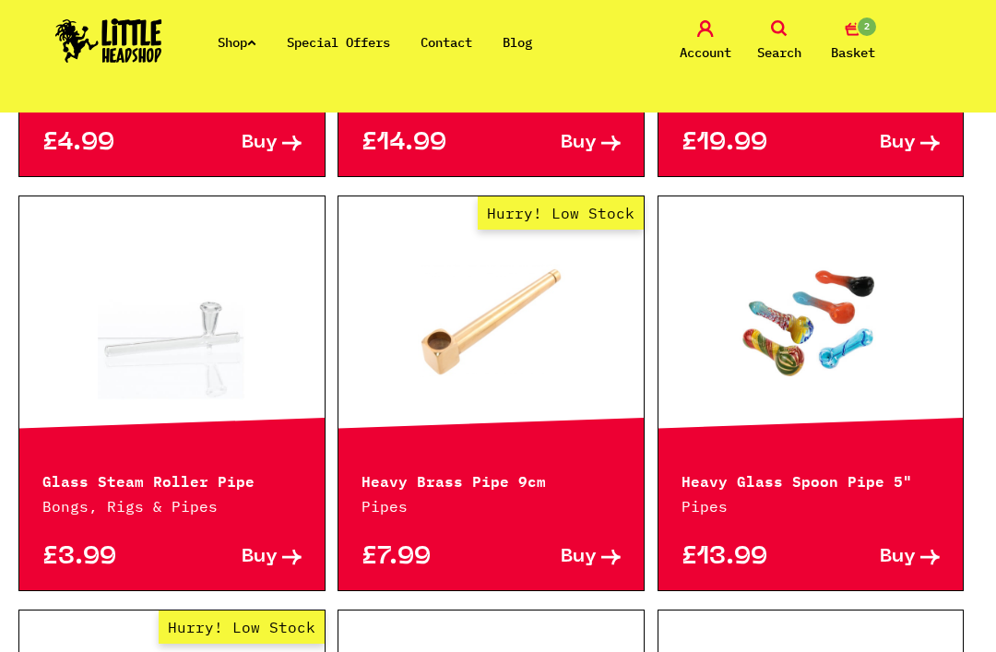
click at [765, 411] on link at bounding box center [811, 321] width 305 height 184
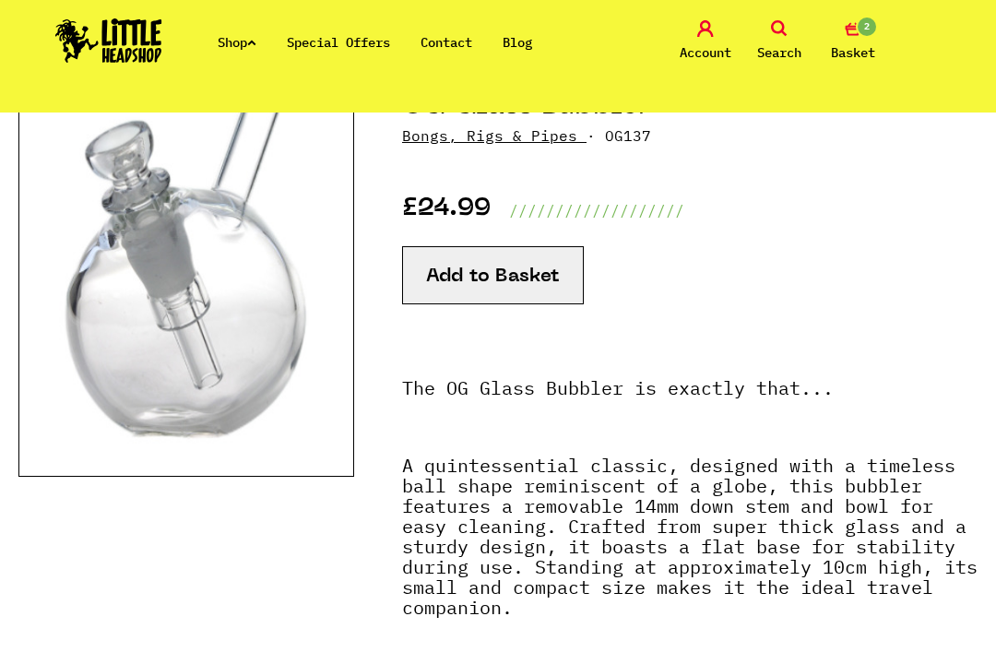
scroll to position [244, 0]
click at [571, 279] on button "Add to Basket" at bounding box center [493, 276] width 182 height 58
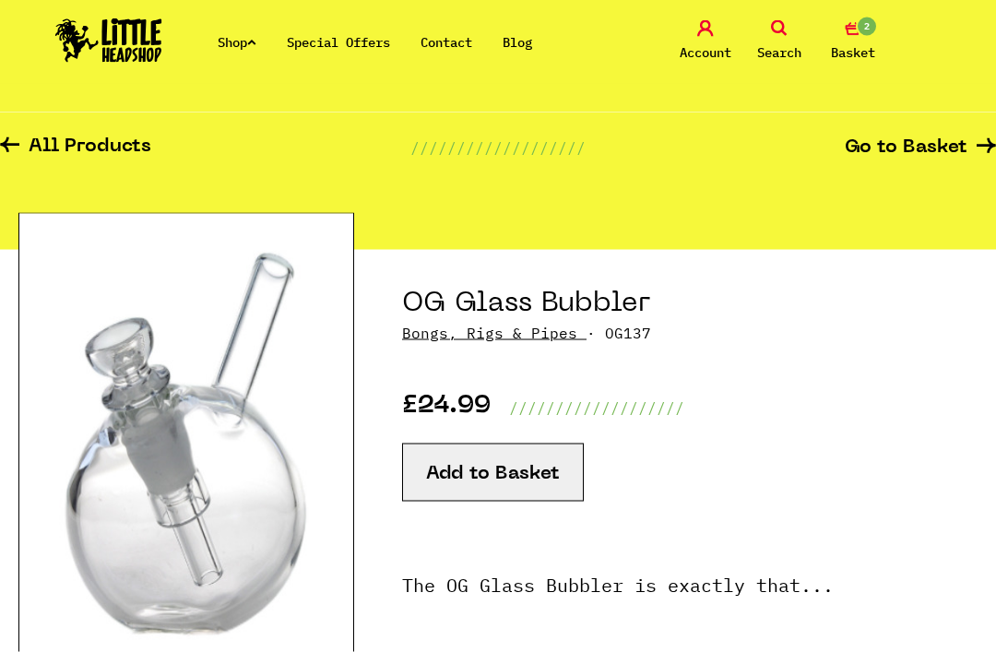
scroll to position [0, 0]
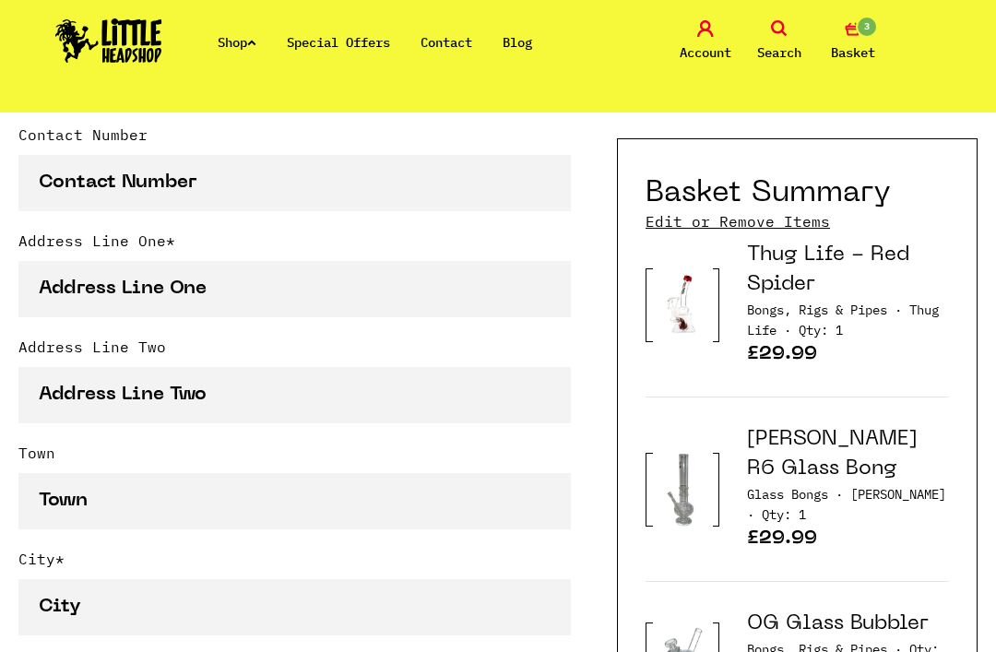
scroll to position [827, 0]
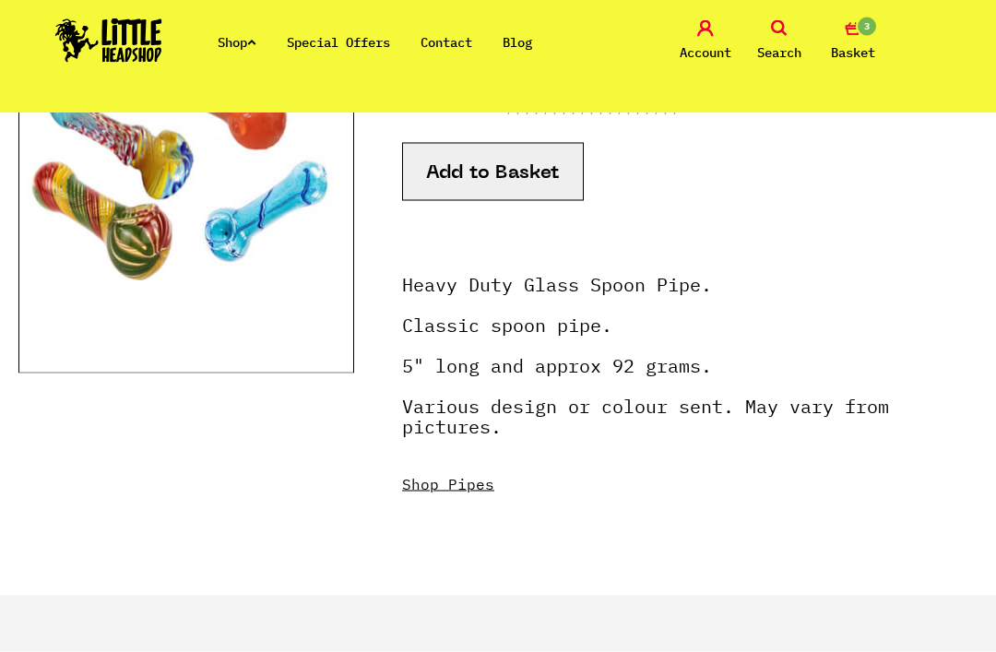
scroll to position [267, 0]
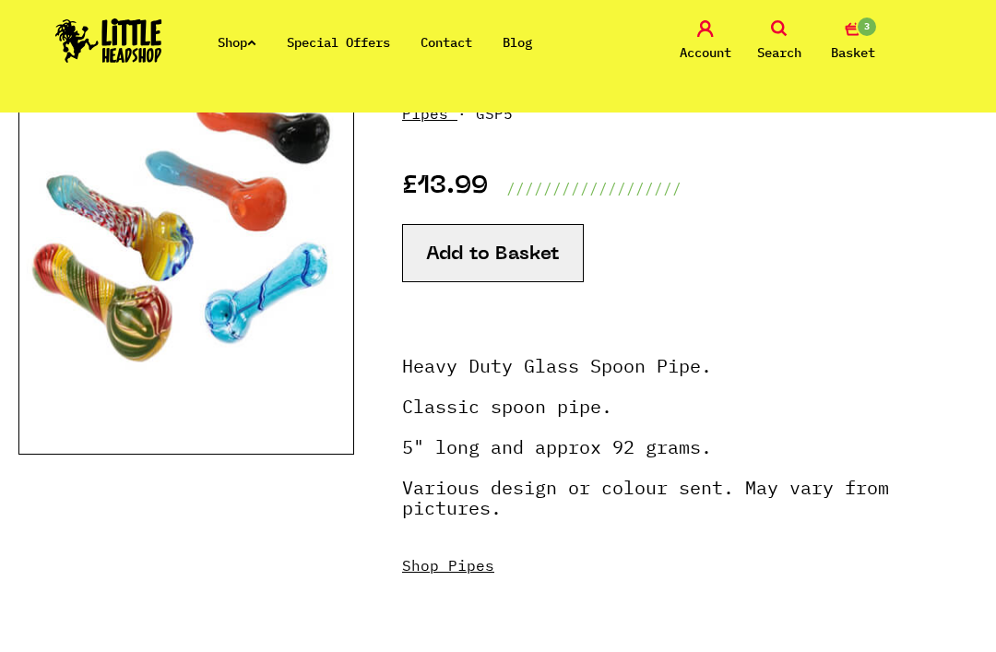
click at [427, 244] on button "Add to Basket" at bounding box center [493, 253] width 182 height 58
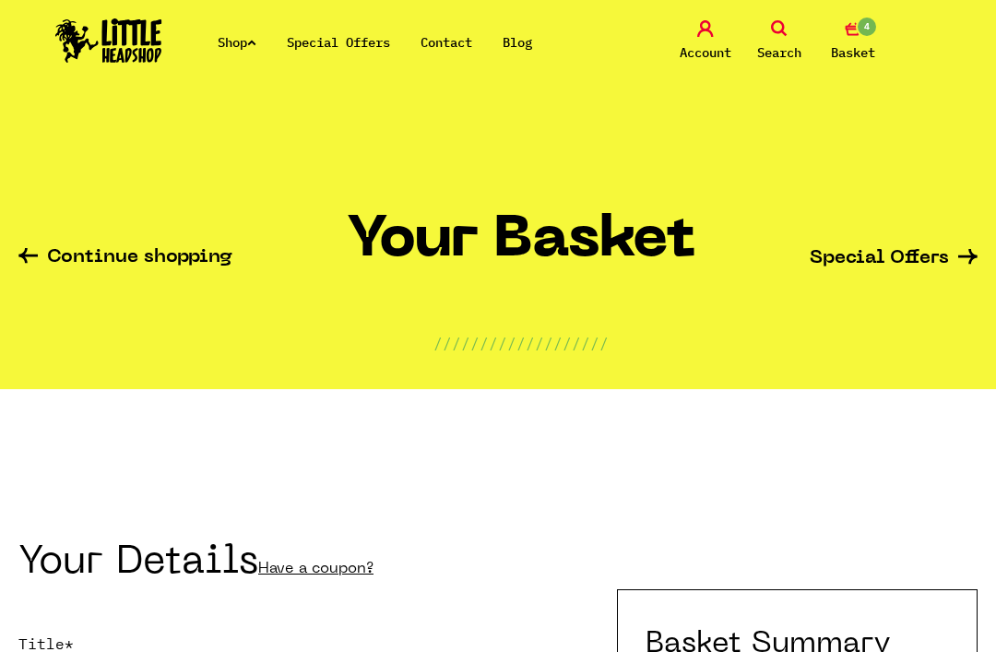
click at [137, 54] on img at bounding box center [108, 40] width 107 height 44
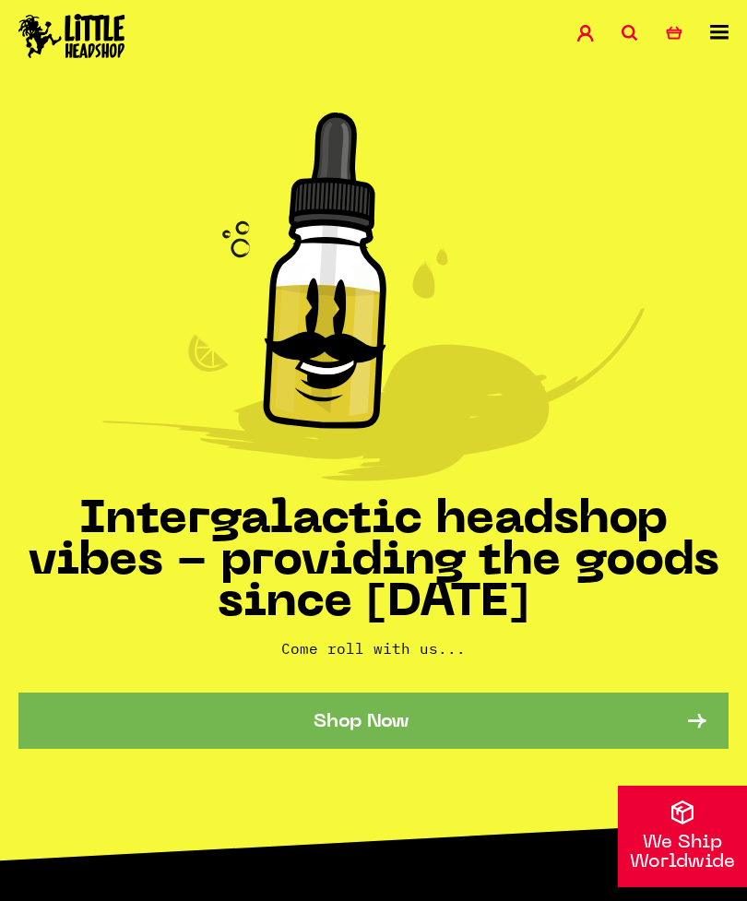
click at [675, 39] on icon "4" at bounding box center [674, 33] width 17 height 17
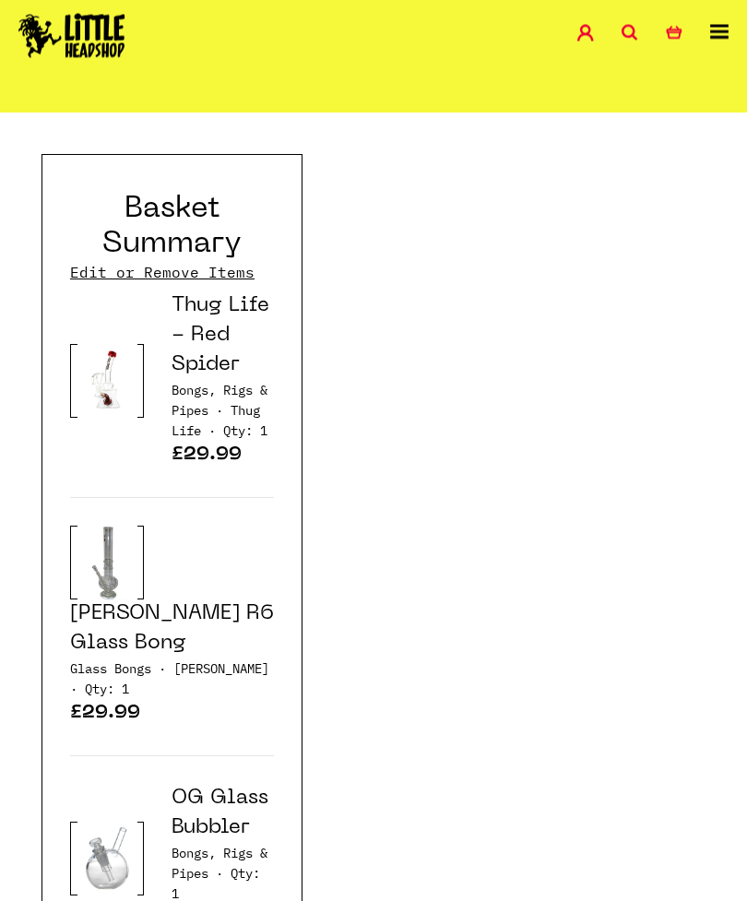
scroll to position [2671, 0]
click at [196, 335] on link "Thug Life - Red Spider" at bounding box center [221, 334] width 98 height 78
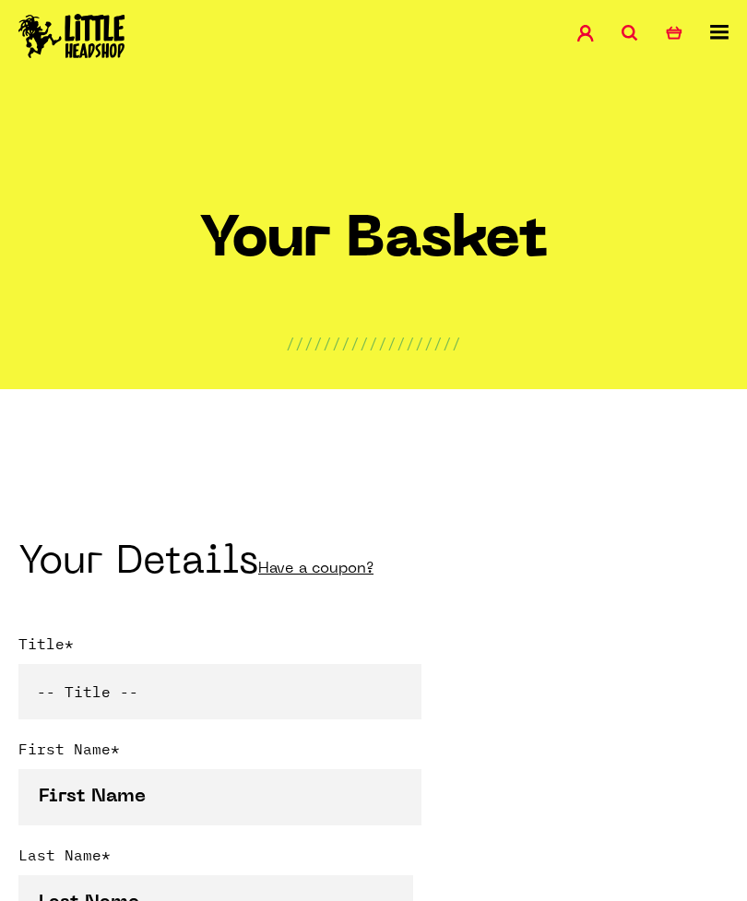
scroll to position [3185, 0]
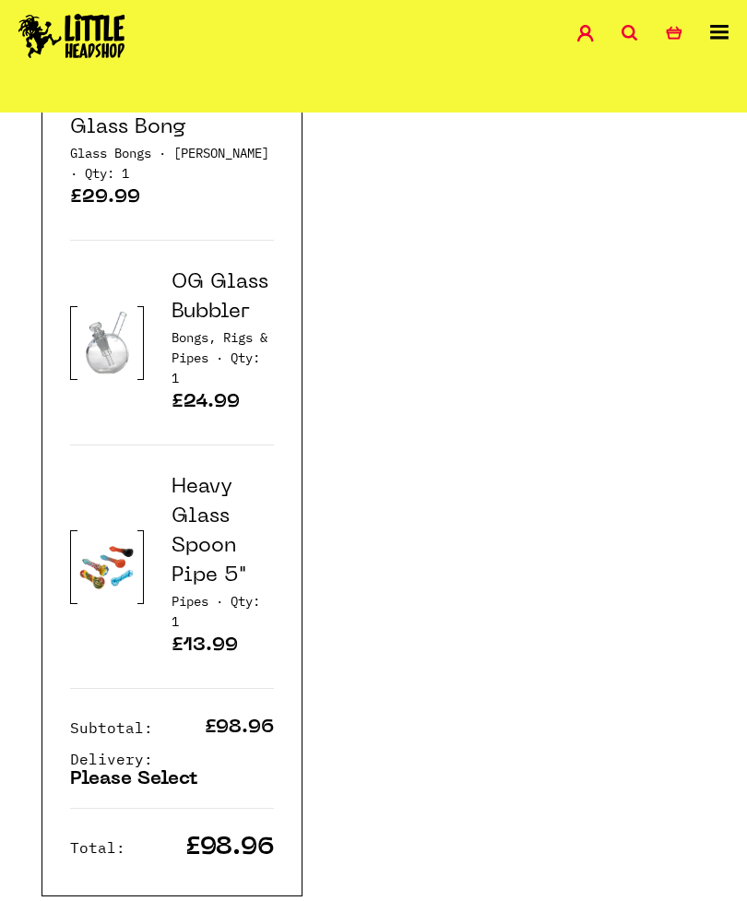
click at [199, 308] on link "OG Glass Bubbler" at bounding box center [220, 297] width 97 height 49
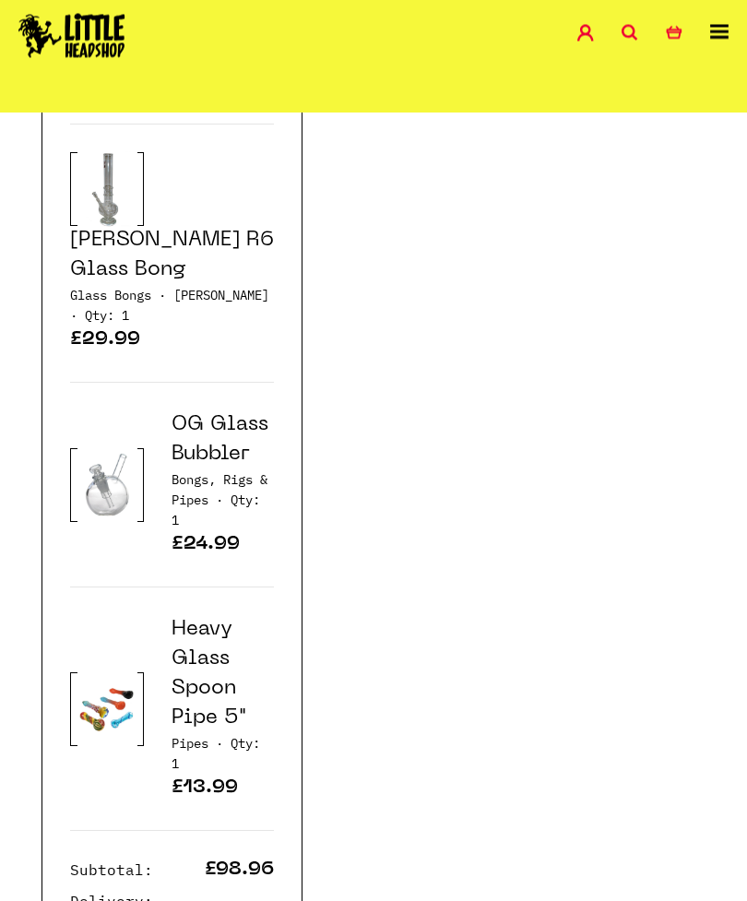
scroll to position [3040, 0]
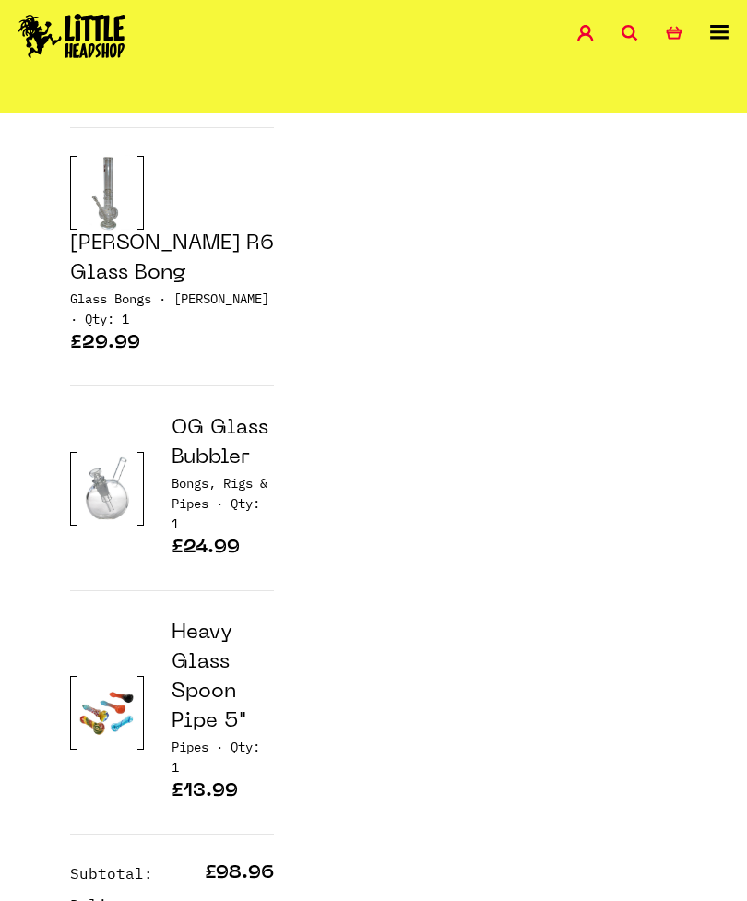
click at [179, 234] on link "Basil Bush R6 Glass Bong" at bounding box center [172, 258] width 204 height 49
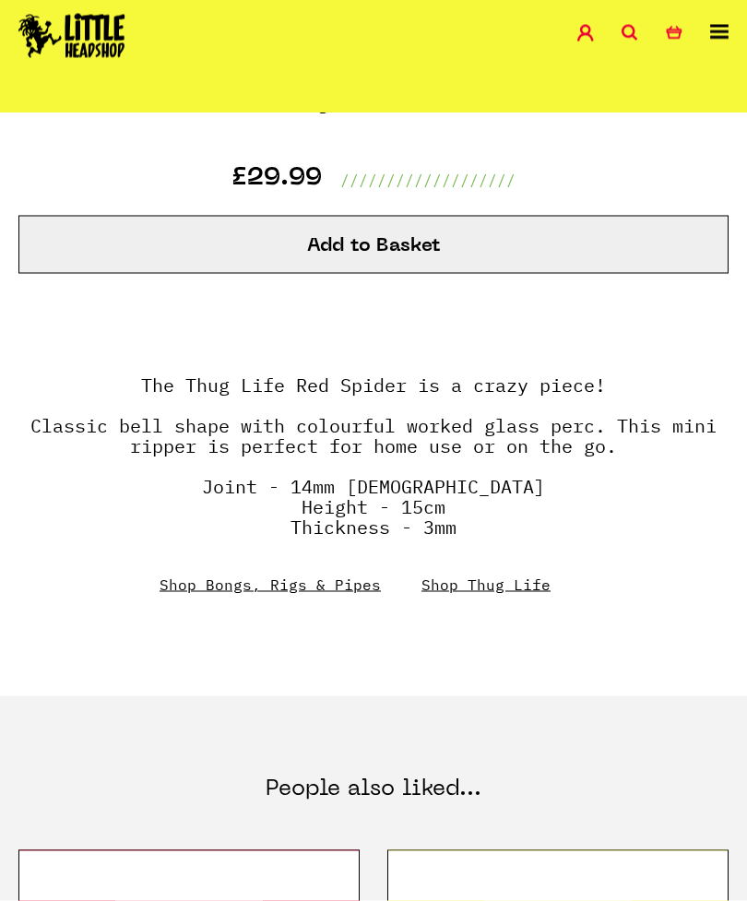
scroll to position [794, 0]
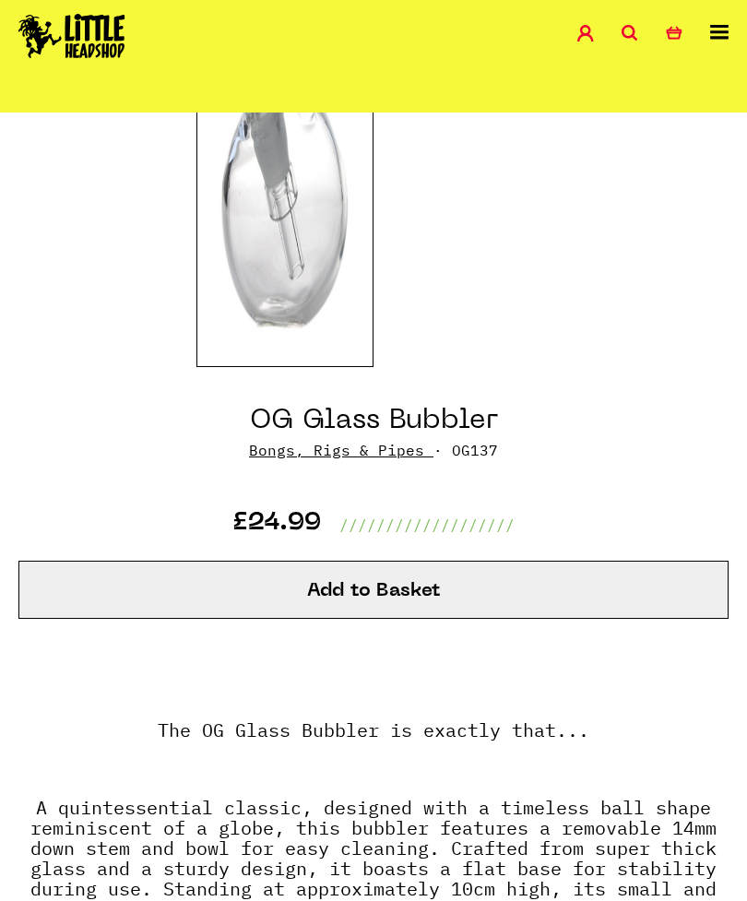
scroll to position [143, 0]
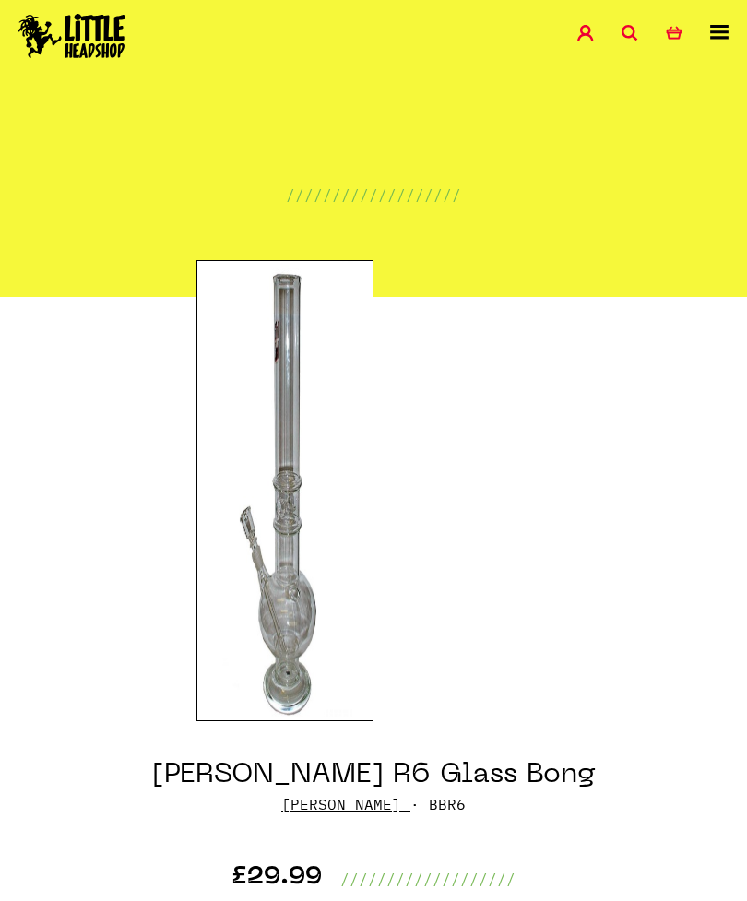
click at [707, 30] on link "4 Basket" at bounding box center [688, 35] width 44 height 21
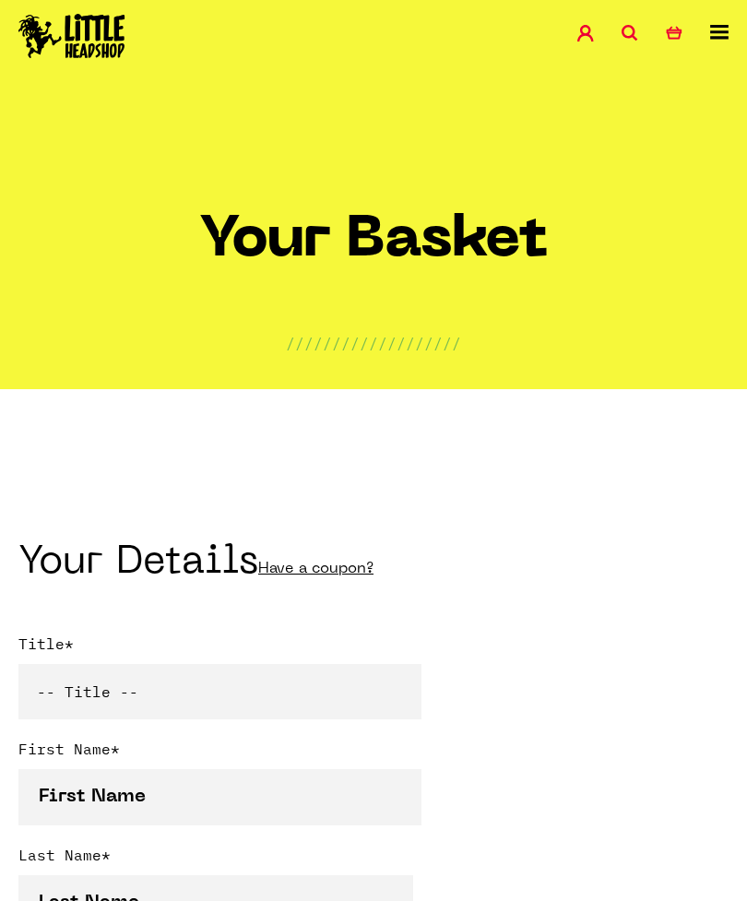
click at [717, 33] on icon at bounding box center [719, 32] width 18 height 15
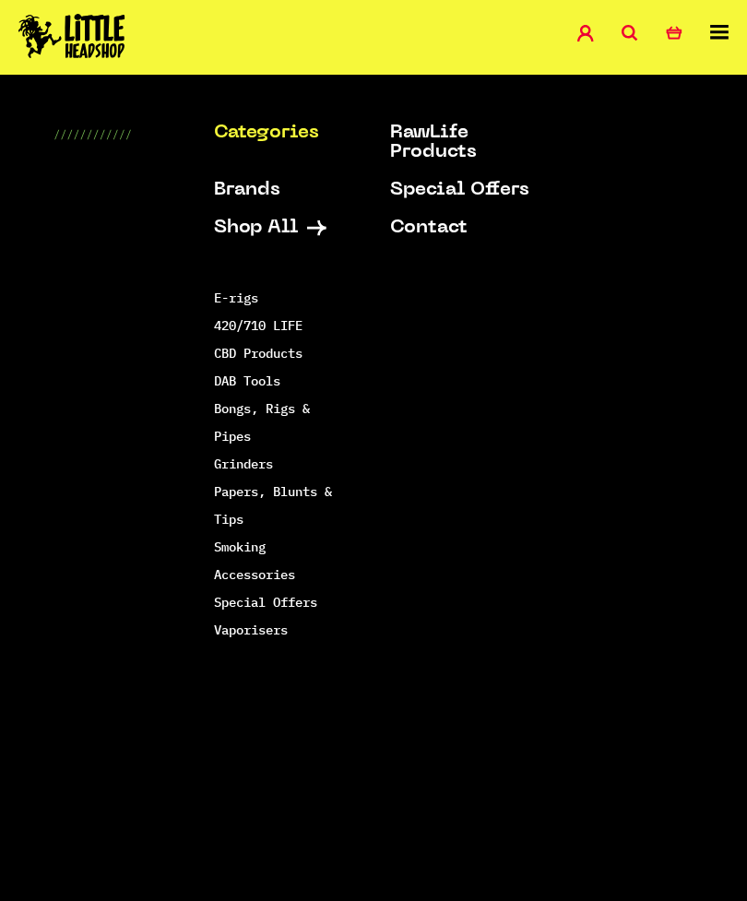
click at [227, 553] on link "Smoking Accessories" at bounding box center [254, 561] width 81 height 44
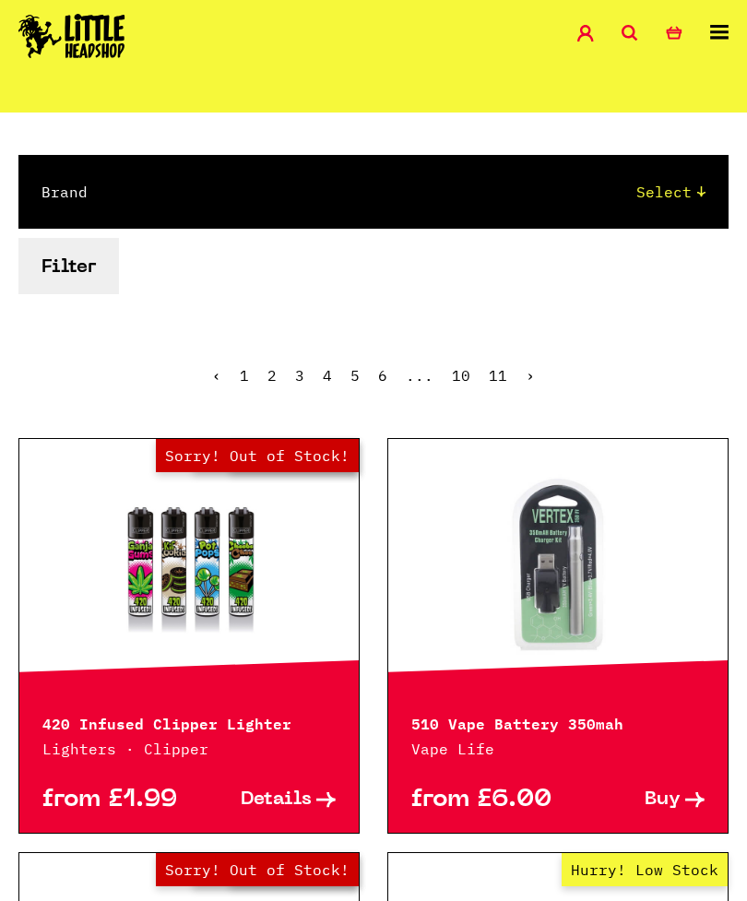
scroll to position [251, 0]
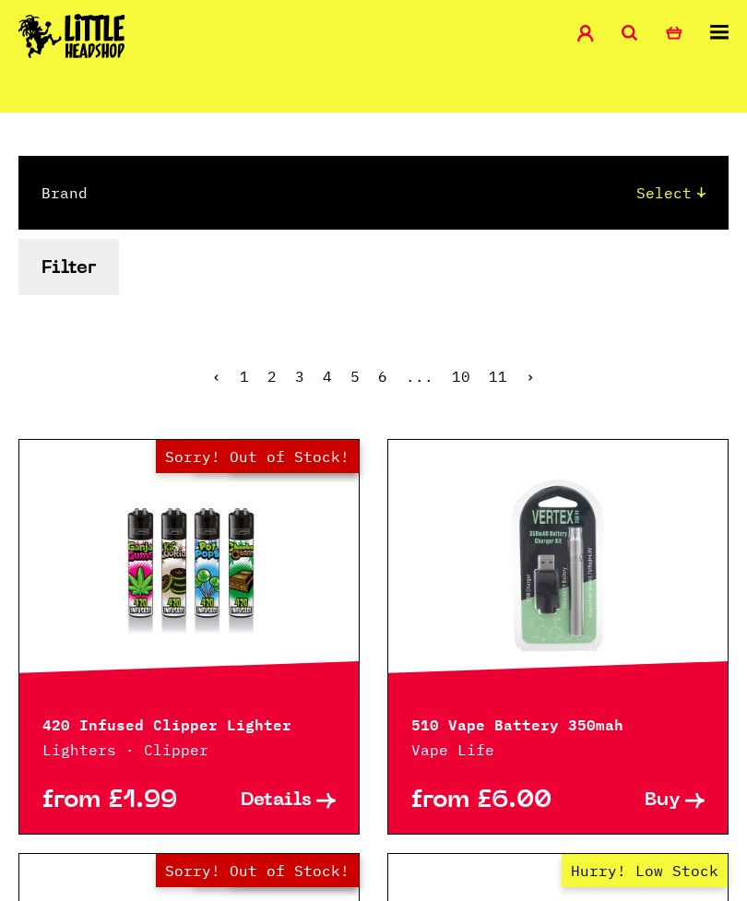
click at [72, 266] on button "Filter" at bounding box center [68, 267] width 101 height 56
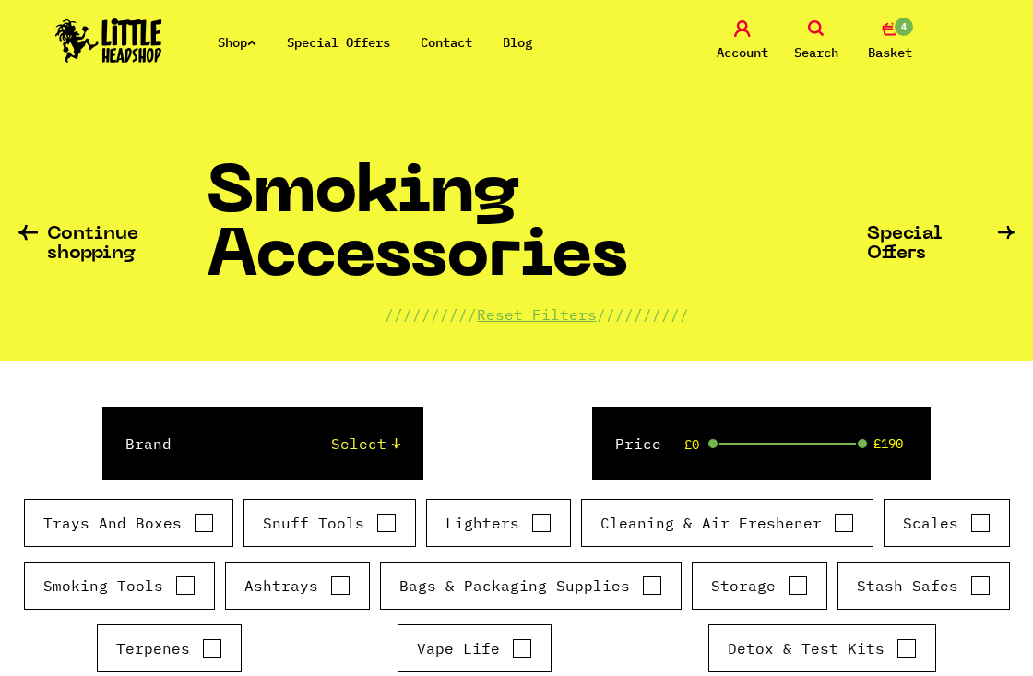
scroll to position [339, 0]
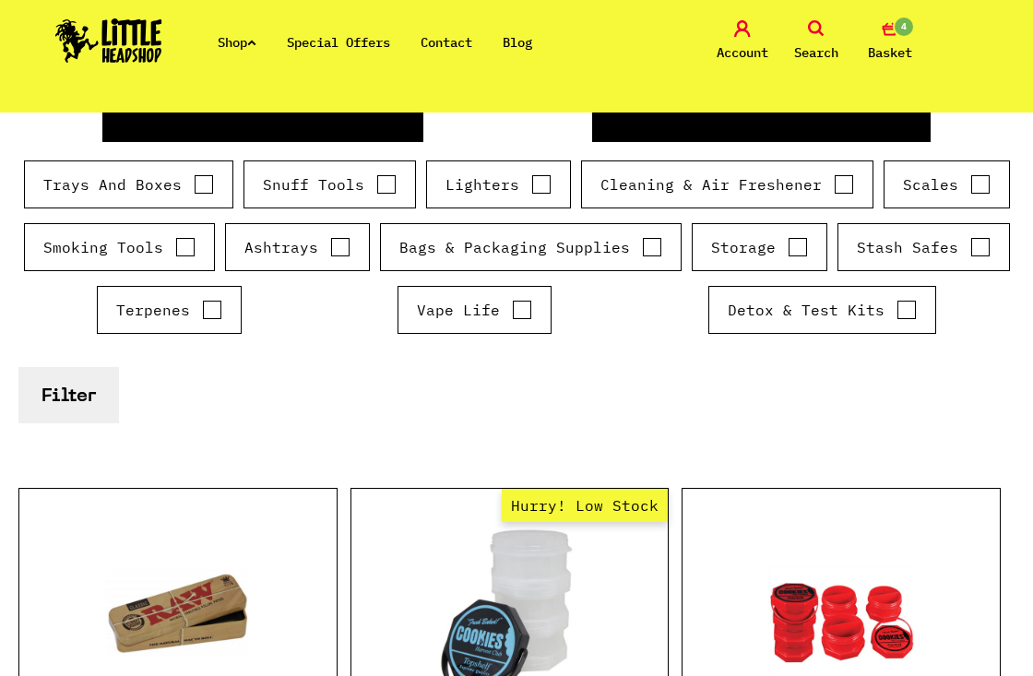
click at [344, 246] on input "Ashtrays" at bounding box center [340, 247] width 20 height 18
checkbox input "true"
click at [794, 240] on input "Storage" at bounding box center [798, 247] width 20 height 18
click at [803, 246] on input "Storage" at bounding box center [798, 247] width 20 height 18
checkbox input "false"
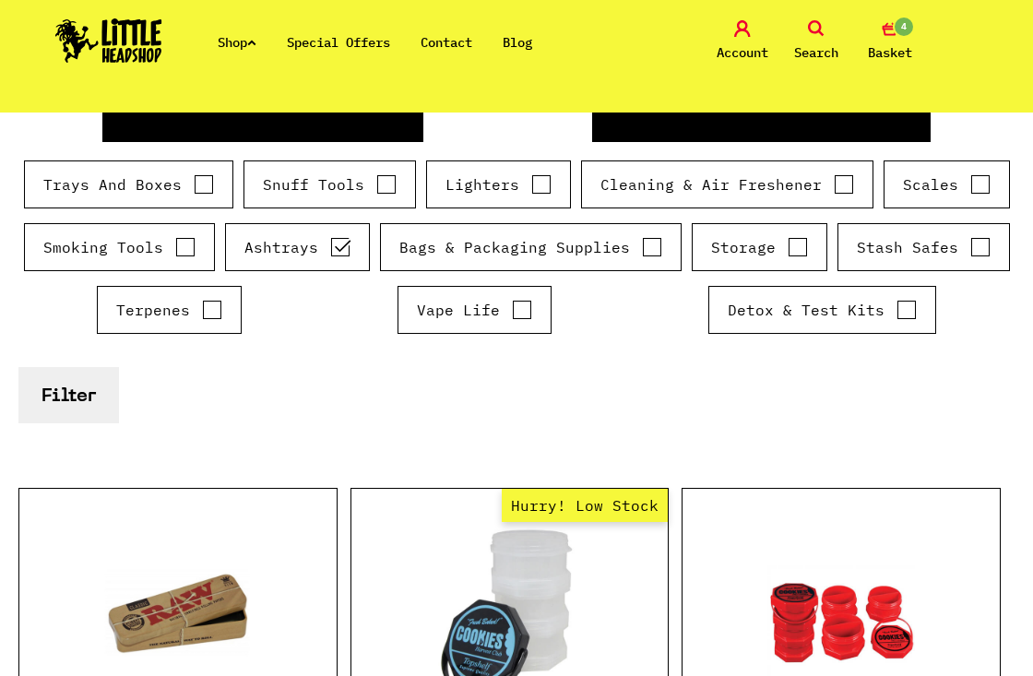
click at [69, 406] on button "Filter" at bounding box center [68, 395] width 101 height 56
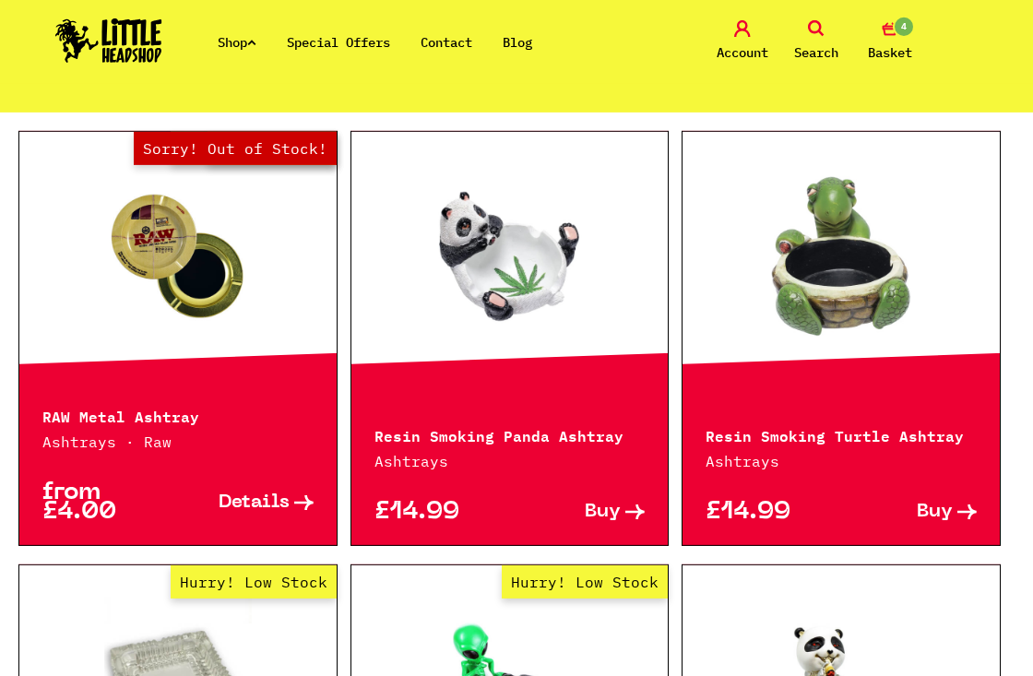
scroll to position [2955, 0]
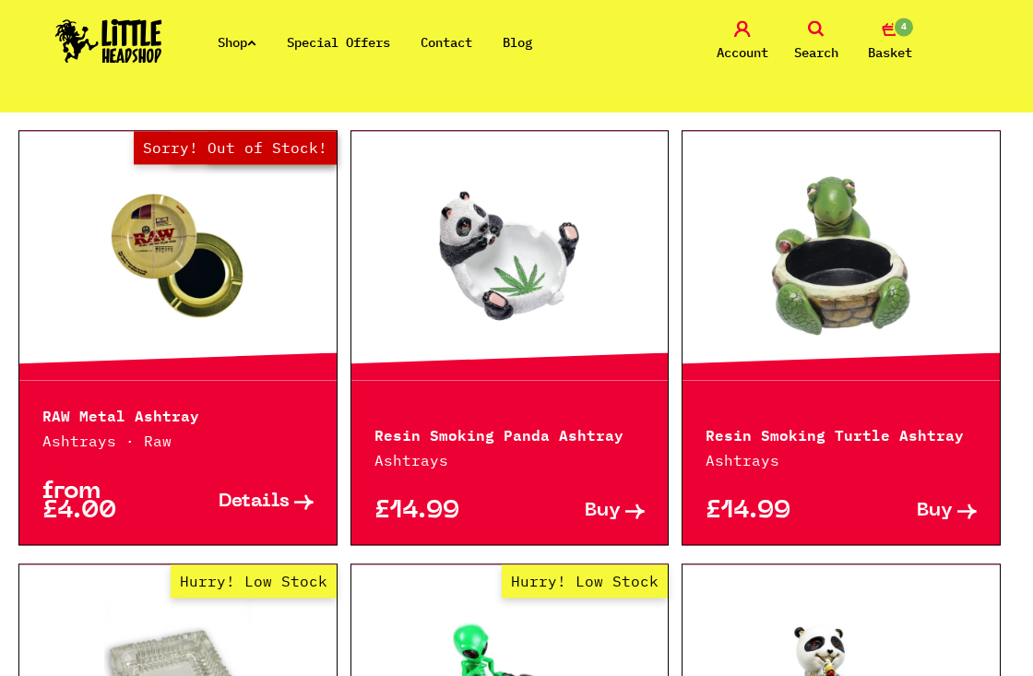
click at [748, 319] on link at bounding box center [841, 255] width 317 height 184
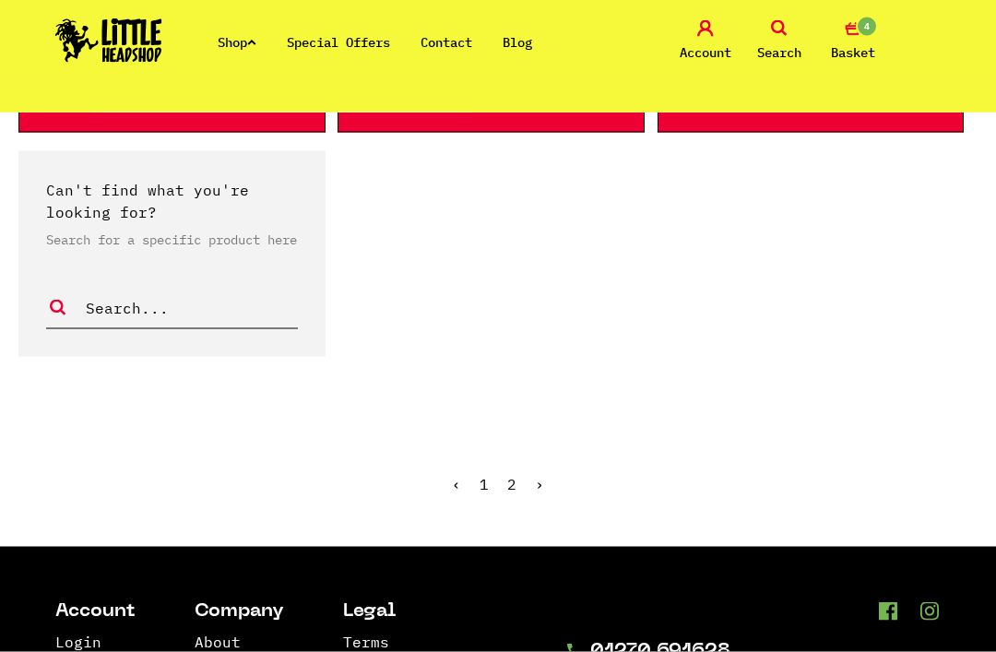
scroll to position [3645, 0]
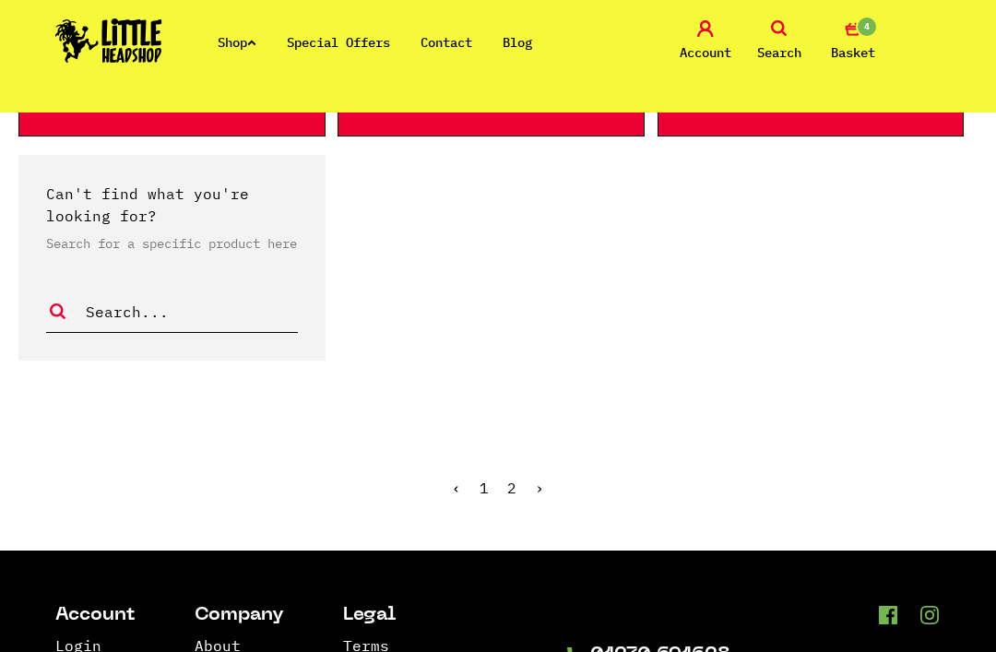
click at [508, 497] on link "2" at bounding box center [511, 488] width 9 height 18
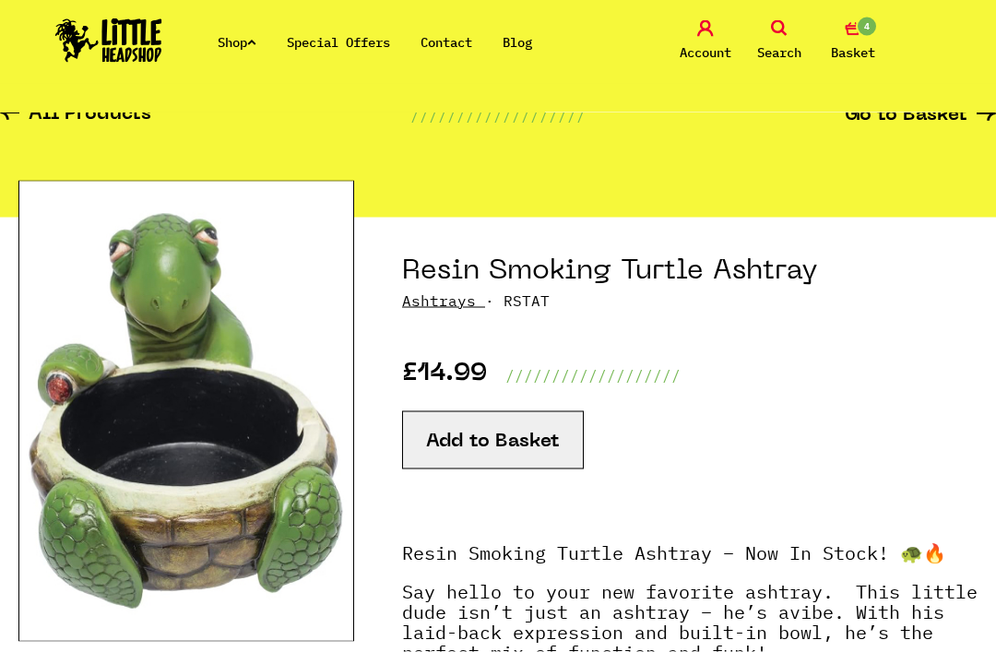
scroll to position [86, 0]
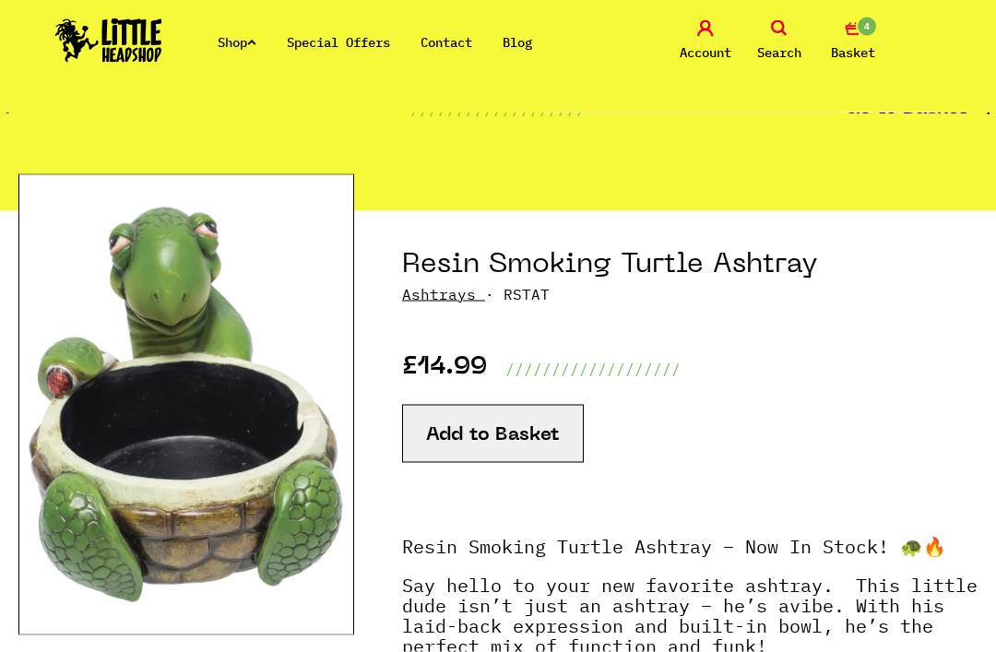
click at [431, 439] on button "Add to Basket" at bounding box center [493, 434] width 182 height 58
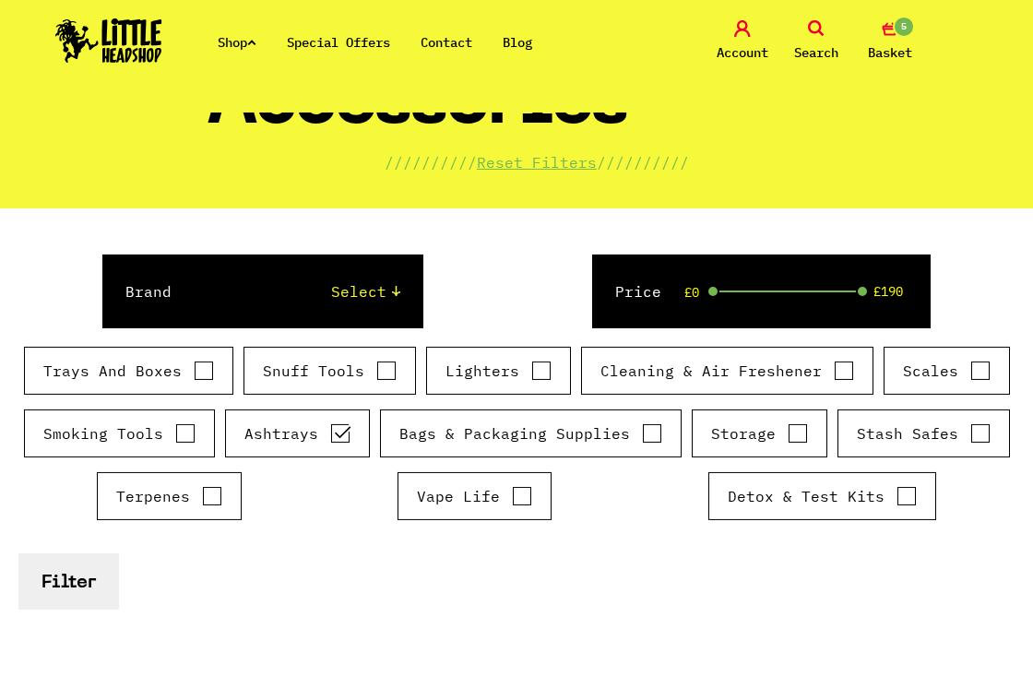
click at [330, 427] on input "Ashtrays" at bounding box center [340, 433] width 20 height 18
checkbox input "false"
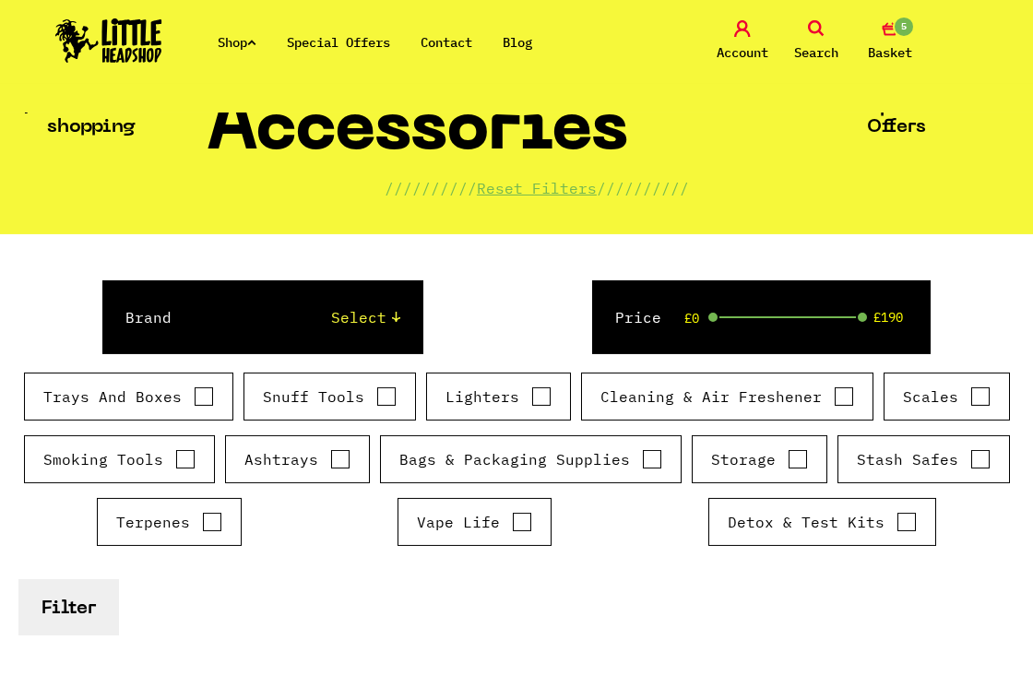
click at [527, 514] on input "Vape Life" at bounding box center [522, 522] width 20 height 18
checkbox input "true"
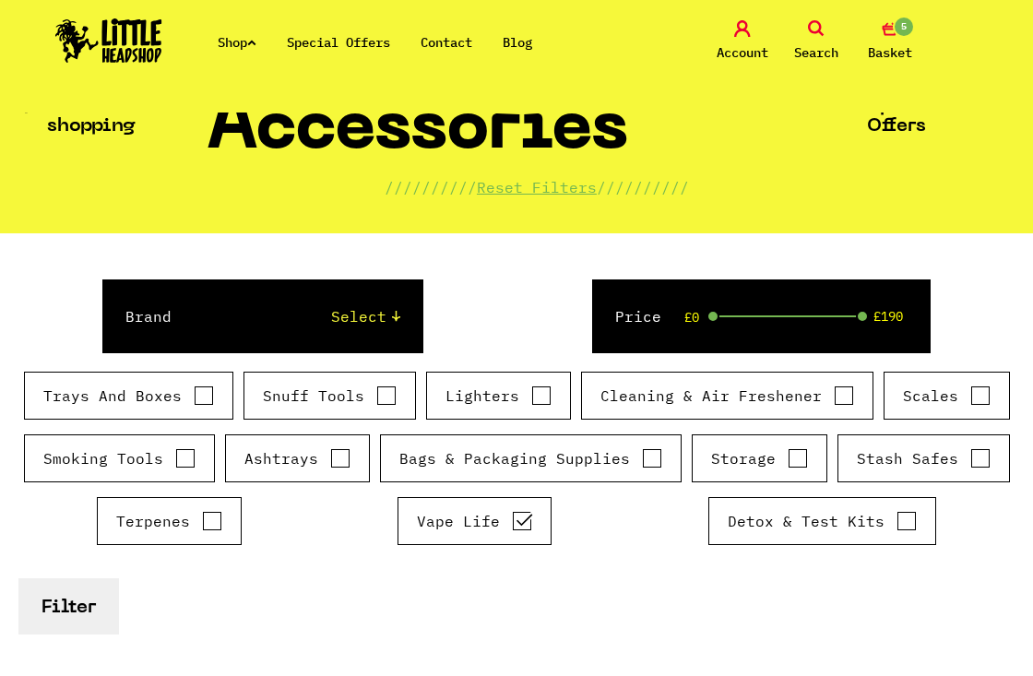
click at [85, 589] on button "Filter" at bounding box center [68, 606] width 101 height 56
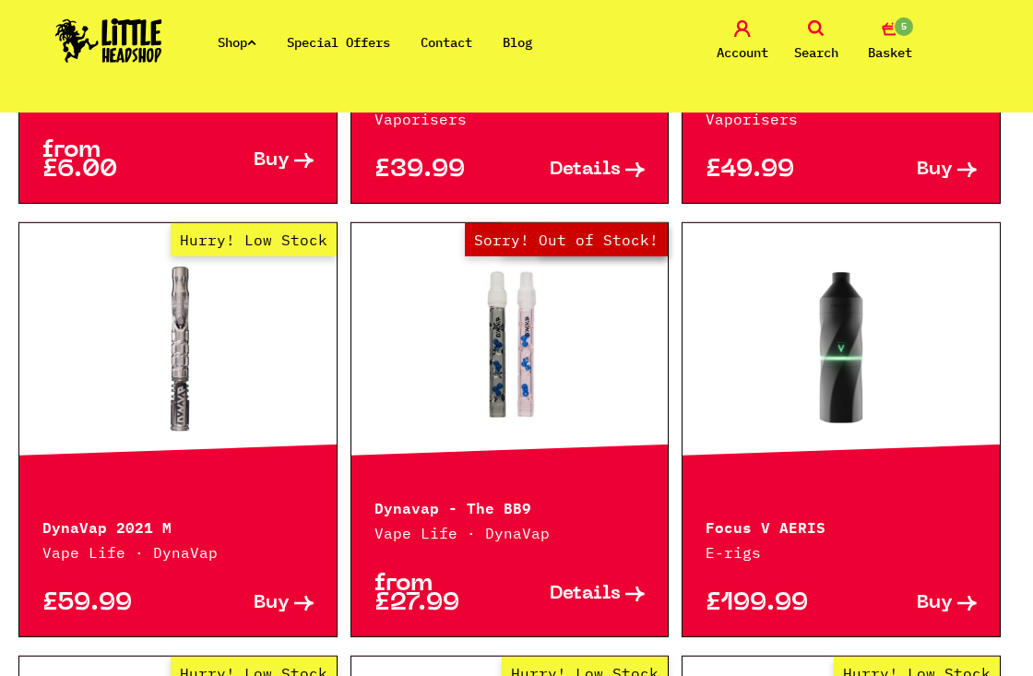
scroll to position [1221, 0]
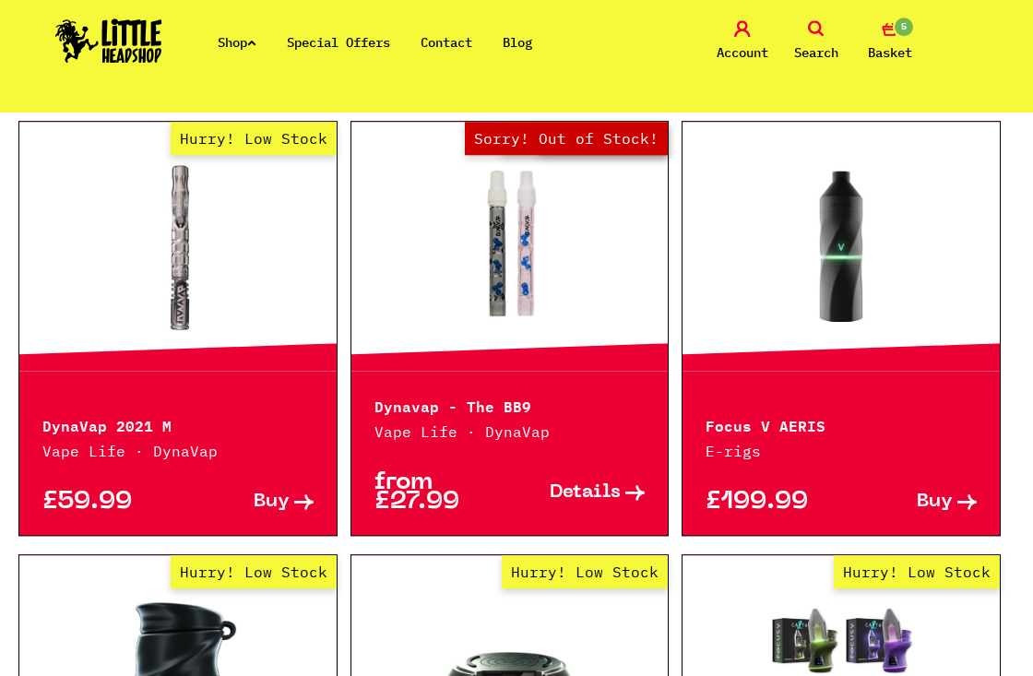
click at [590, 293] on link "Out of Stock Hurry! Low Stock Sorry! Out of Stock!" at bounding box center [509, 246] width 317 height 184
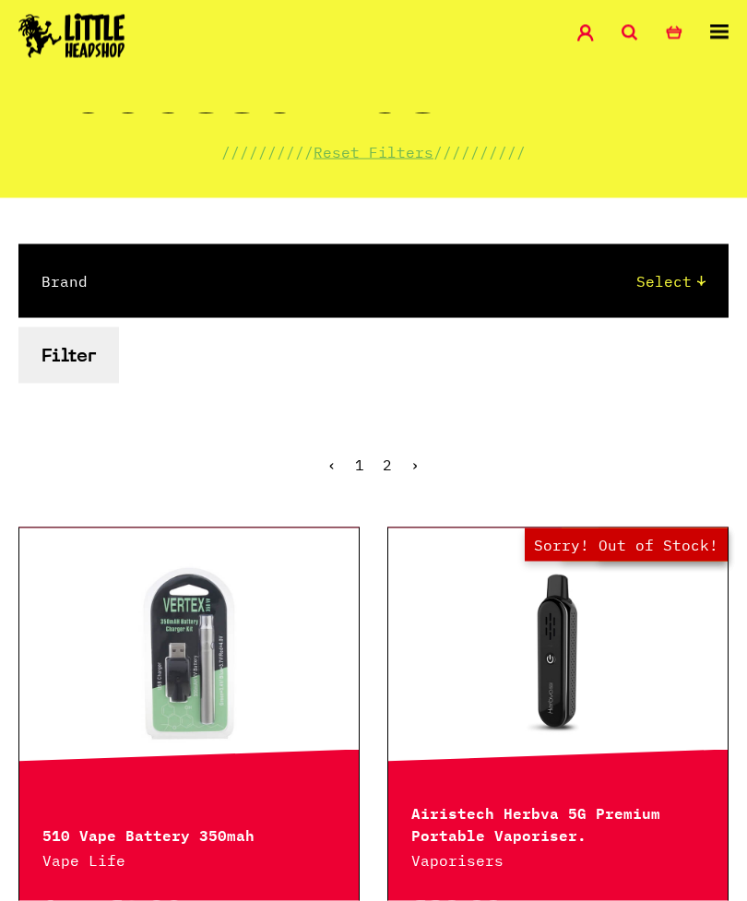
scroll to position [0, 0]
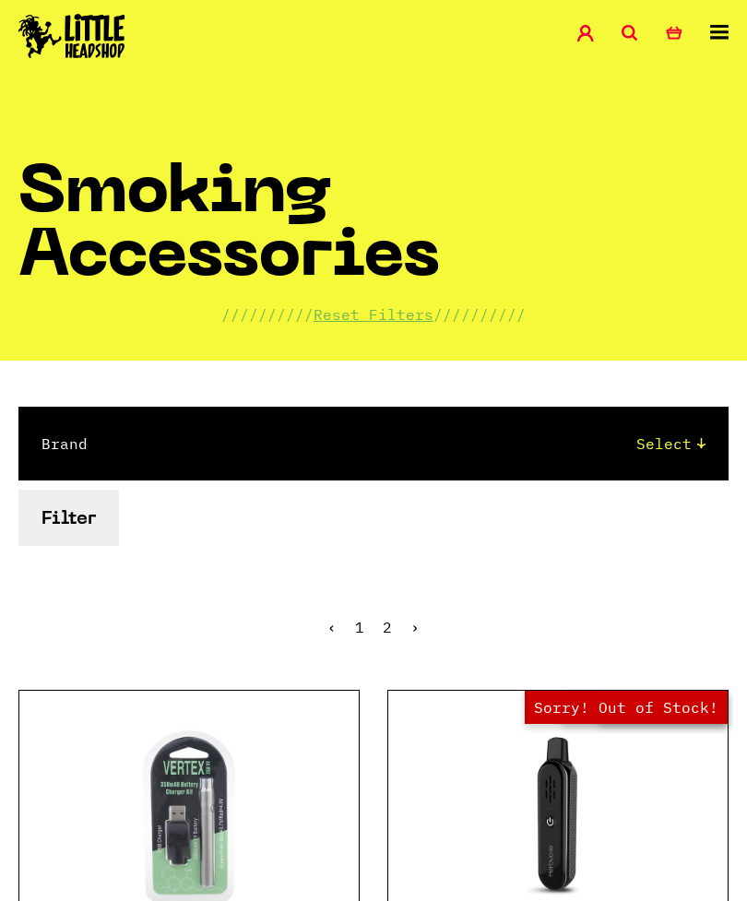
click at [714, 30] on icon at bounding box center [719, 32] width 18 height 15
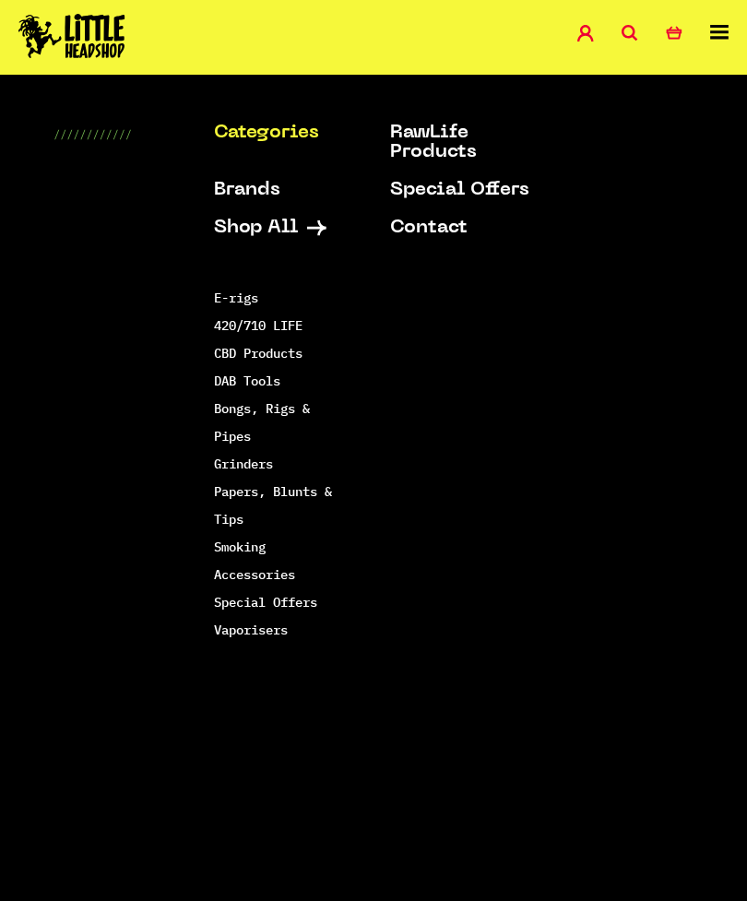
click at [228, 317] on link "420/710 LIFE" at bounding box center [258, 325] width 89 height 17
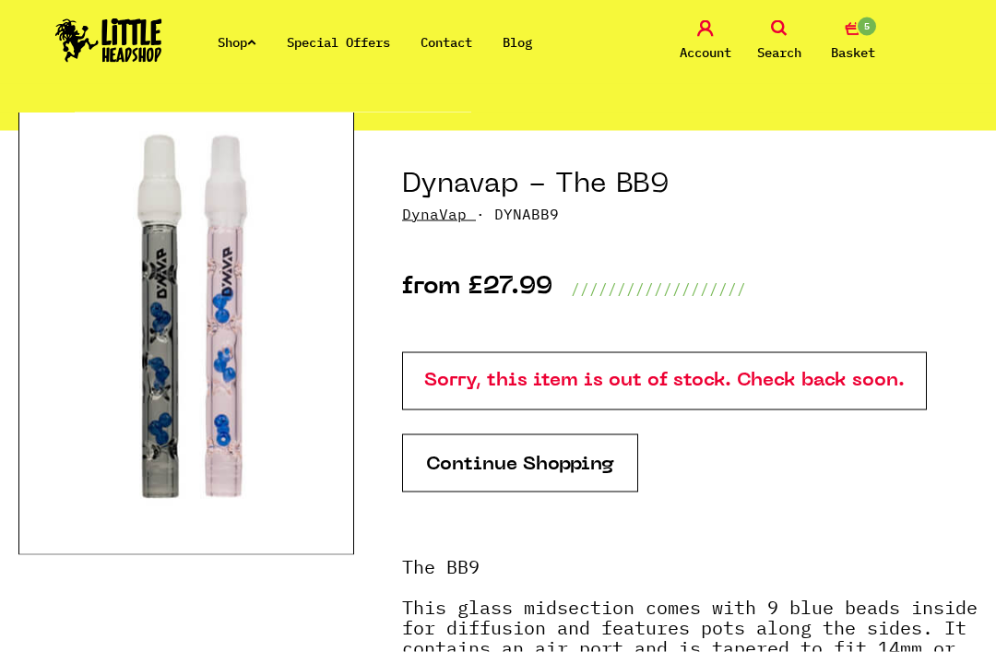
scroll to position [163, 0]
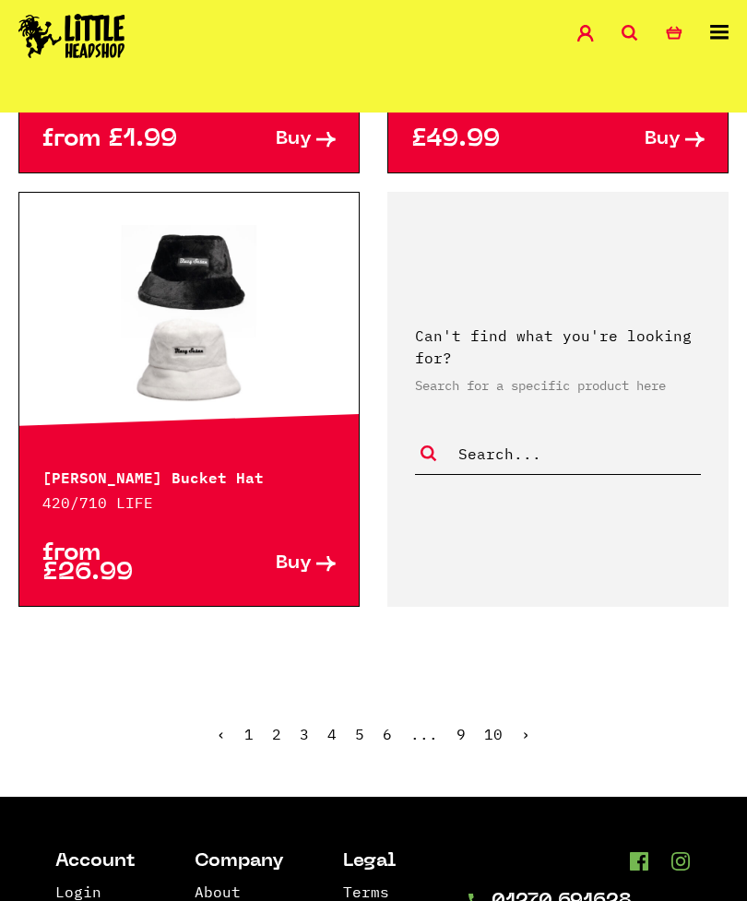
scroll to position [4725, 0]
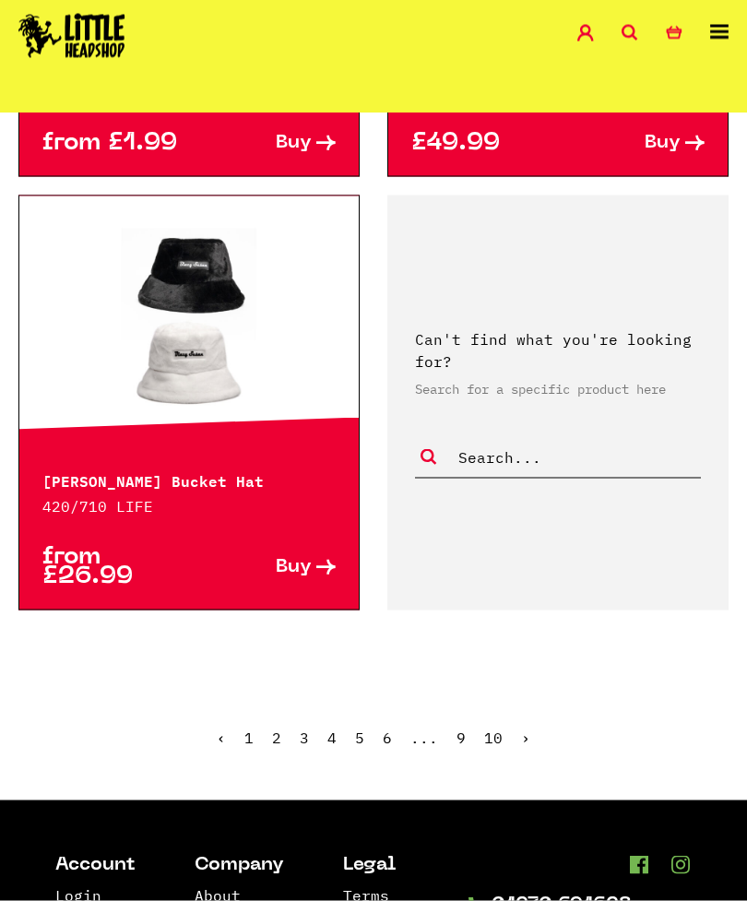
click at [281, 740] on link "2" at bounding box center [276, 738] width 9 height 18
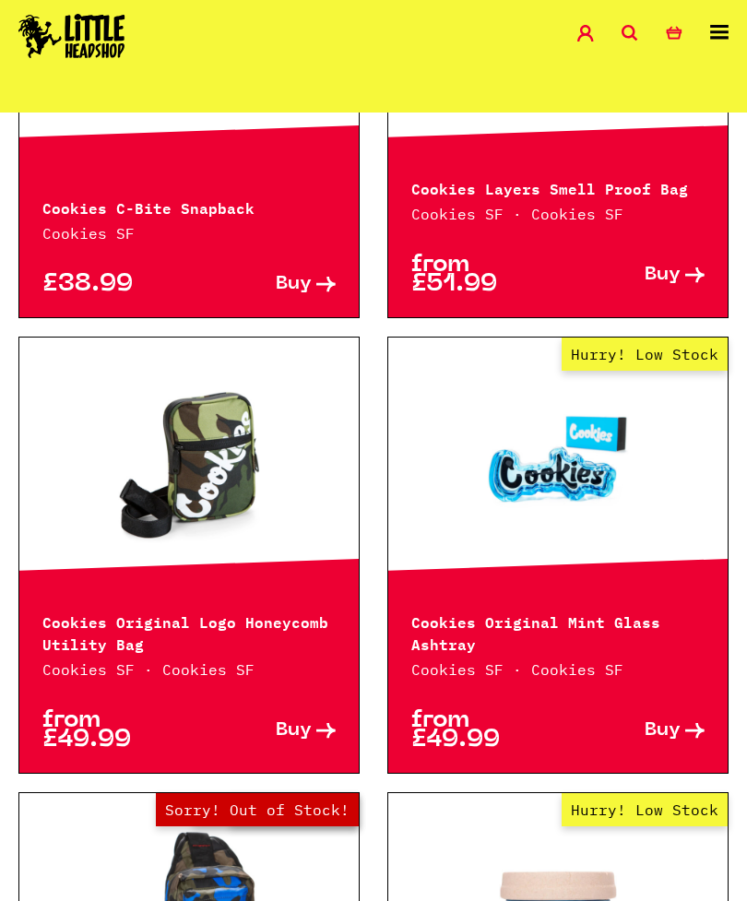
scroll to position [1800, 0]
